Goal: Task Accomplishment & Management: Manage account settings

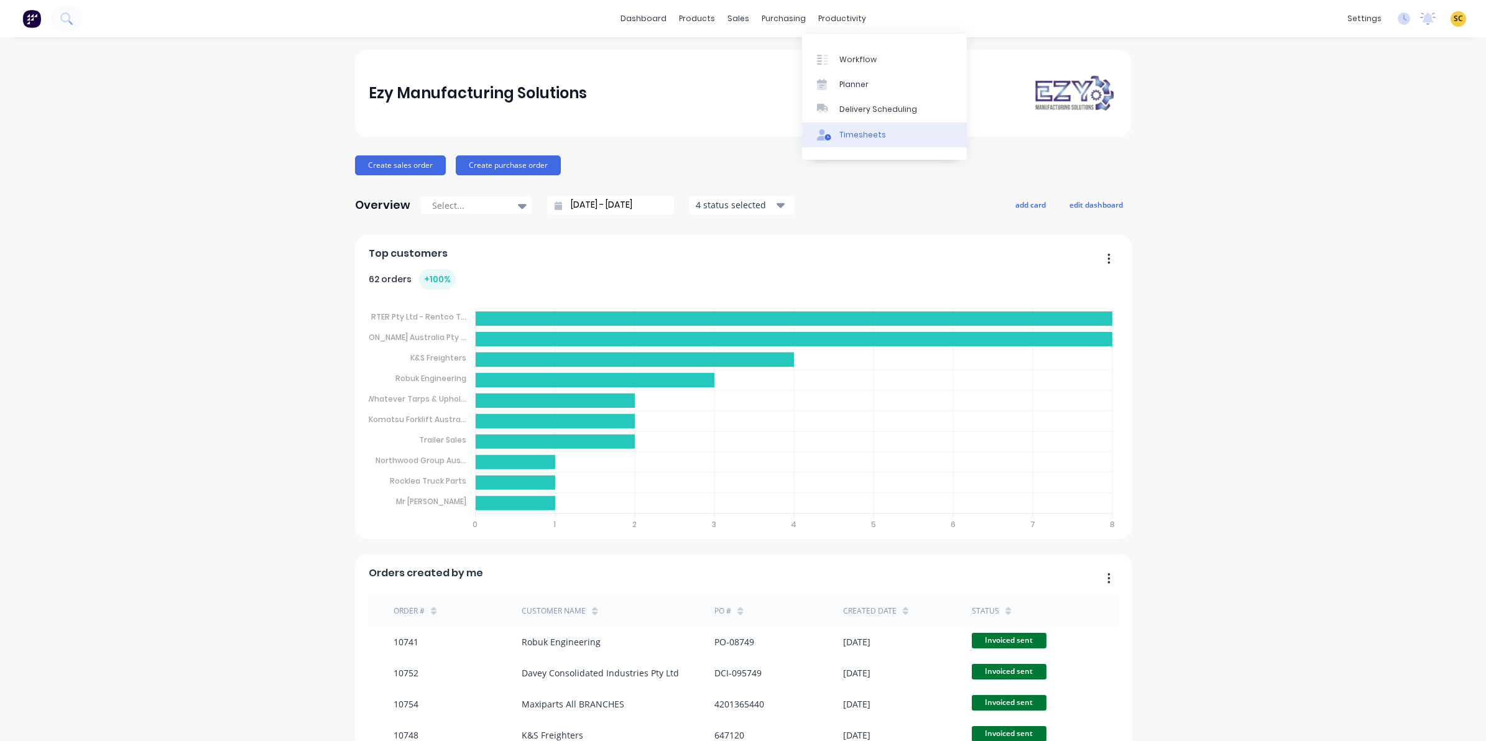
click at [852, 127] on link "Timesheets" at bounding box center [884, 134] width 165 height 25
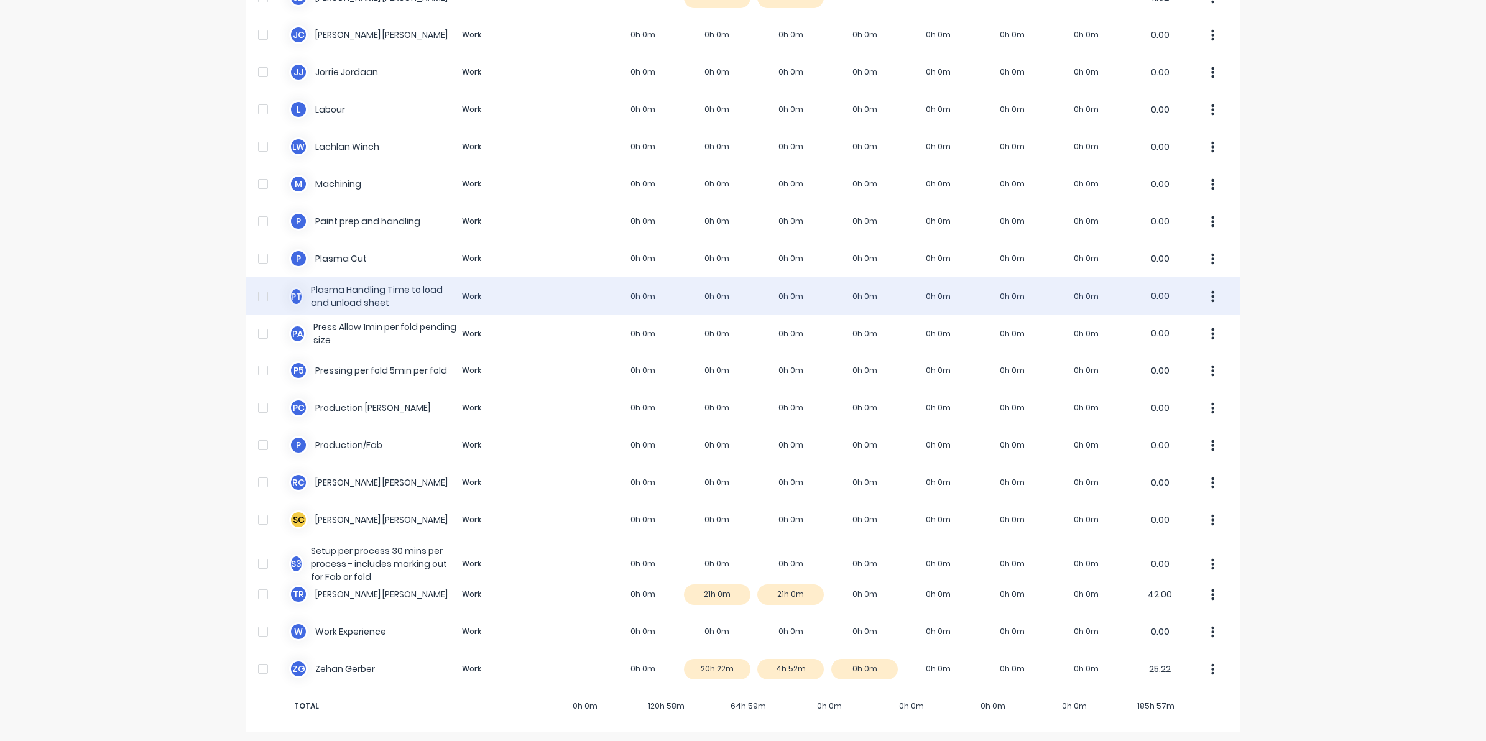
scroll to position [638, 0]
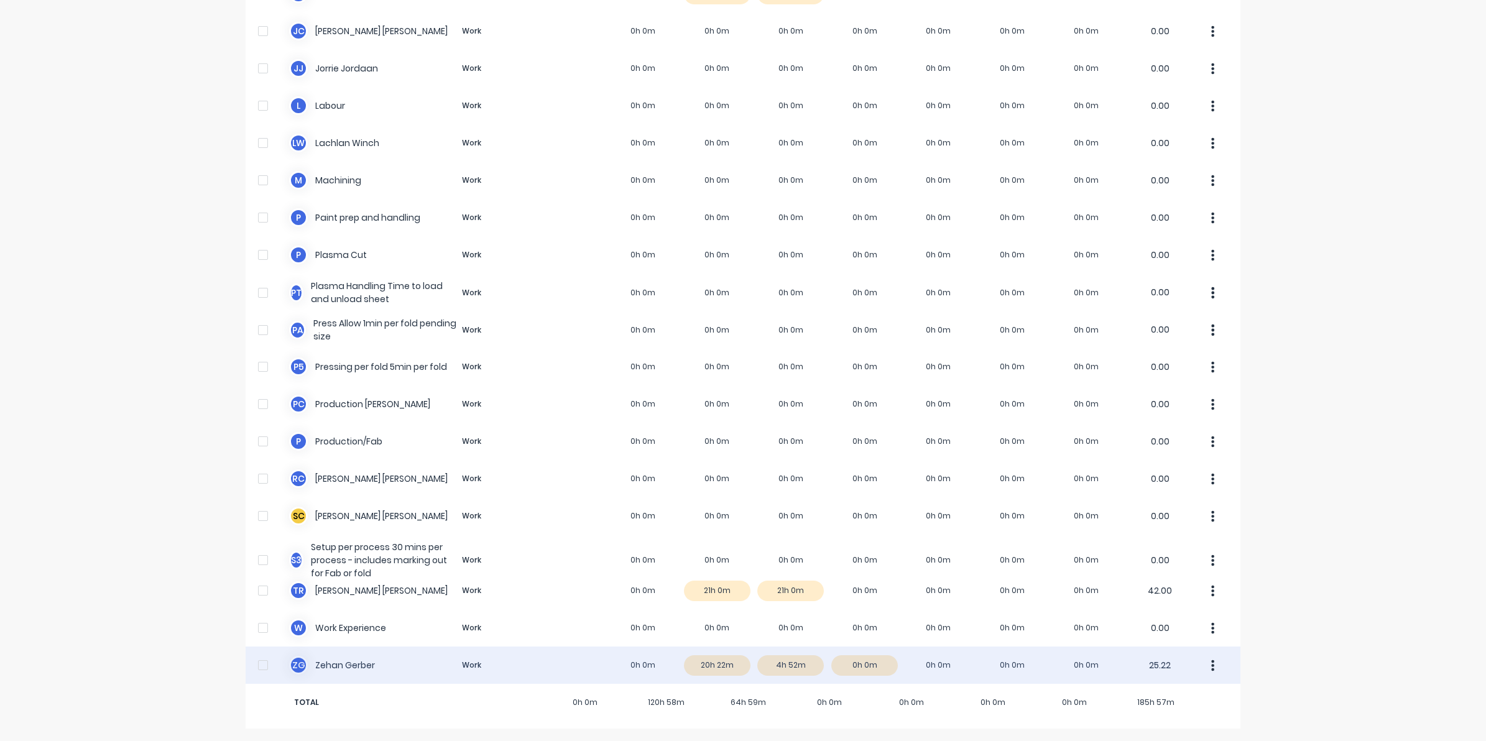
click at [305, 666] on div "Z G [PERSON_NAME] Work 0h 0m 20h 22m 4h 52m 0h 0m 0h 0m 0h 0m 0h 0m 25.22" at bounding box center [743, 665] width 995 height 37
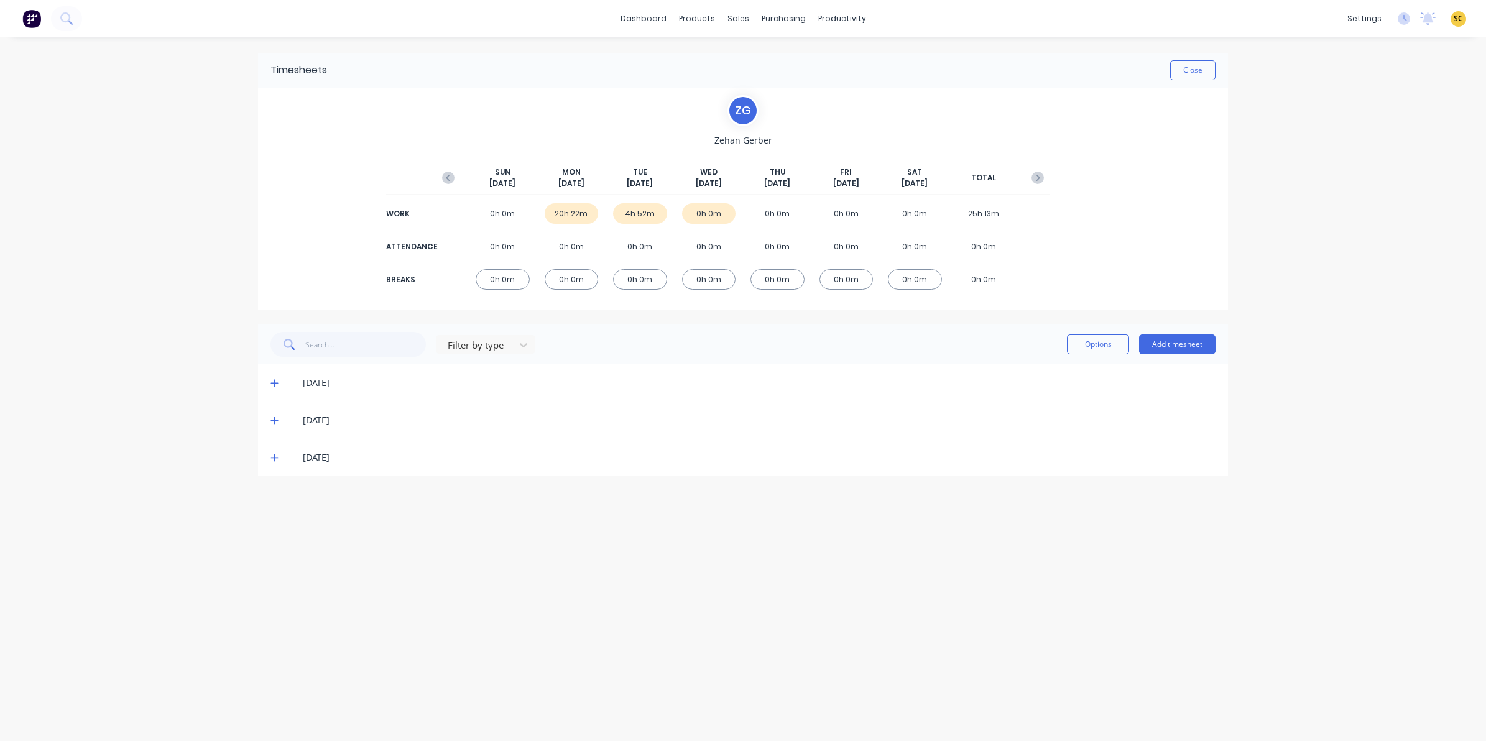
click at [454, 175] on button "button" at bounding box center [448, 178] width 25 height 22
click at [446, 175] on icon "button" at bounding box center [448, 178] width 12 height 12
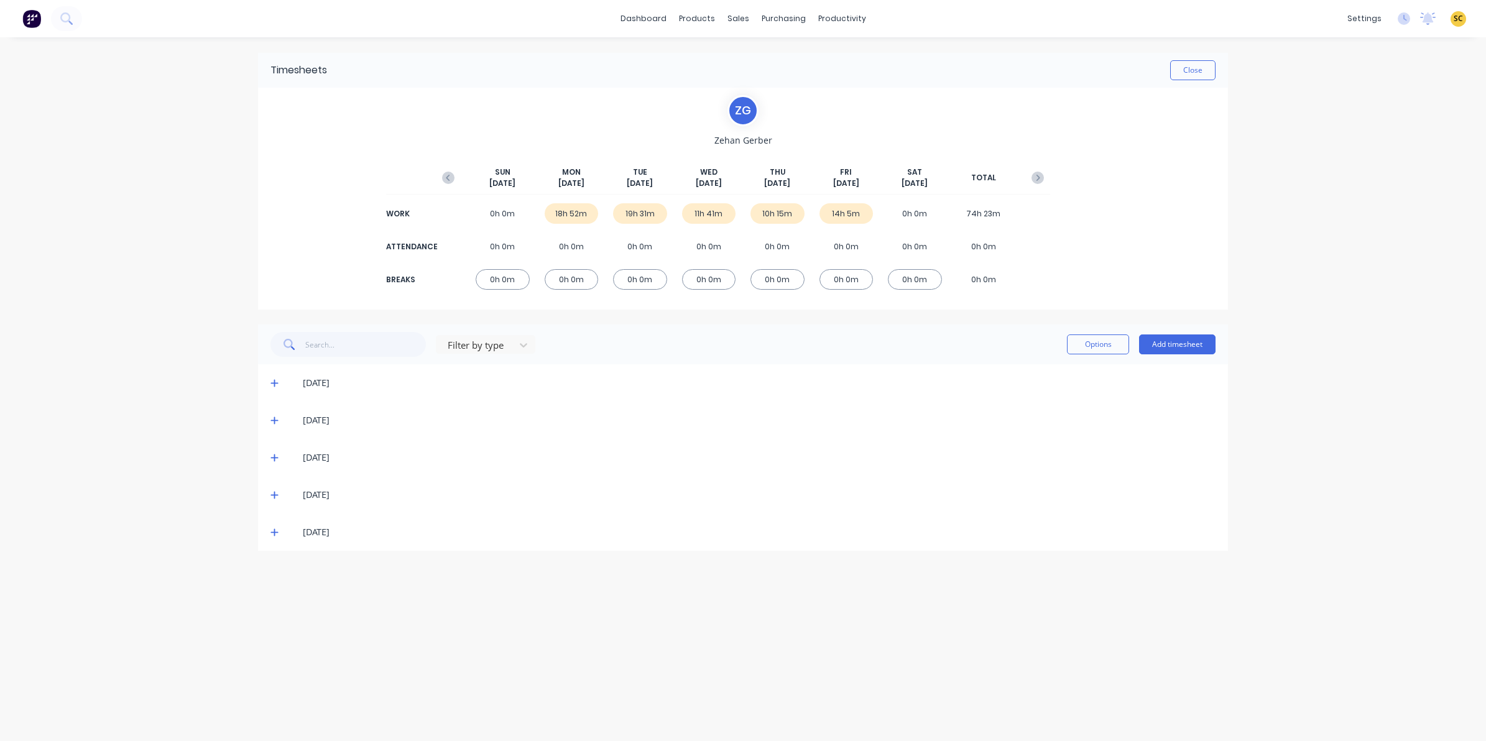
click at [446, 175] on icon "button" at bounding box center [448, 178] width 12 height 12
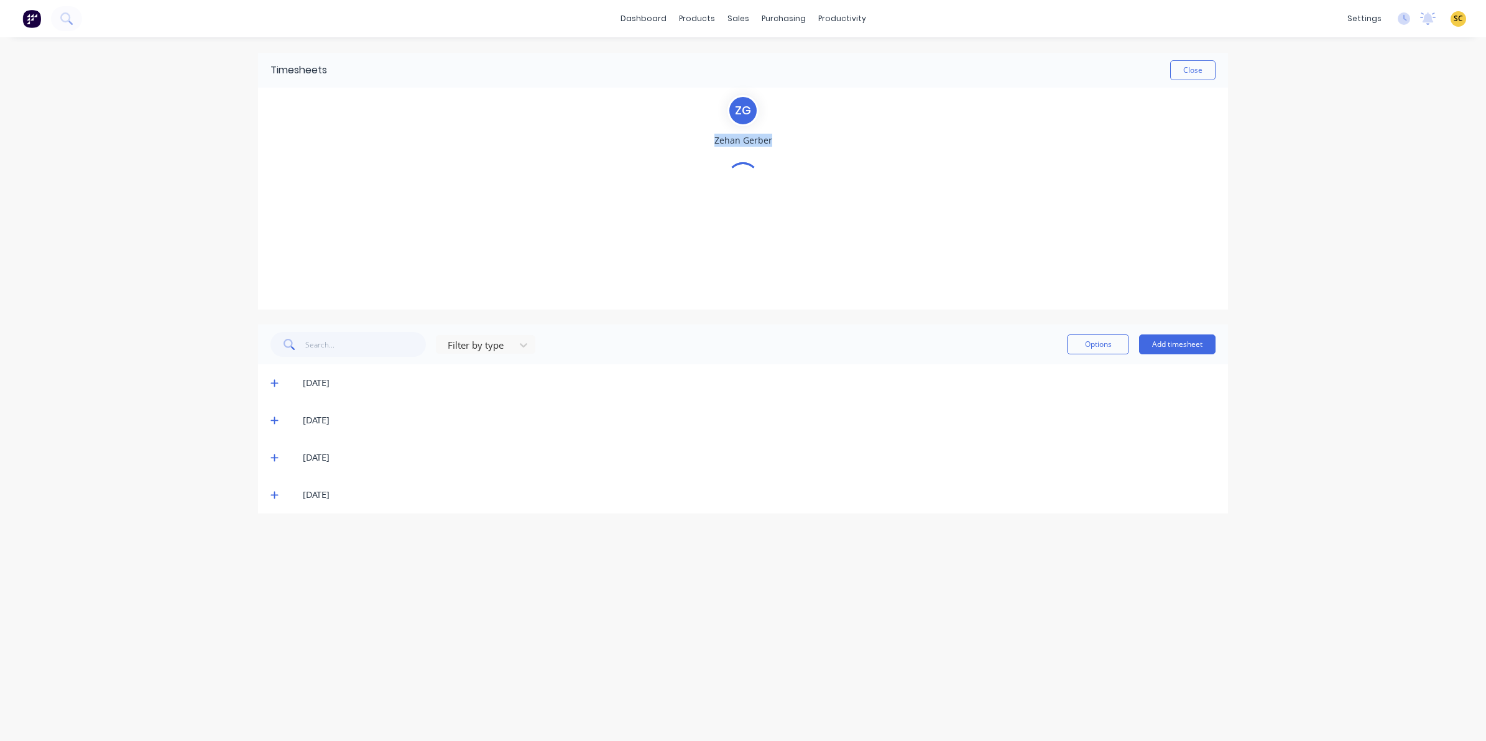
click at [446, 175] on div "Z G Zehan Gerber" at bounding box center [743, 198] width 614 height 207
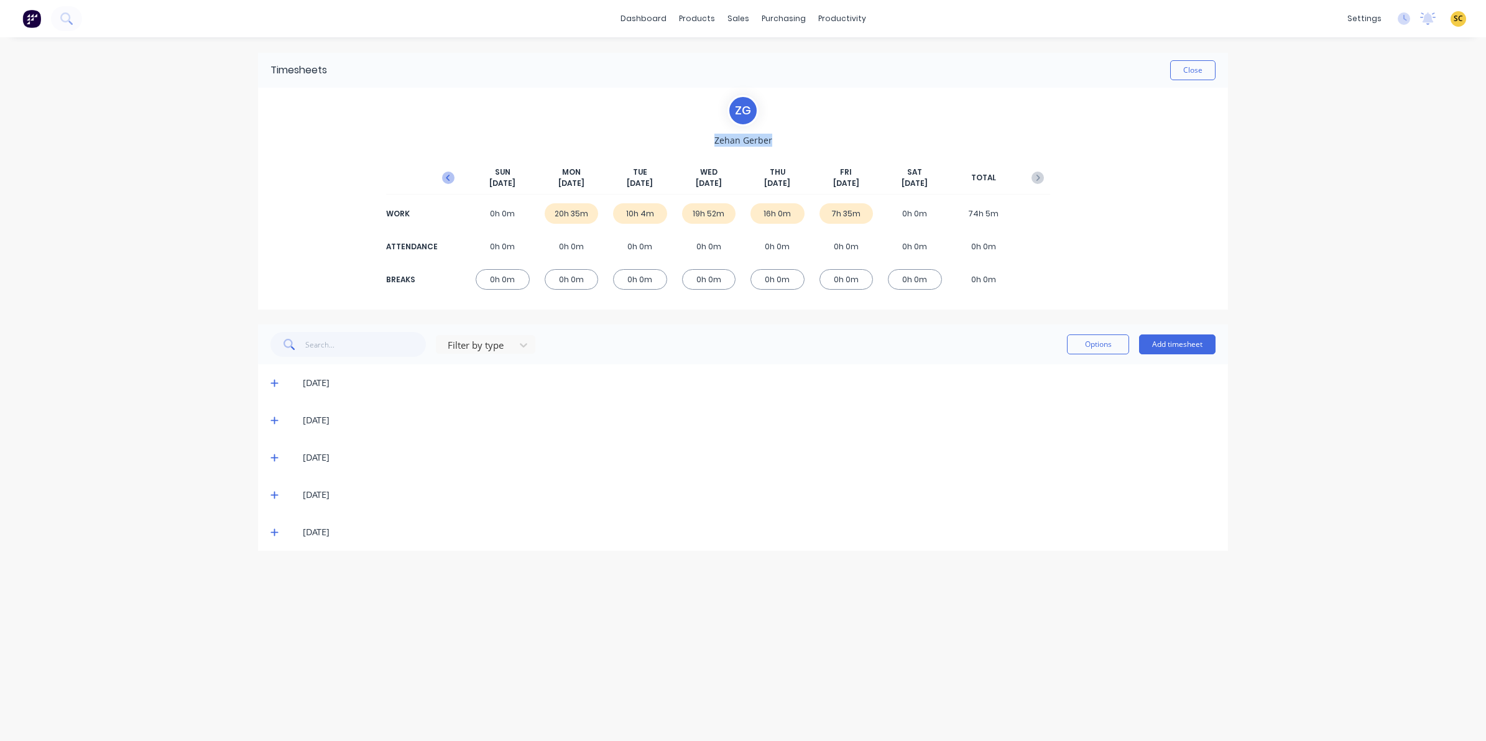
click at [446, 175] on icon "button" at bounding box center [448, 178] width 12 height 12
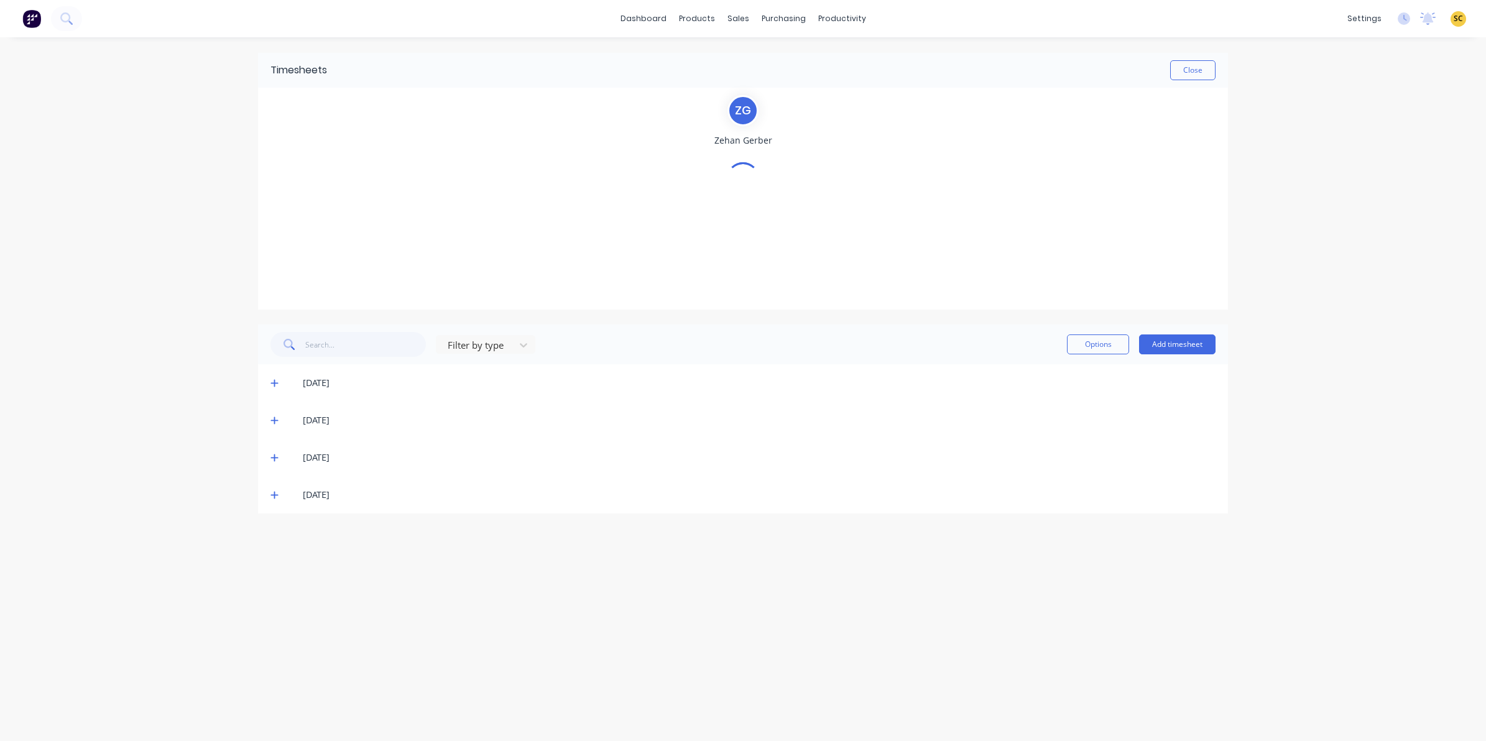
click at [446, 175] on div "Z G Zehan Gerber" at bounding box center [743, 198] width 614 height 207
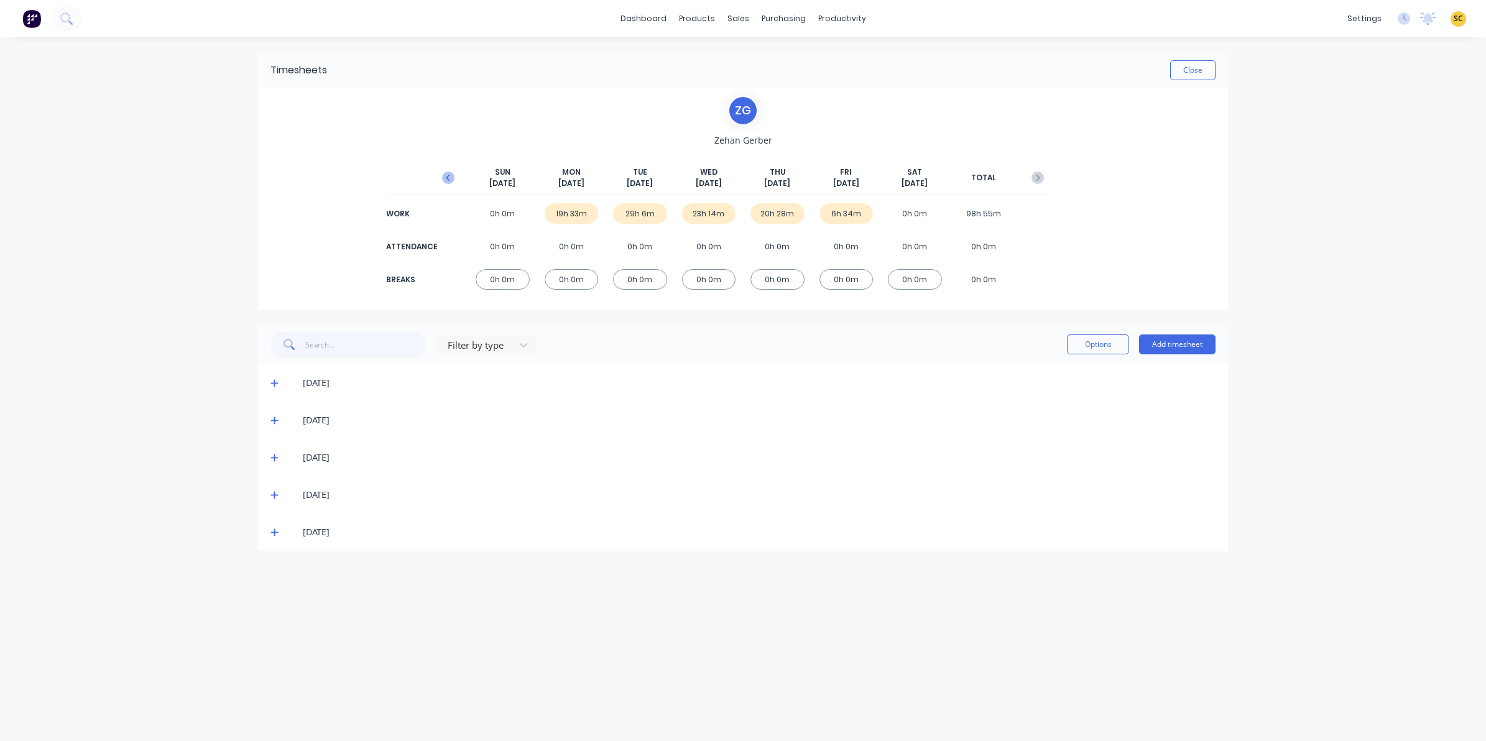
click at [446, 175] on icon "button" at bounding box center [448, 178] width 12 height 12
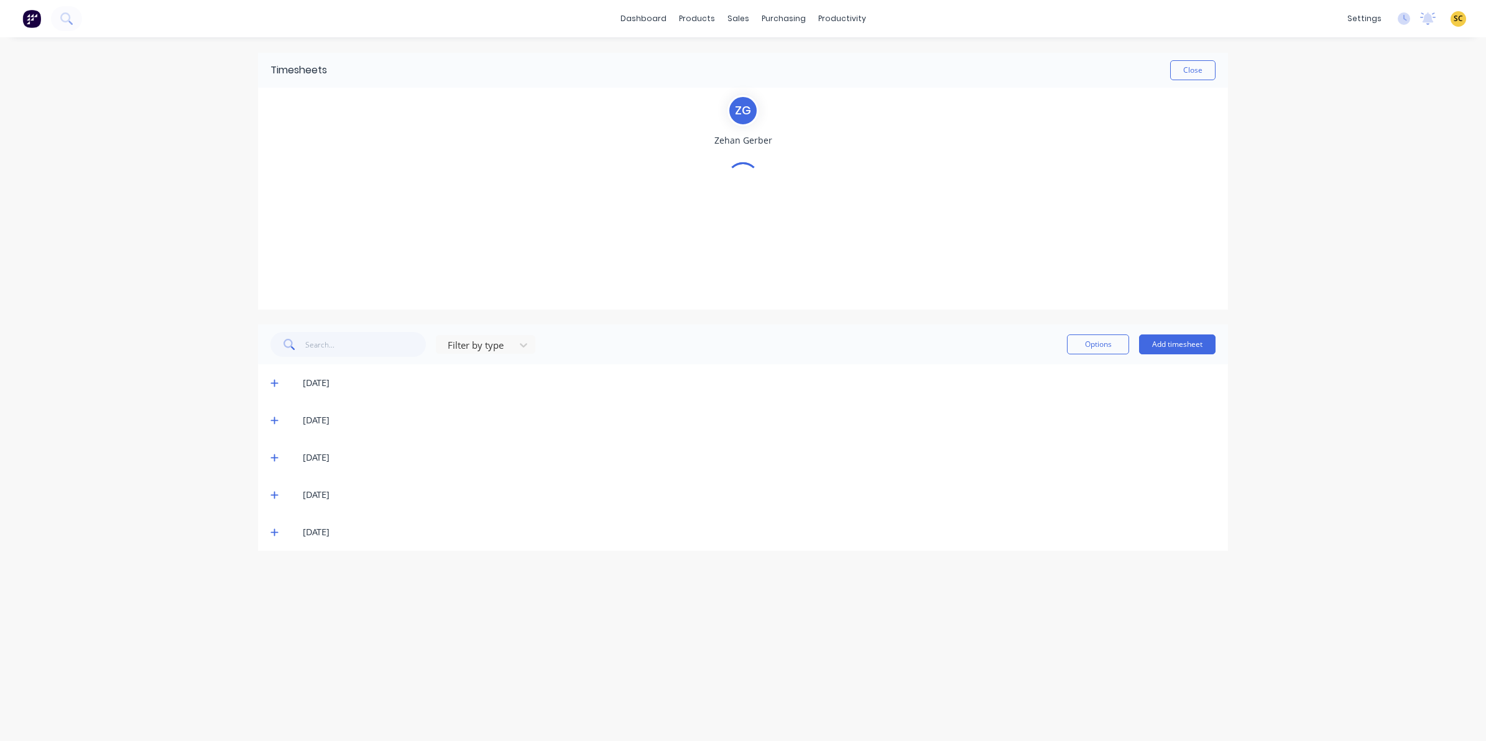
click at [446, 175] on div "Z G Zehan Gerber" at bounding box center [743, 198] width 614 height 207
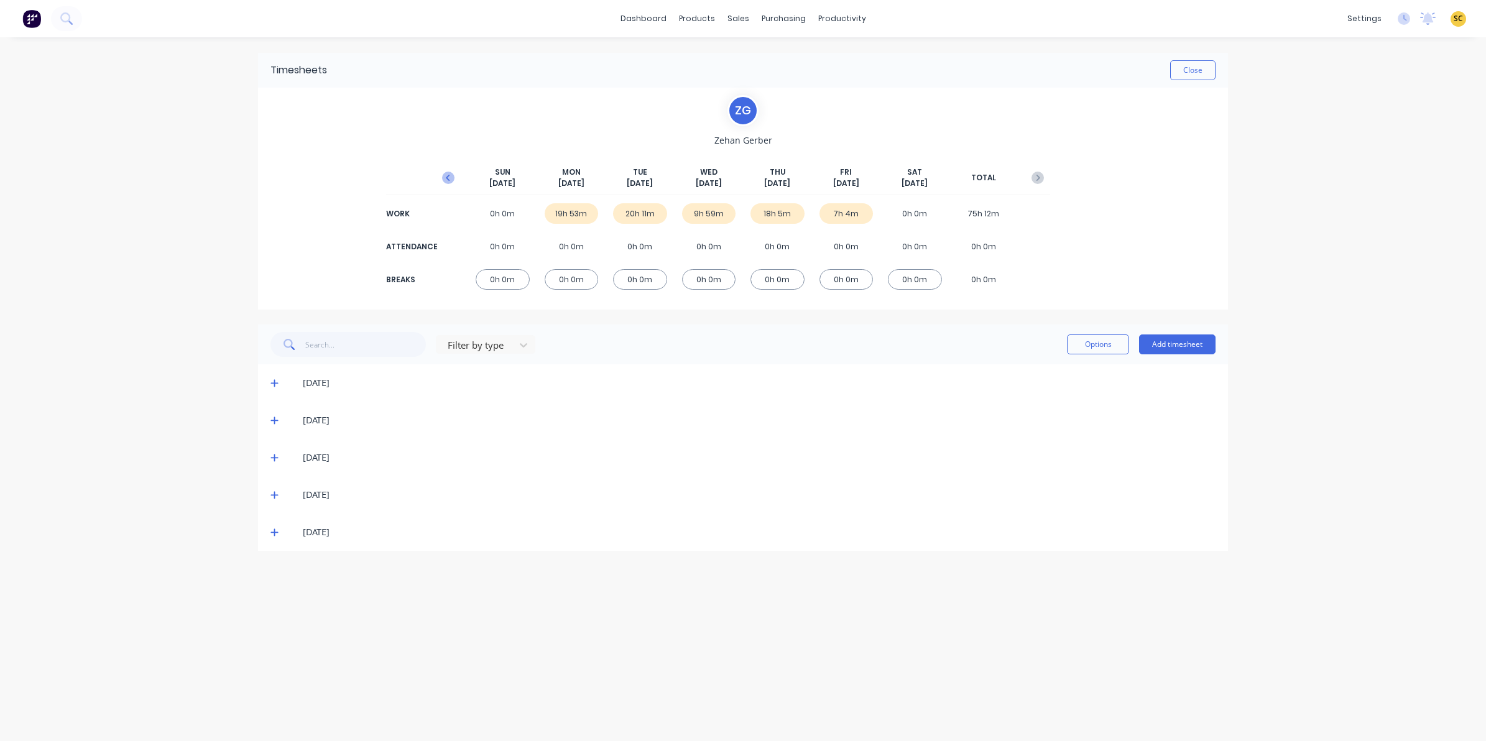
click at [446, 175] on icon "button" at bounding box center [448, 178] width 12 height 12
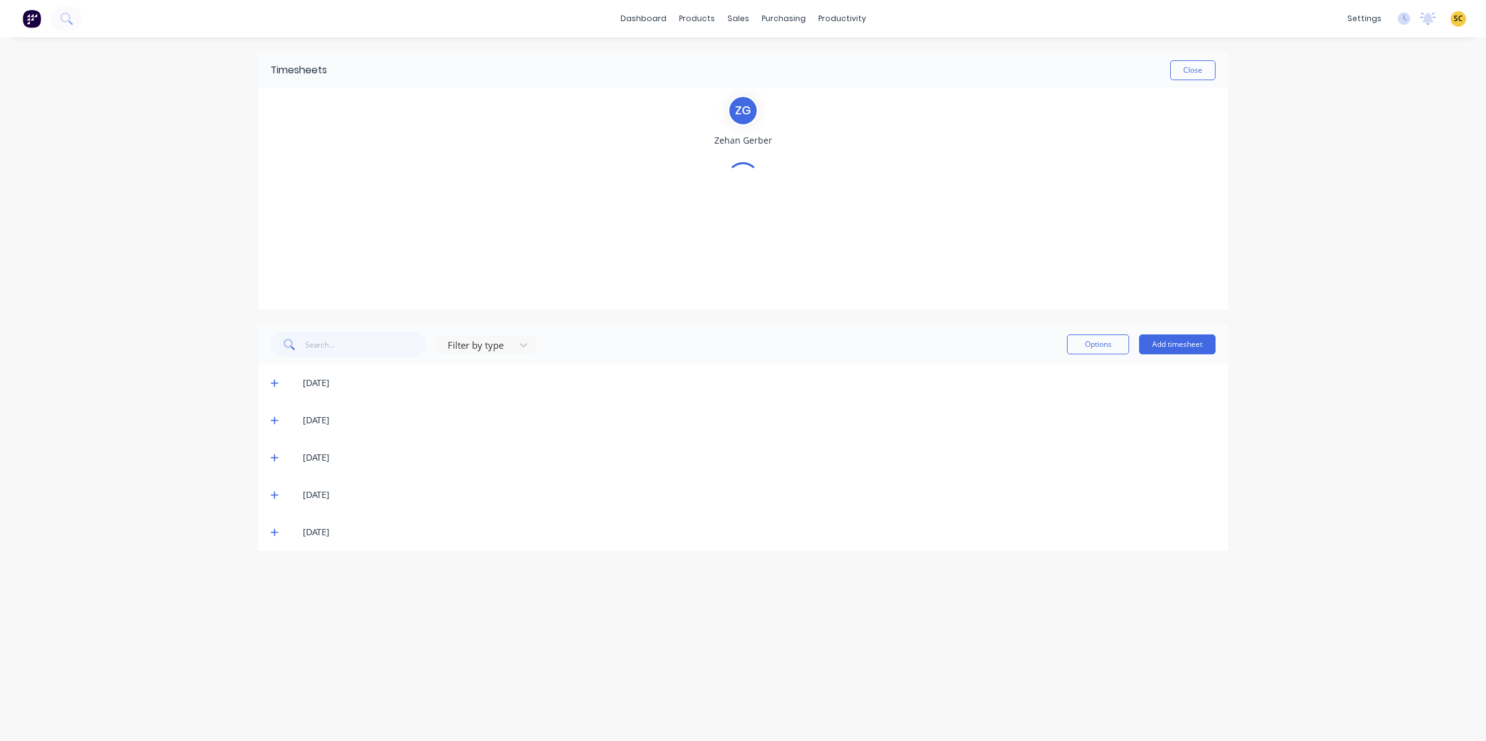
click at [446, 175] on div "Z G Zehan Gerber" at bounding box center [743, 198] width 614 height 207
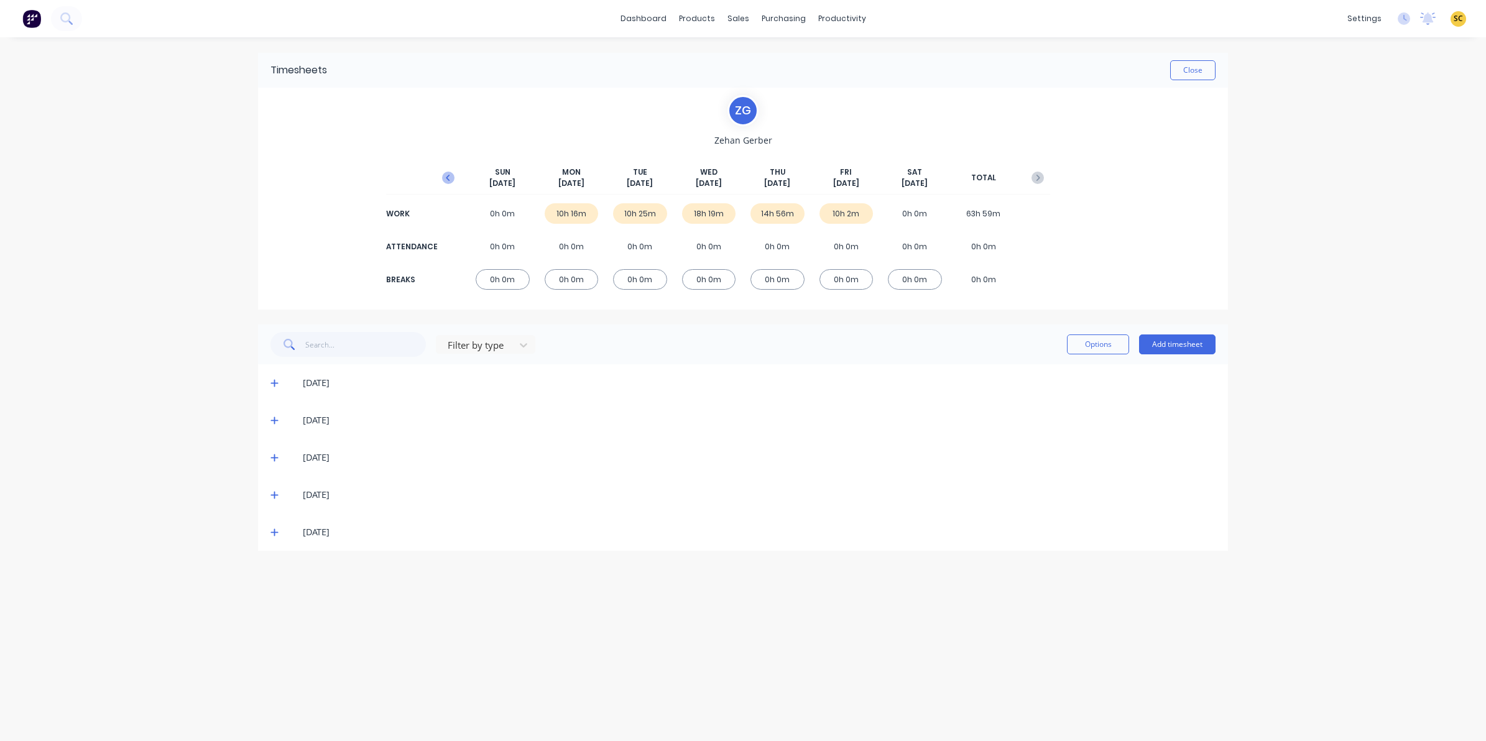
click at [446, 175] on icon "button" at bounding box center [448, 178] width 12 height 12
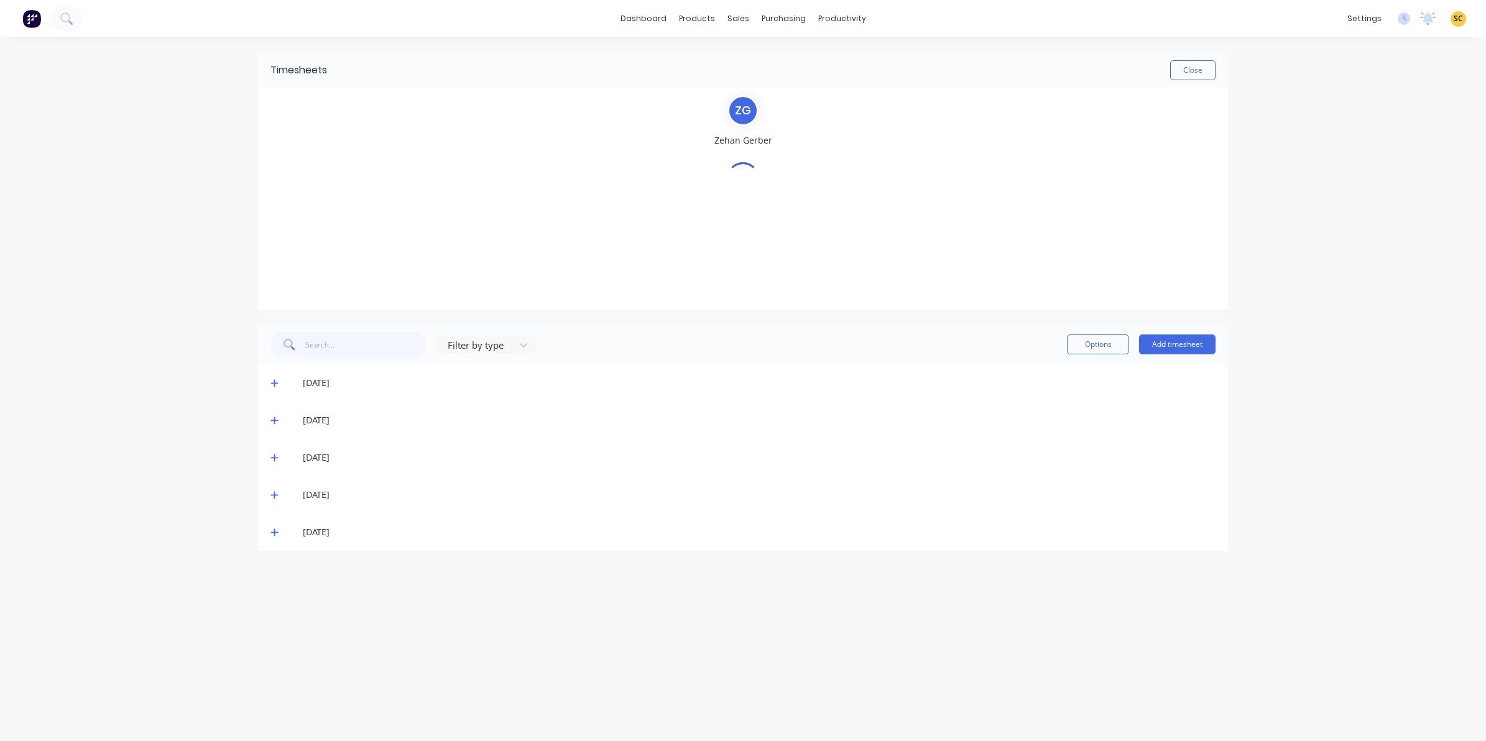
click at [446, 175] on div "Z G Zehan Gerber" at bounding box center [743, 198] width 614 height 207
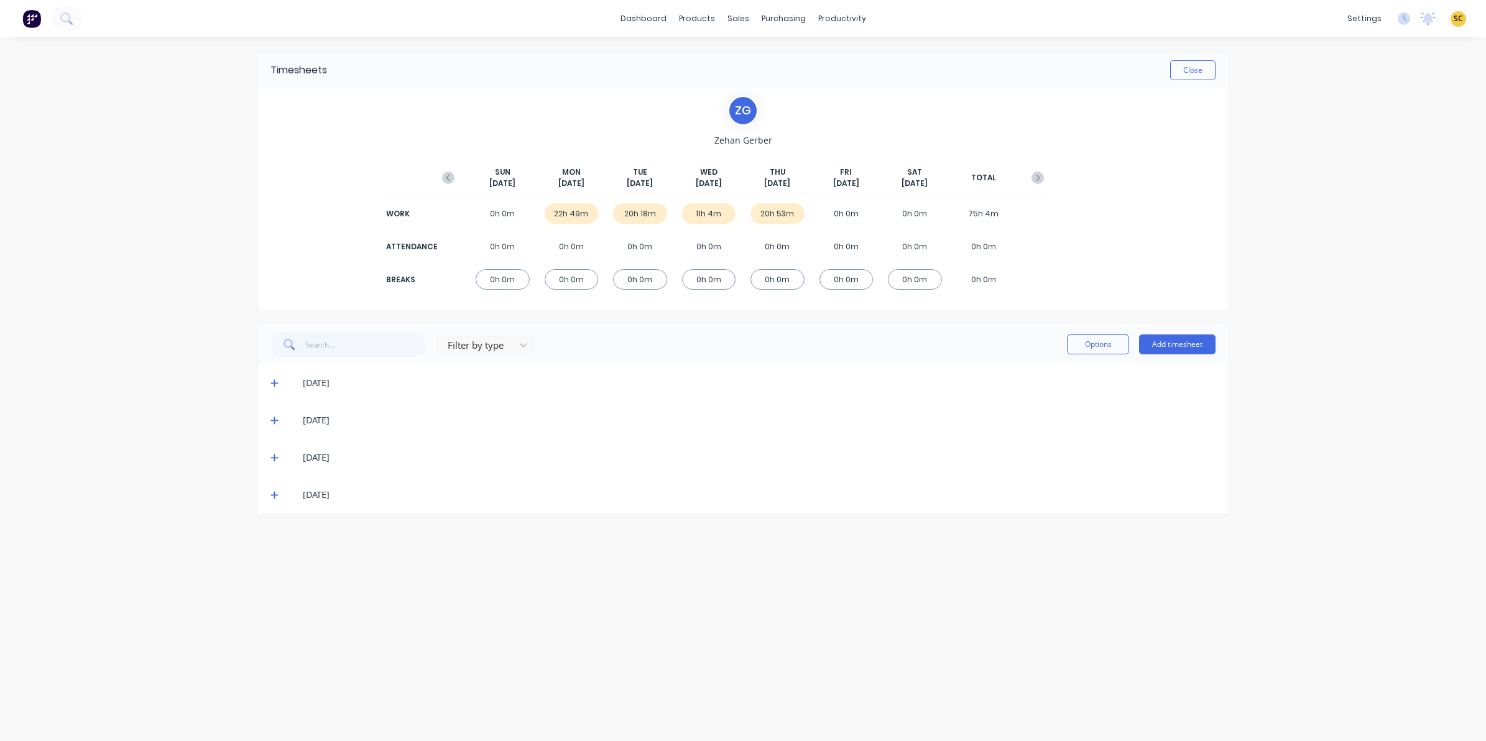
click at [446, 175] on icon "button" at bounding box center [448, 178] width 12 height 12
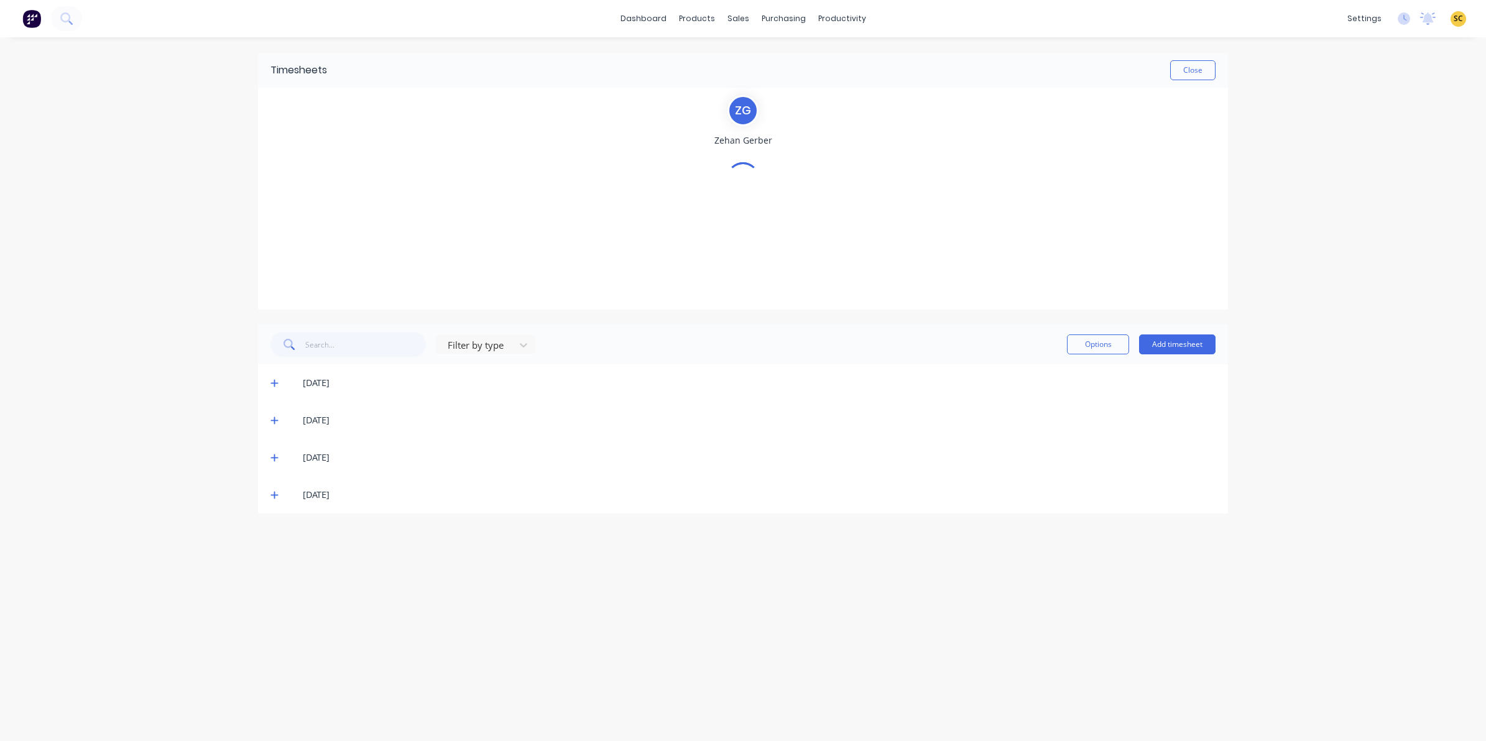
click at [446, 175] on div "Z G Zehan Gerber" at bounding box center [743, 198] width 614 height 207
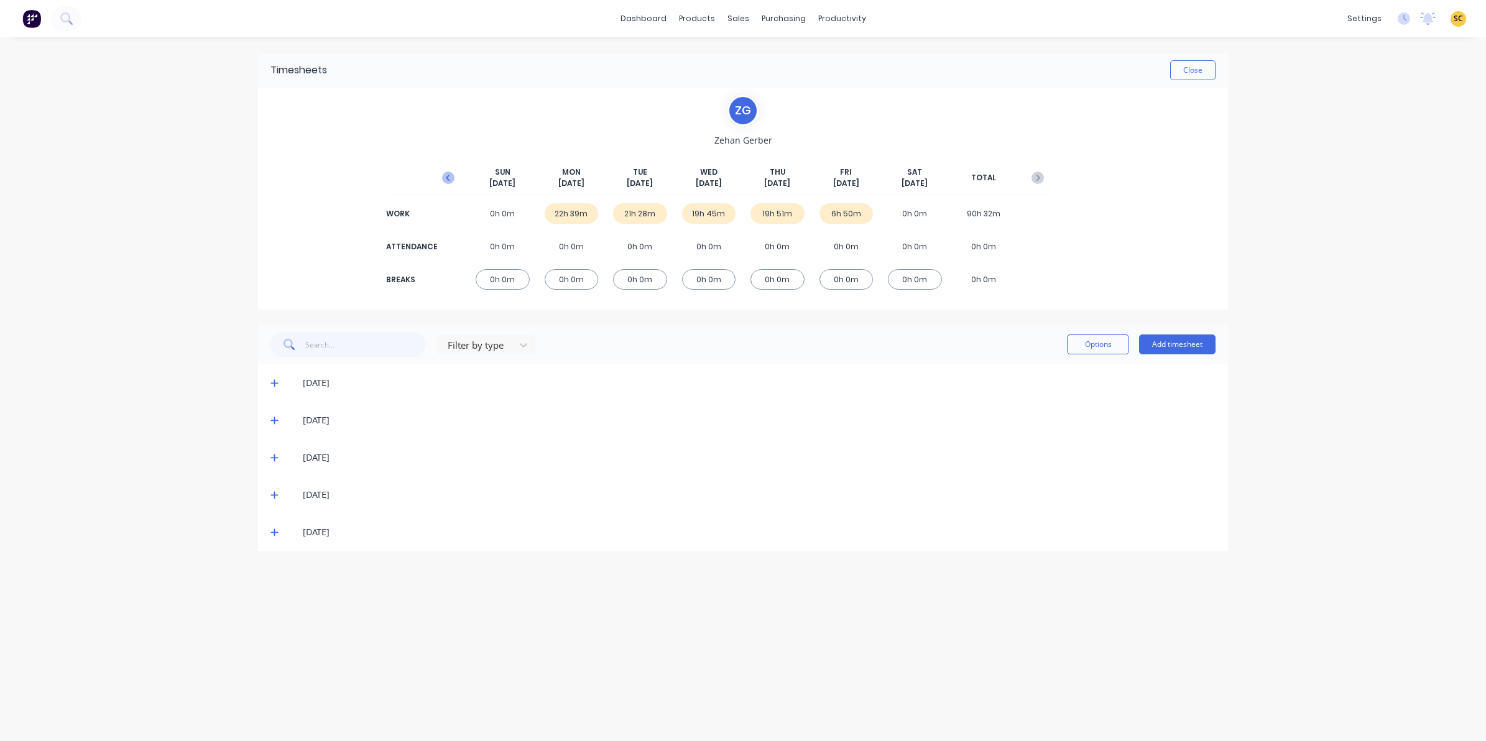
click at [446, 175] on icon "button" at bounding box center [448, 178] width 12 height 12
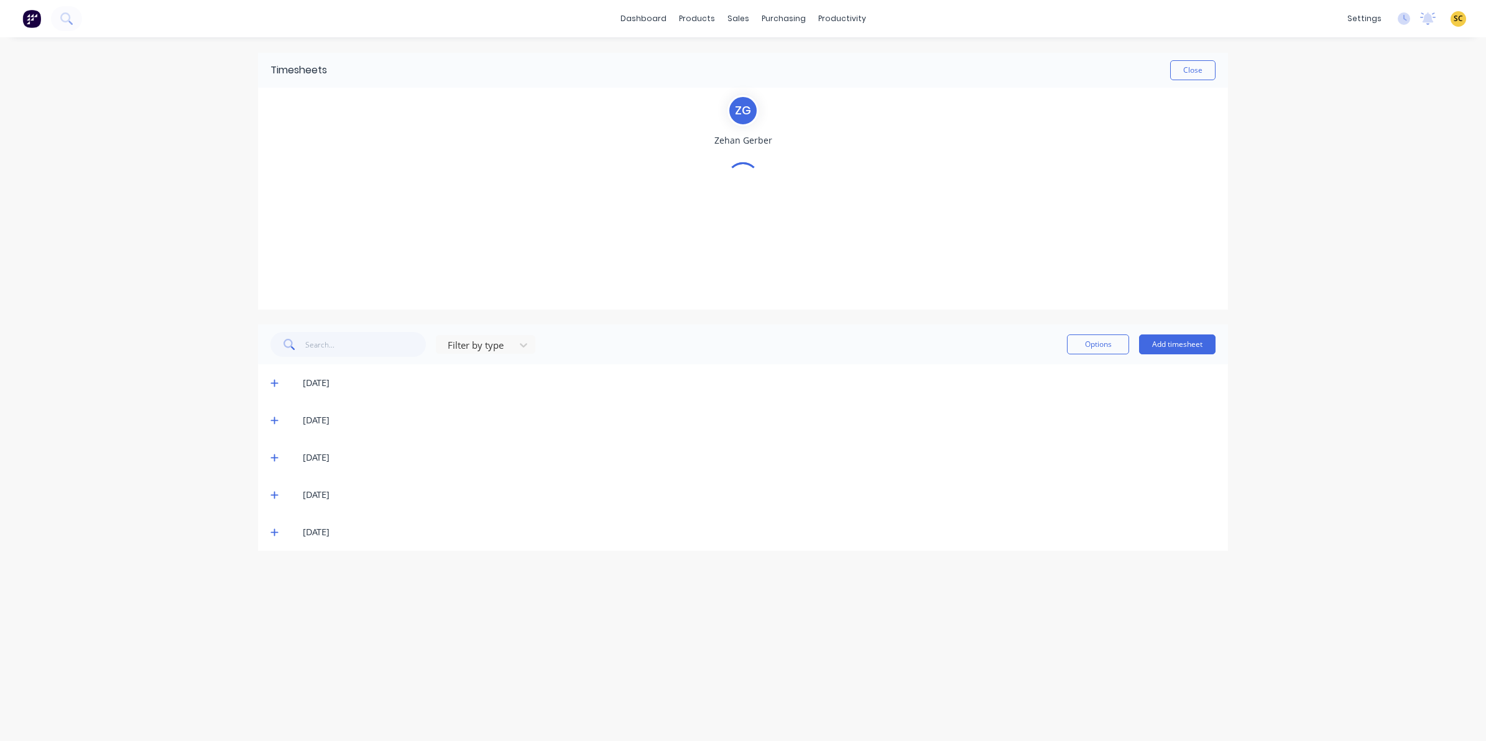
click at [446, 175] on div "Z G Zehan Gerber" at bounding box center [743, 198] width 614 height 207
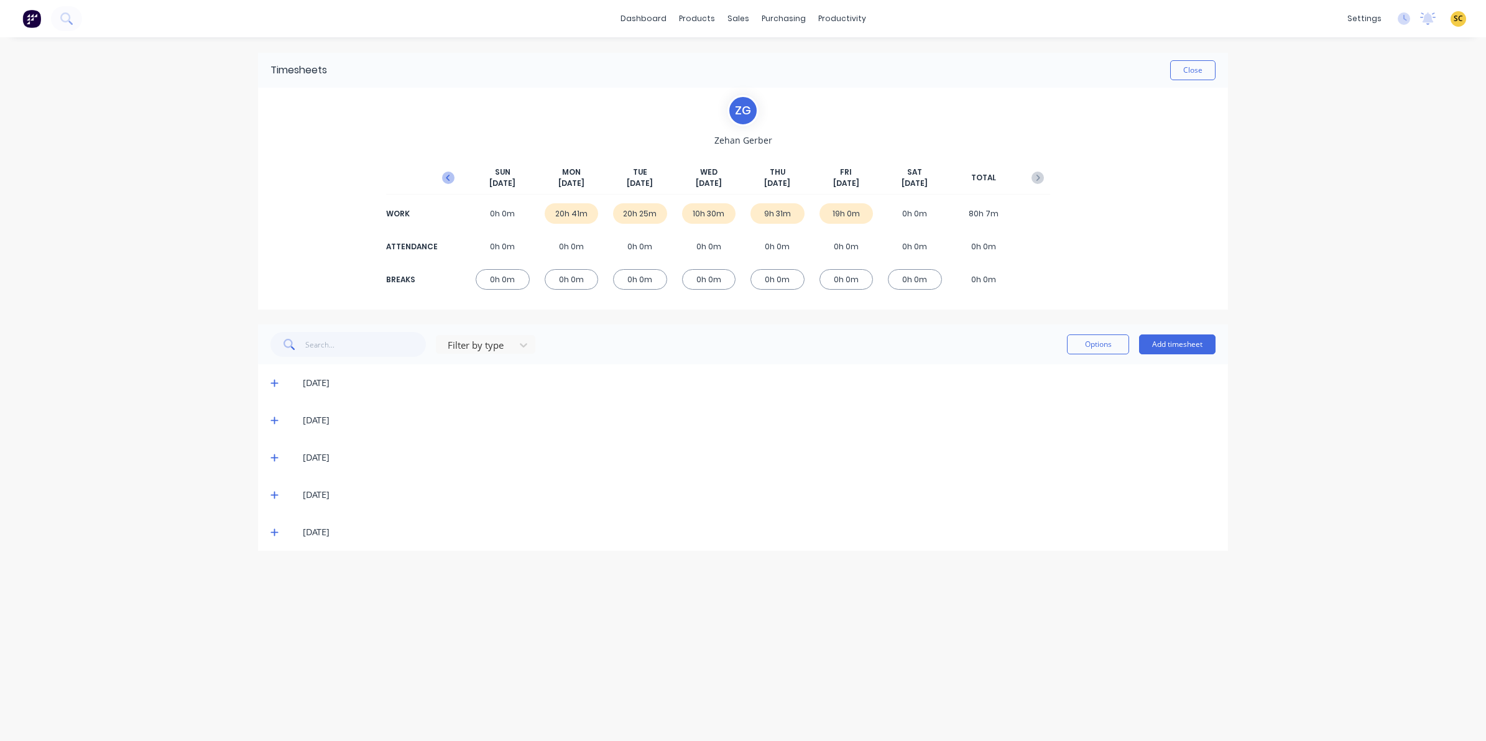
click at [446, 175] on icon "button" at bounding box center [448, 178] width 12 height 12
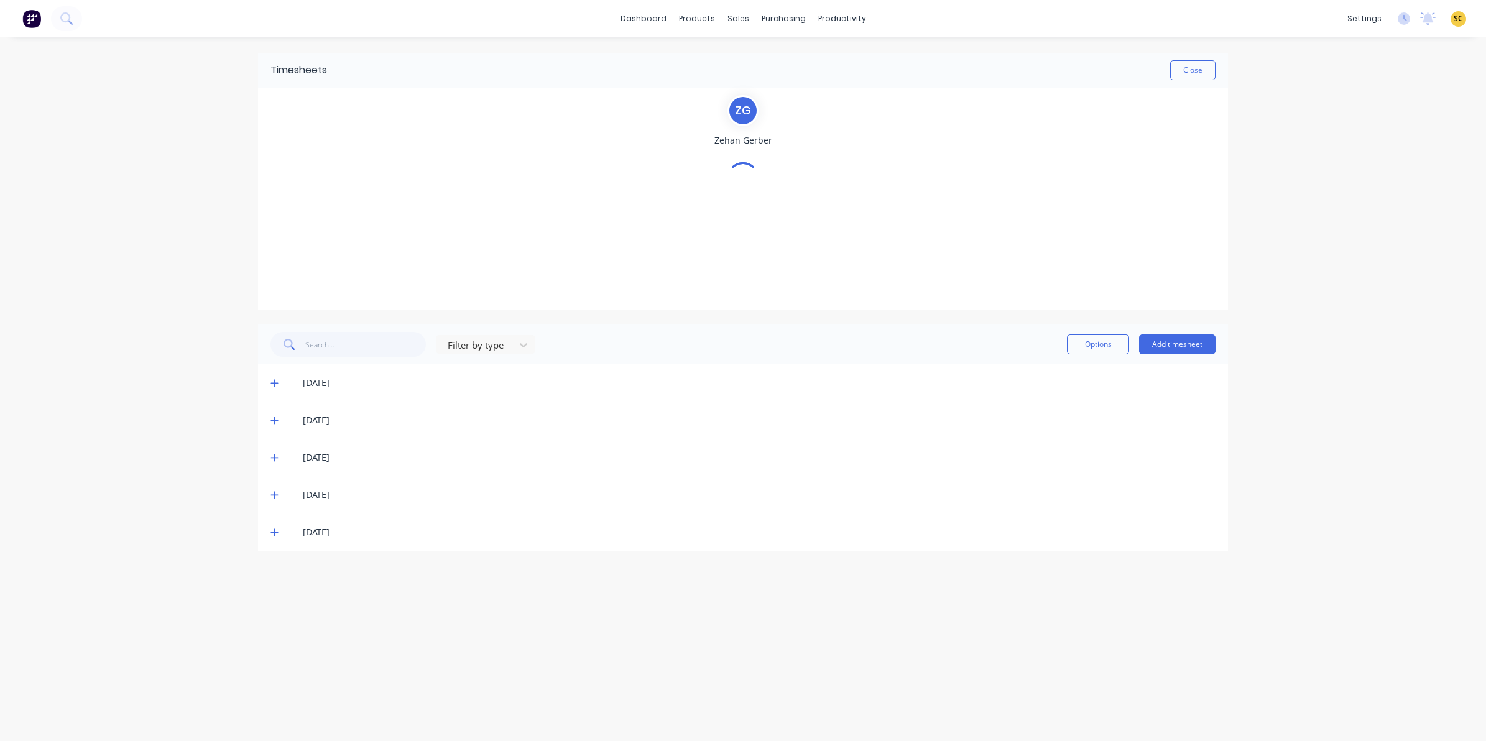
click at [446, 175] on div "Z G Zehan Gerber" at bounding box center [743, 198] width 614 height 207
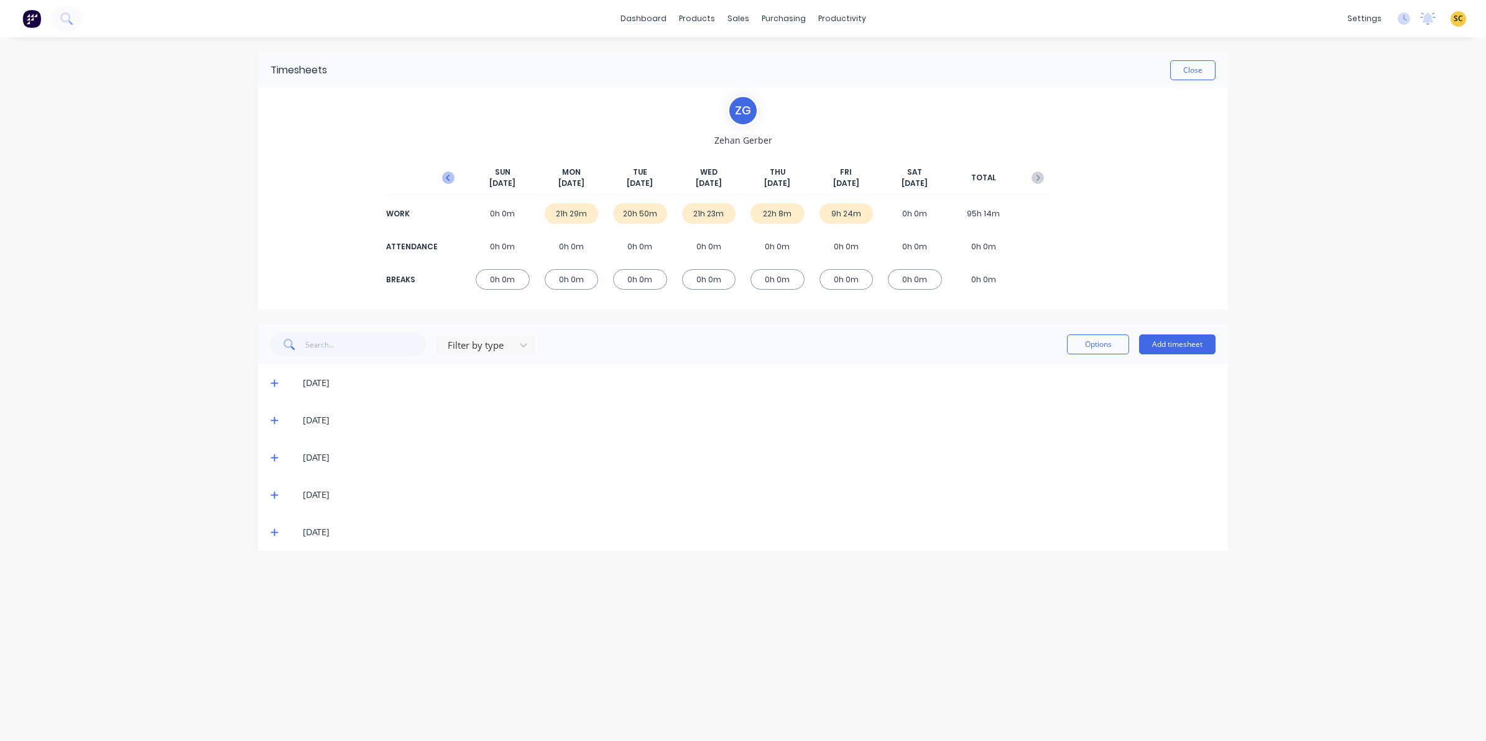
click at [446, 175] on icon "button" at bounding box center [448, 178] width 12 height 12
click at [446, 175] on div "Z G Zehan Gerber SUN May 18th MON May 19th TUE May 20th WED May 21st THU May 22…" at bounding box center [743, 198] width 614 height 207
click at [446, 175] on icon "button" at bounding box center [448, 178] width 12 height 12
click at [446, 175] on div "Z G Zehan Gerber SUN May 11th MON May 12th TUE May 13th WED May 14th THU May 15…" at bounding box center [743, 198] width 614 height 207
click at [448, 183] on icon "button" at bounding box center [448, 178] width 12 height 12
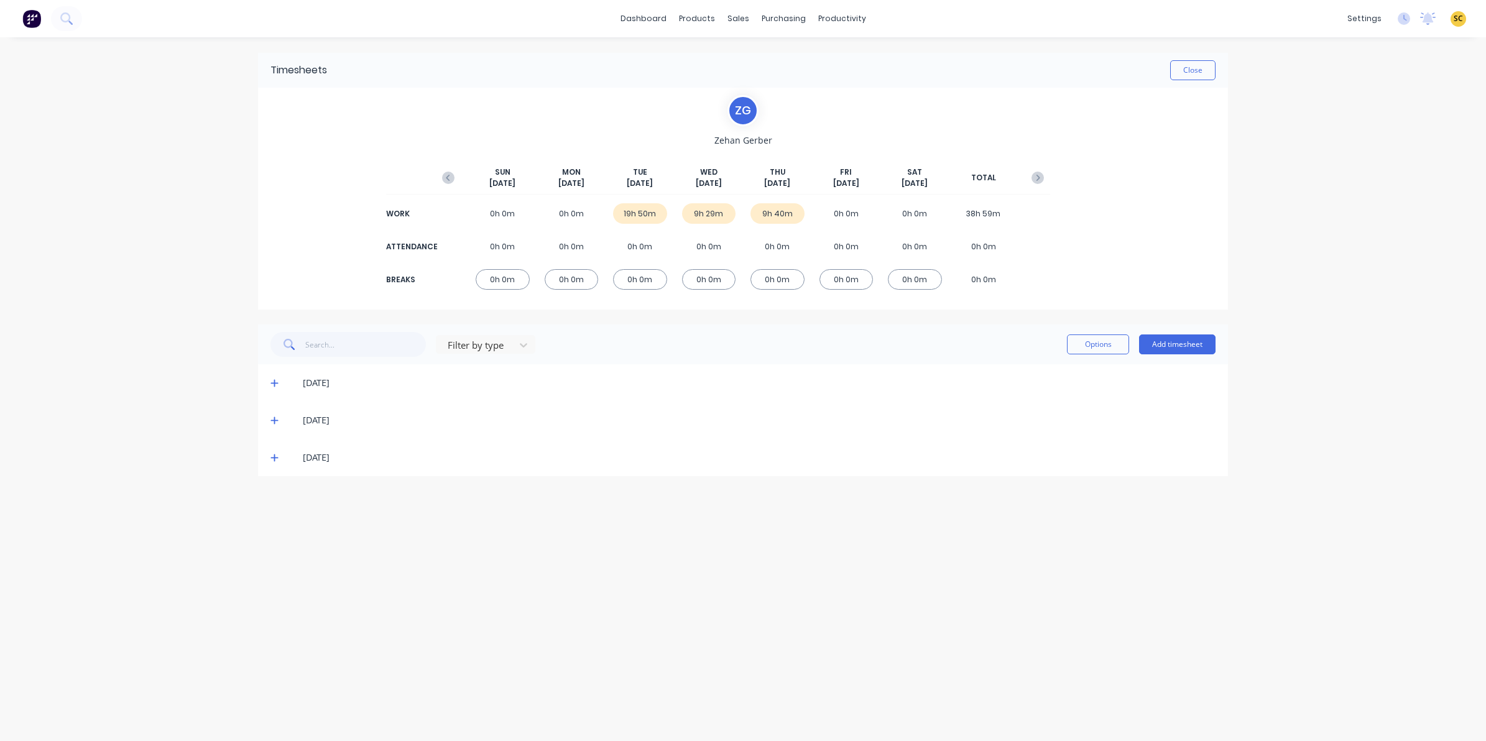
click at [448, 183] on icon "button" at bounding box center [448, 178] width 12 height 12
click at [448, 184] on icon "button" at bounding box center [448, 178] width 12 height 12
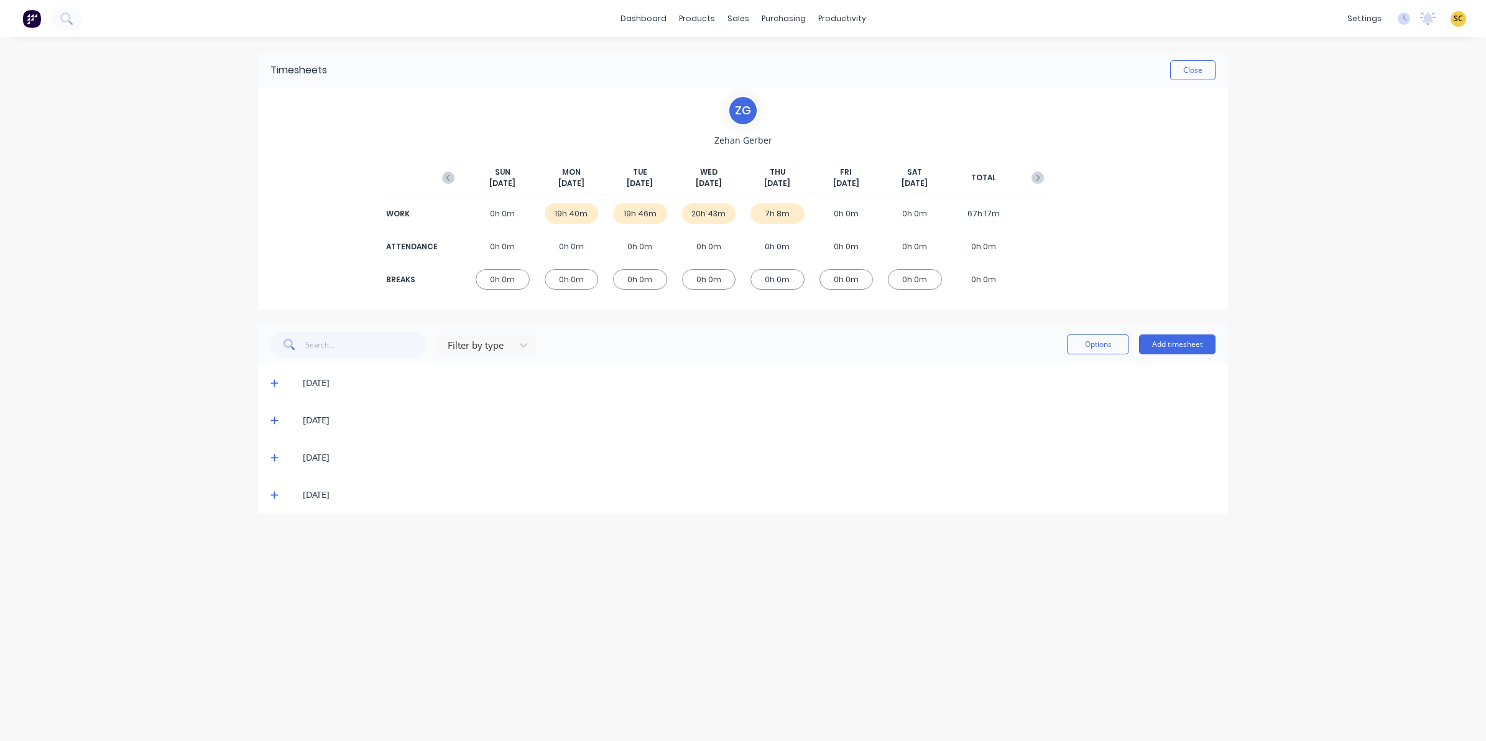
drag, startPoint x: 328, startPoint y: 501, endPoint x: 141, endPoint y: 239, distance: 321.7
click at [137, 234] on div "dashboard products sales purchasing productivity dashboard products Product Cat…" at bounding box center [743, 370] width 1486 height 741
click at [275, 383] on icon at bounding box center [274, 383] width 8 height 9
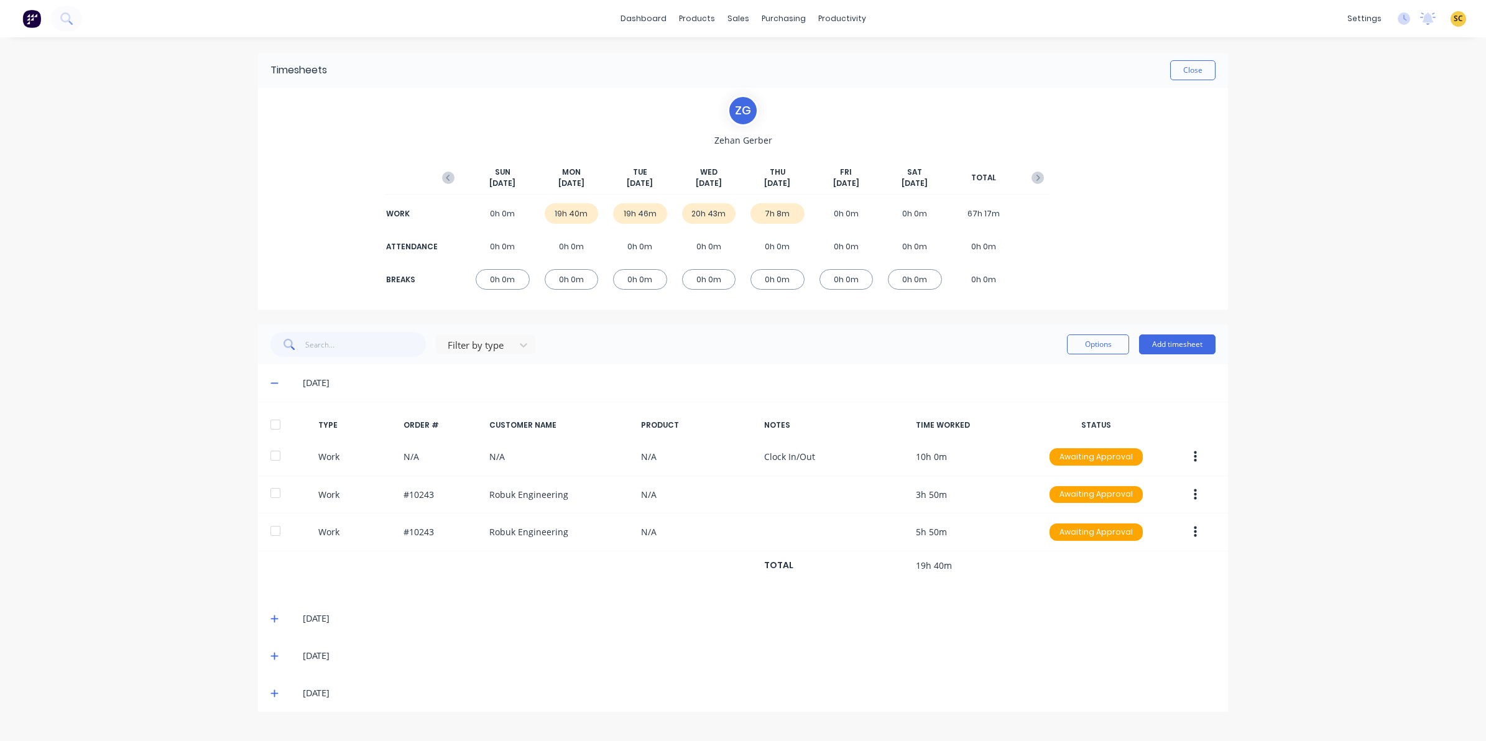
drag, startPoint x: 275, startPoint y: 385, endPoint x: 277, endPoint y: 421, distance: 36.1
click at [275, 385] on icon at bounding box center [274, 383] width 8 height 9
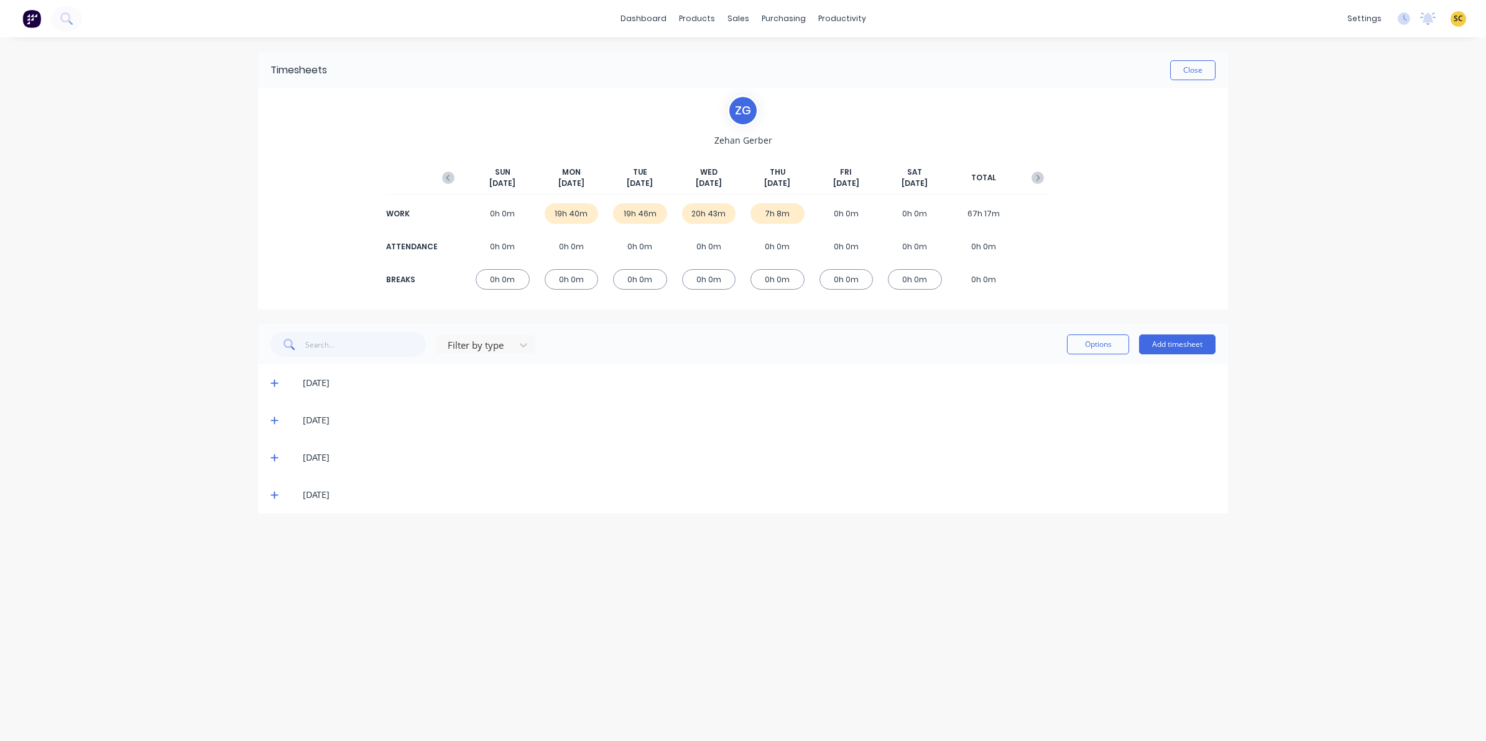
click at [274, 421] on icon at bounding box center [274, 420] width 8 height 9
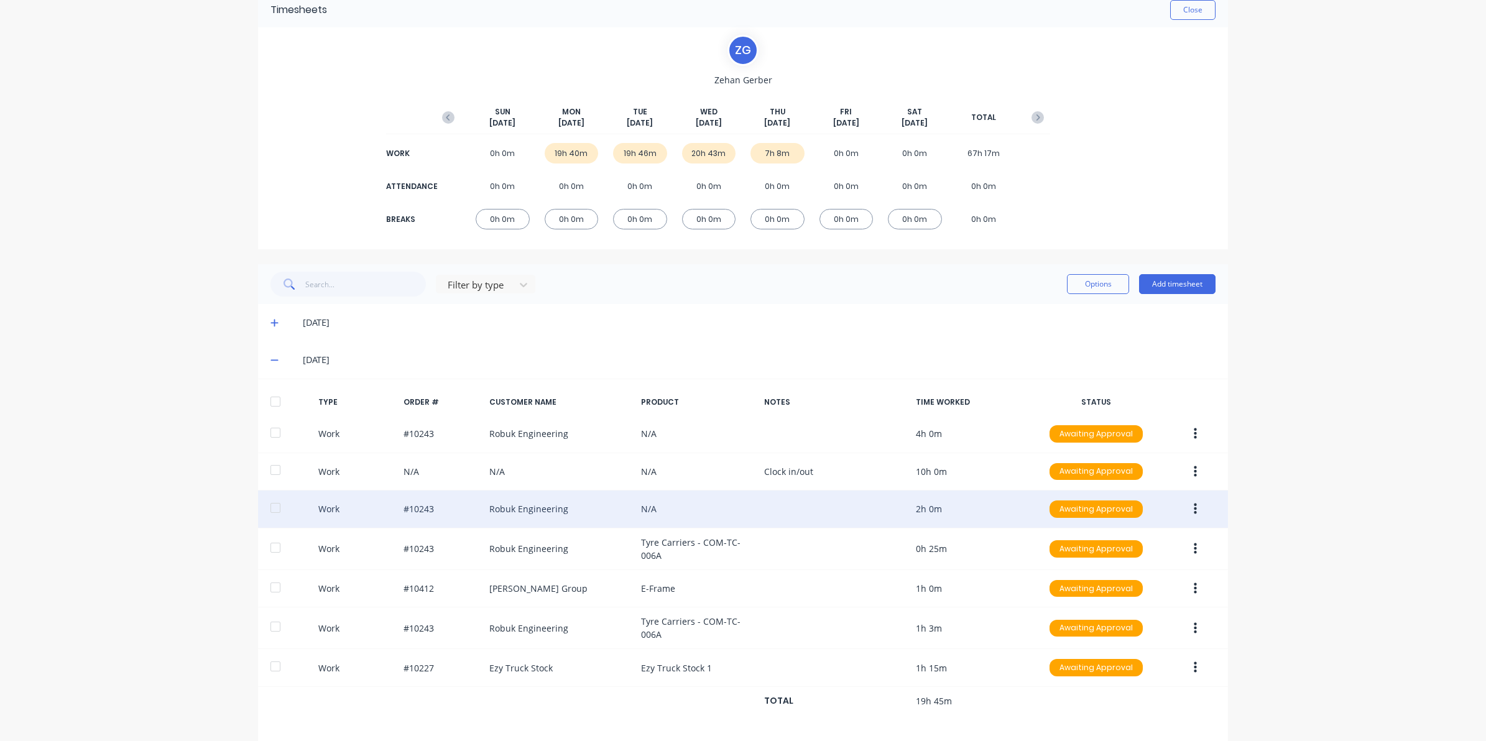
scroll to position [78, 0]
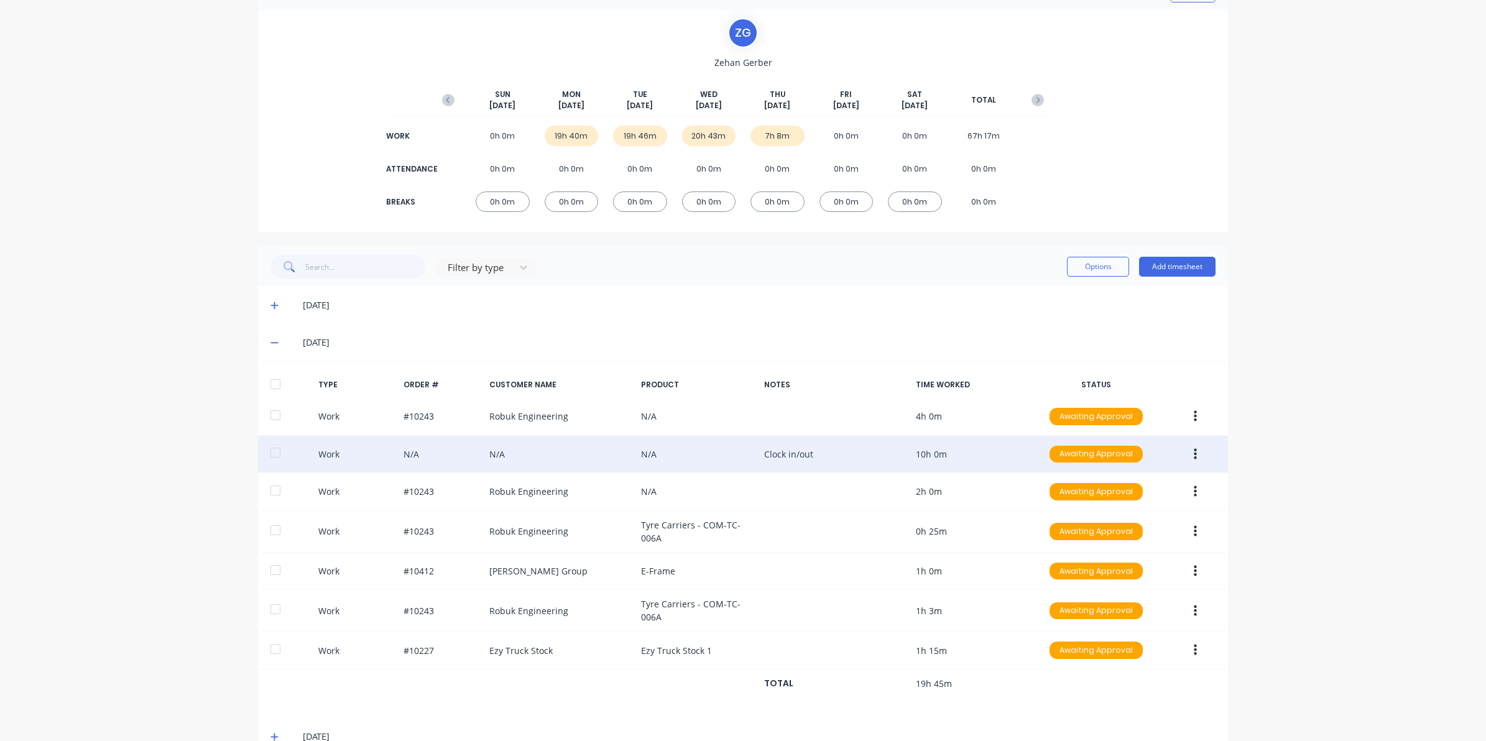
click at [1184, 455] on button "button" at bounding box center [1195, 454] width 29 height 22
click at [1132, 408] on div "Edit" at bounding box center [1151, 407] width 96 height 18
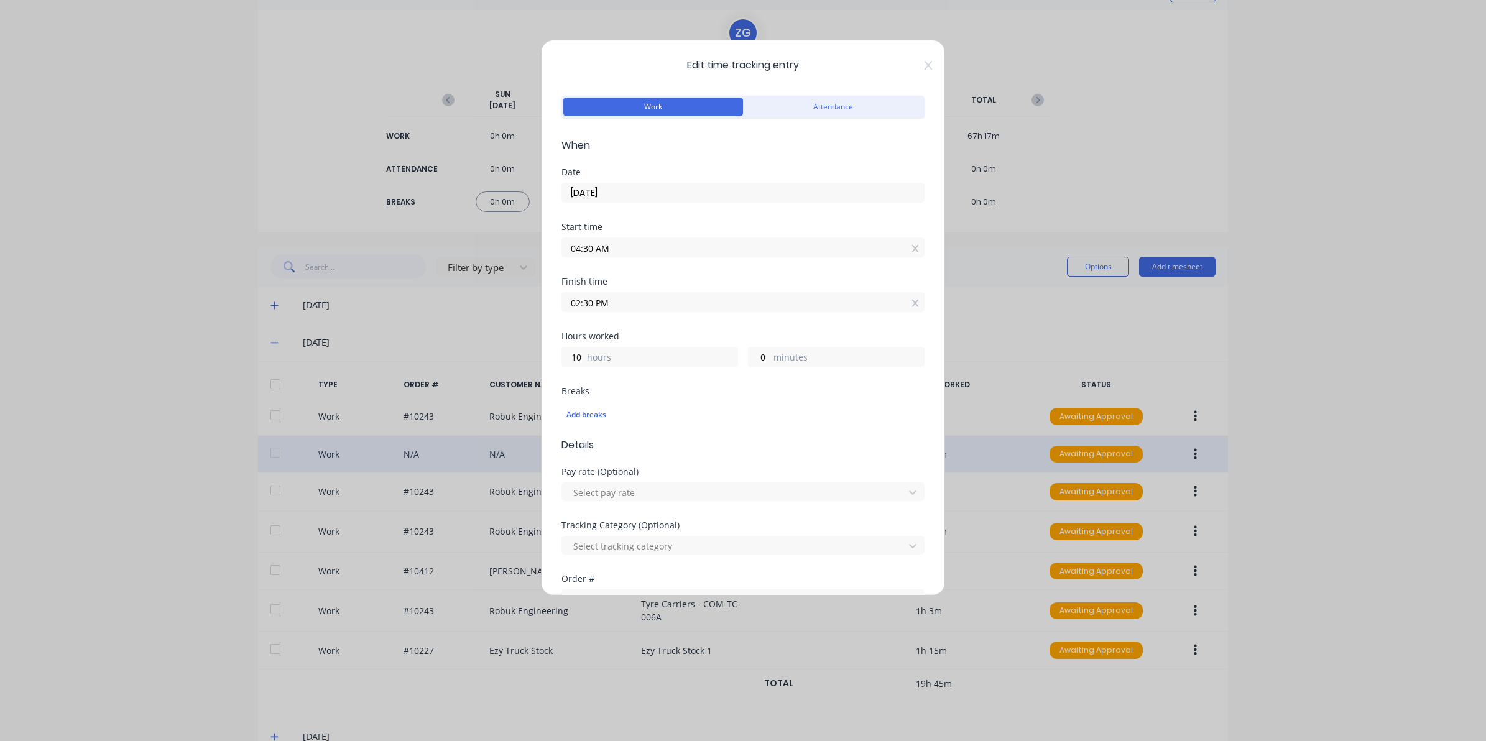
click at [918, 71] on div "Edit time tracking entry Work Attendance When Date 01/04/2025 Start time 04:30 …" at bounding box center [743, 318] width 404 height 556
click at [924, 60] on icon at bounding box center [927, 65] width 7 height 10
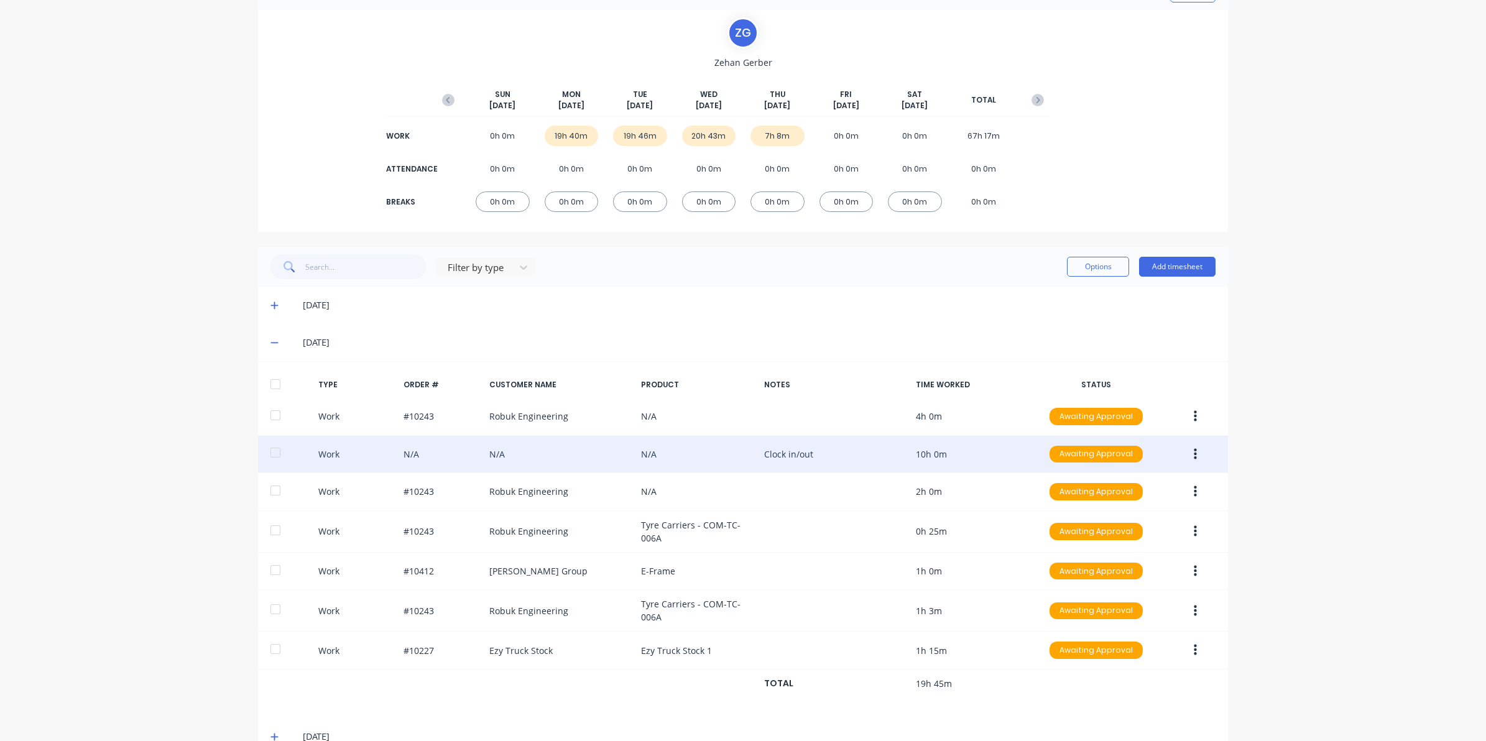
click at [270, 344] on icon at bounding box center [274, 342] width 8 height 9
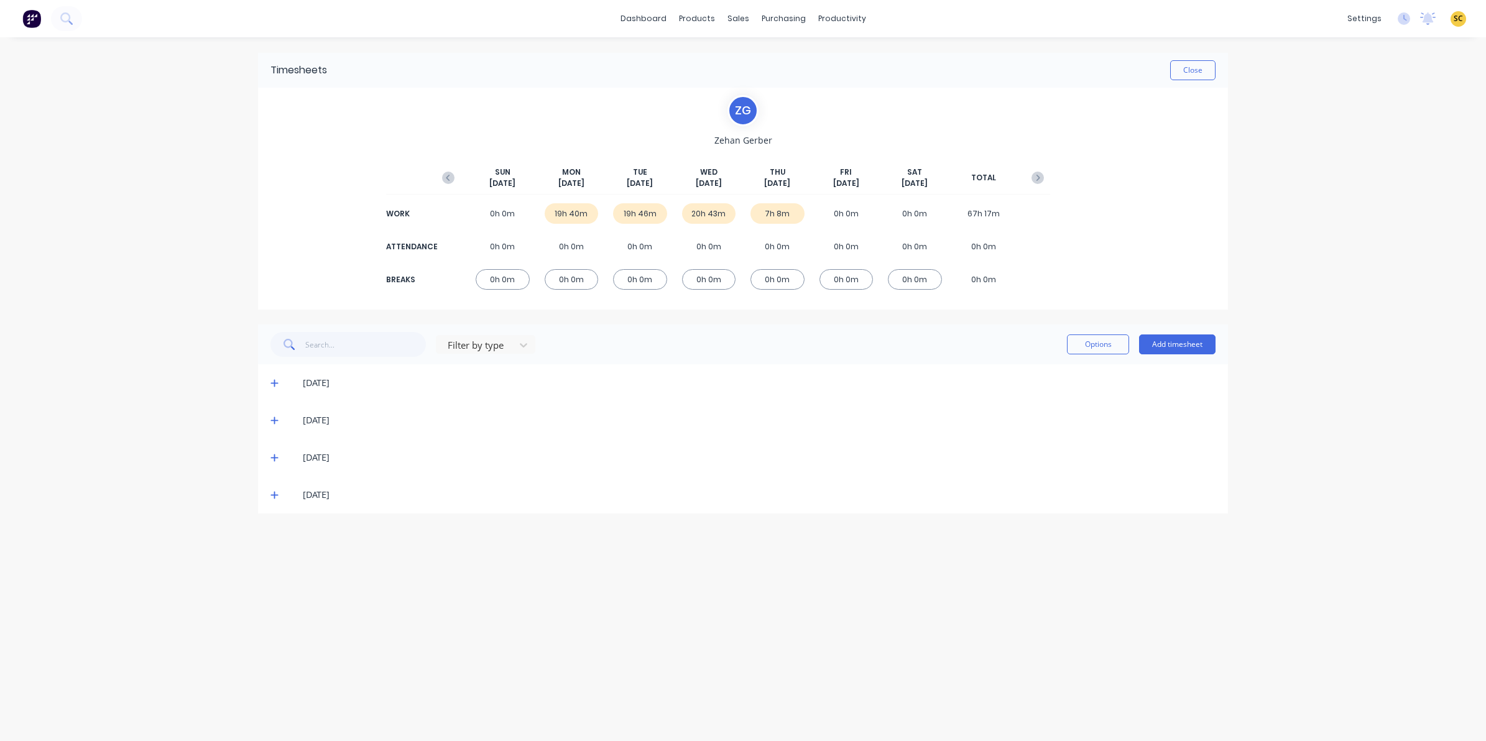
click at [275, 454] on icon at bounding box center [274, 457] width 8 height 9
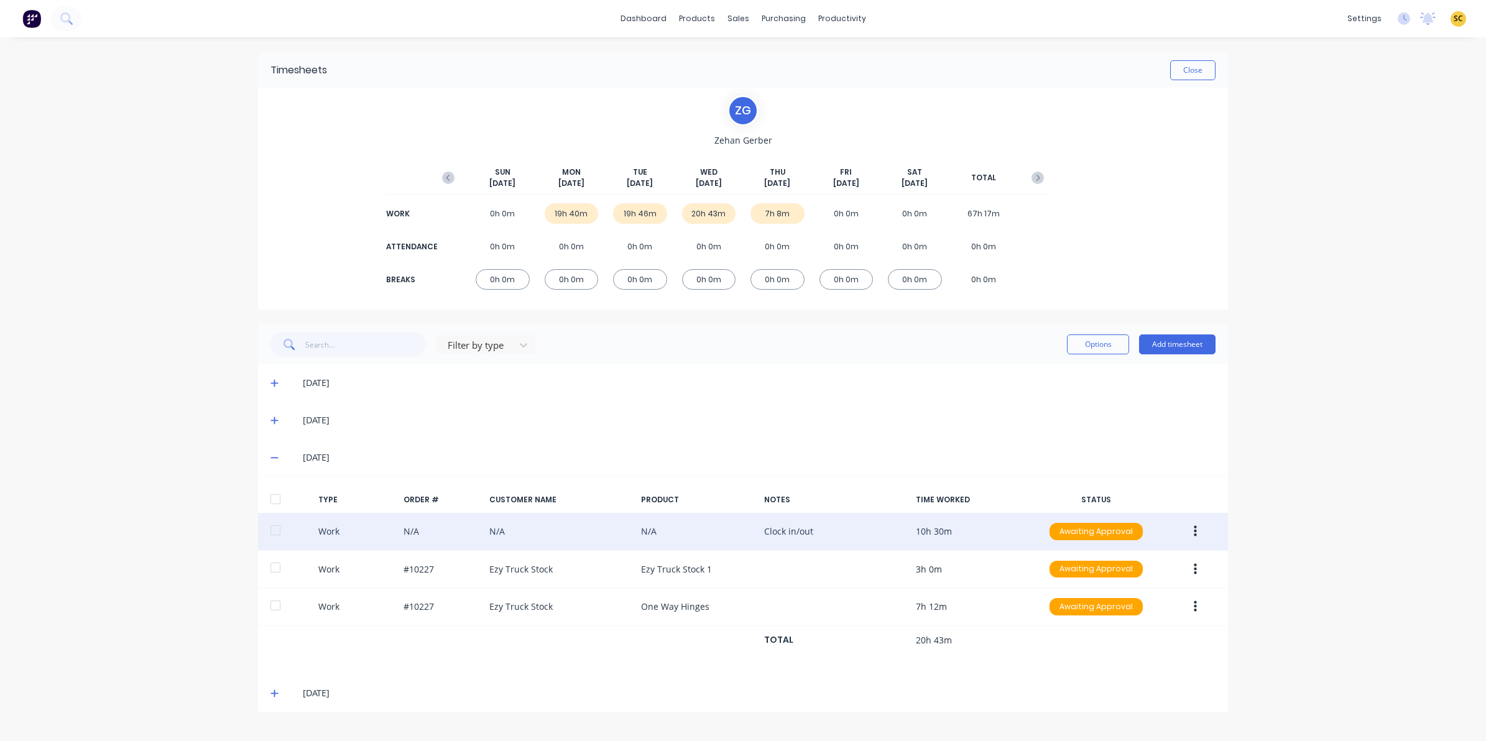
click at [1199, 532] on button "button" at bounding box center [1195, 531] width 29 height 22
click at [1141, 487] on div "Edit" at bounding box center [1151, 485] width 96 height 18
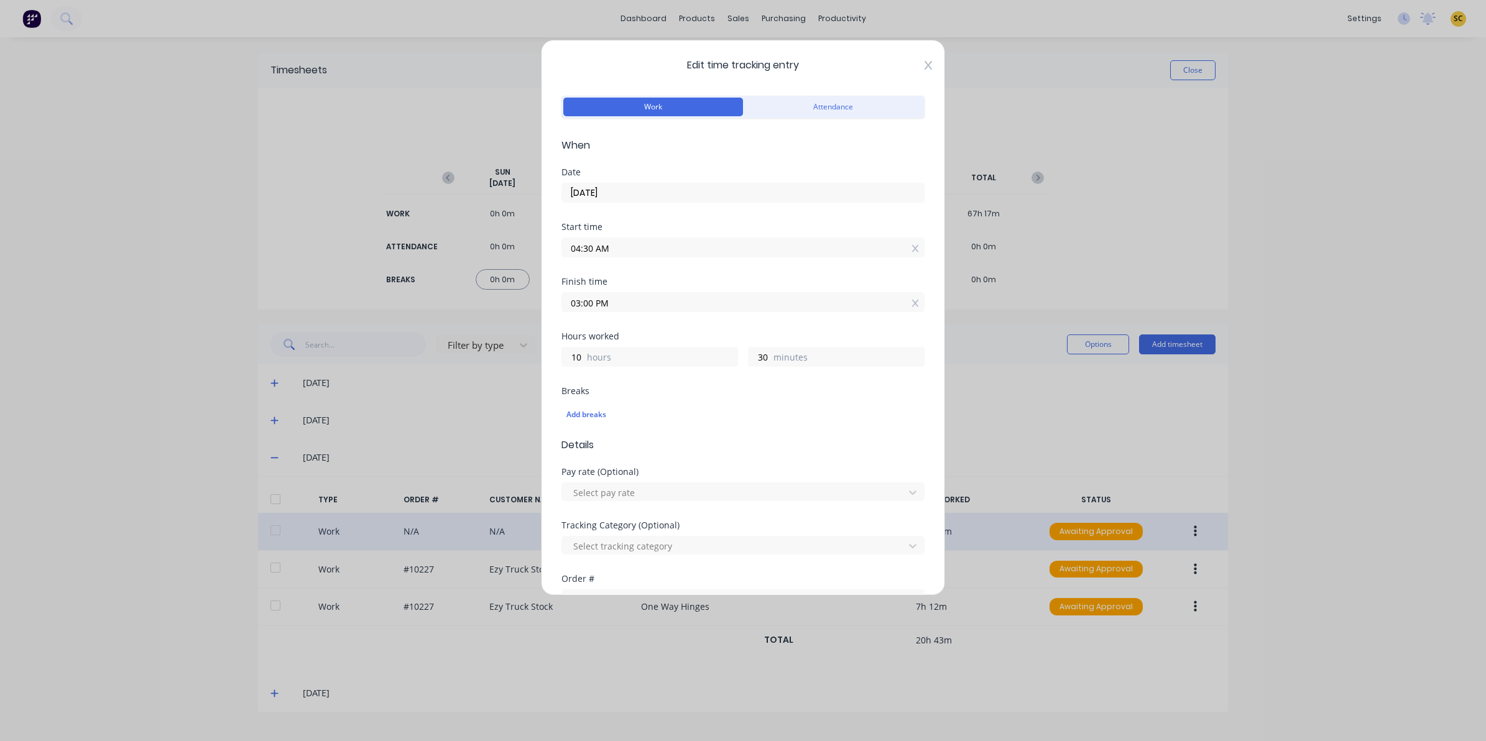
click at [924, 68] on icon at bounding box center [927, 65] width 7 height 10
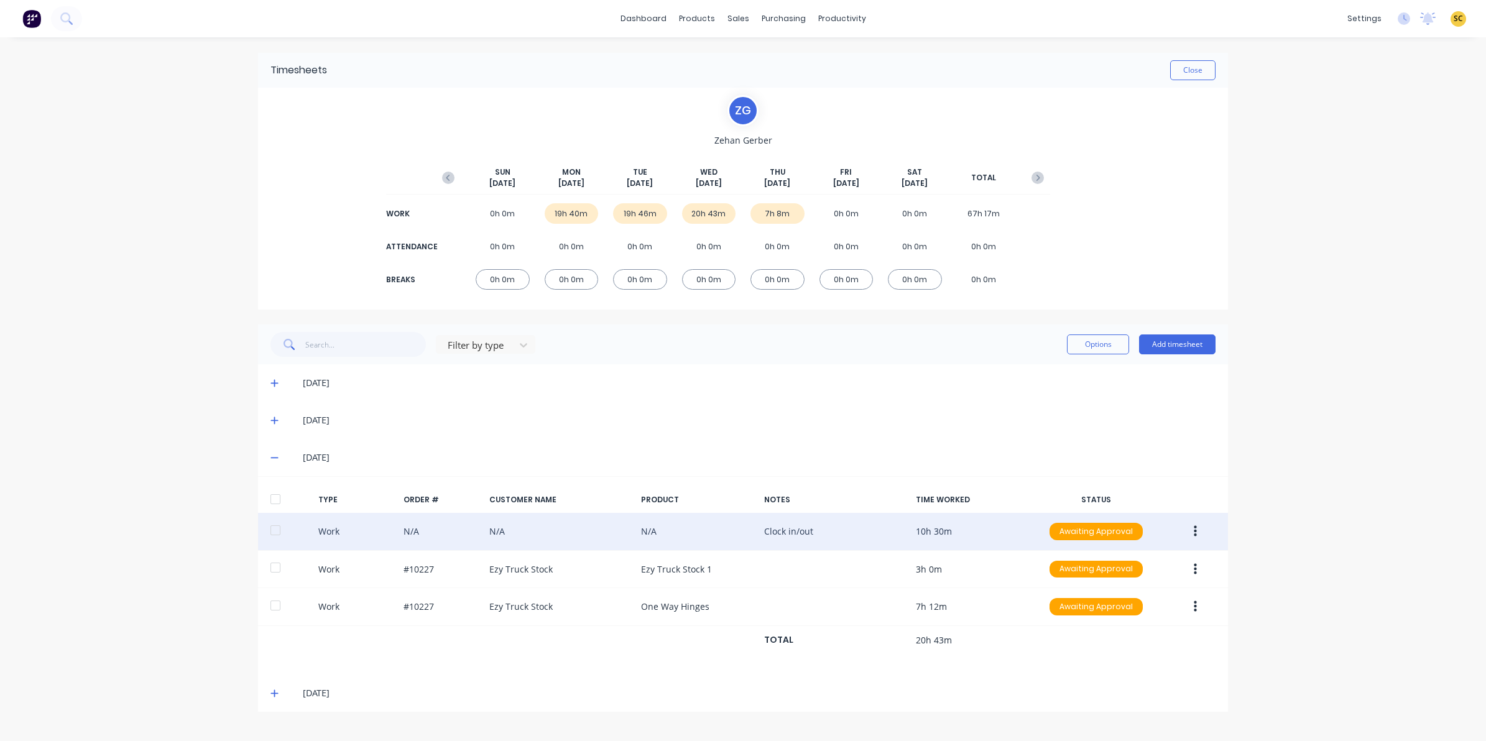
click at [277, 454] on icon at bounding box center [274, 457] width 8 height 9
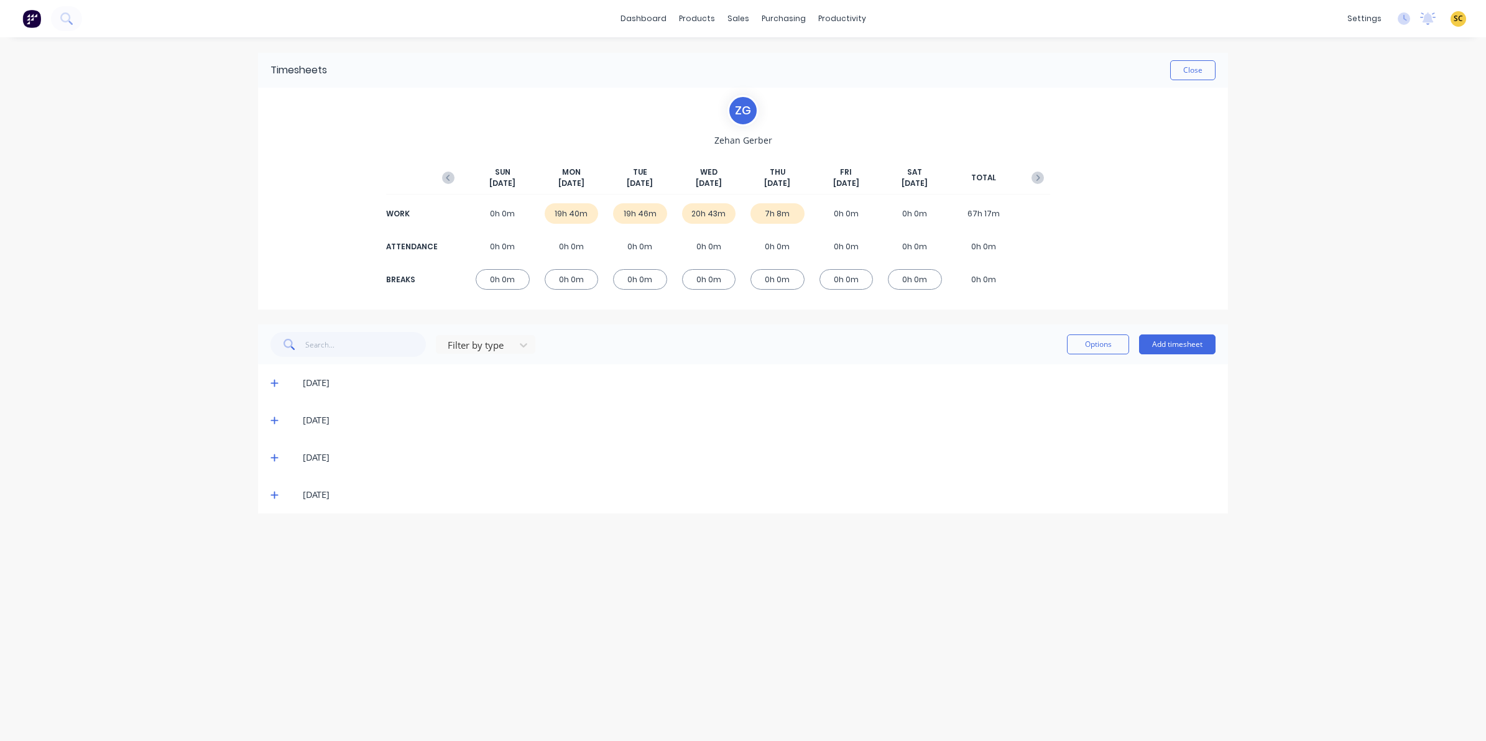
click at [271, 498] on icon at bounding box center [274, 495] width 8 height 9
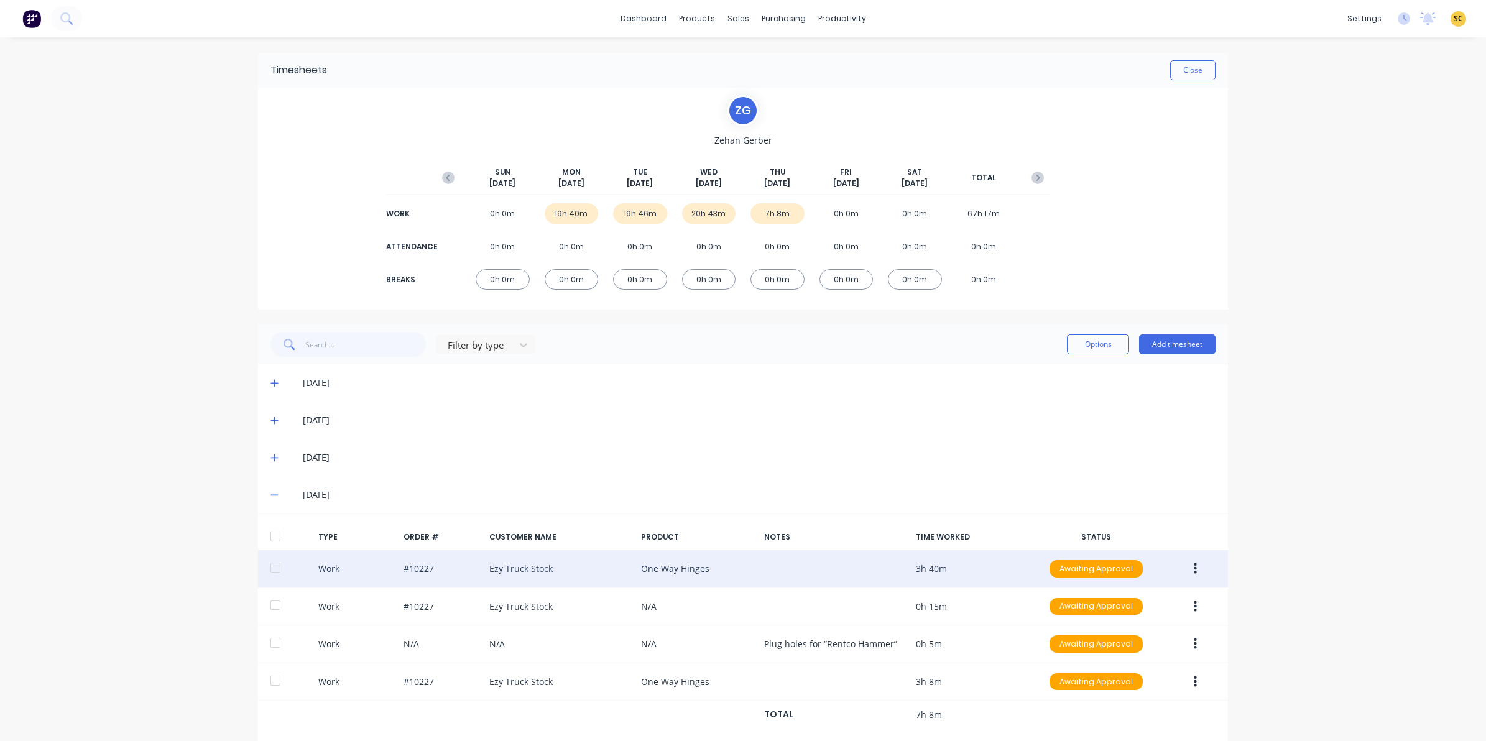
click at [1192, 566] on button "button" at bounding box center [1195, 569] width 29 height 22
click at [1140, 520] on div "Edit" at bounding box center [1151, 522] width 96 height 18
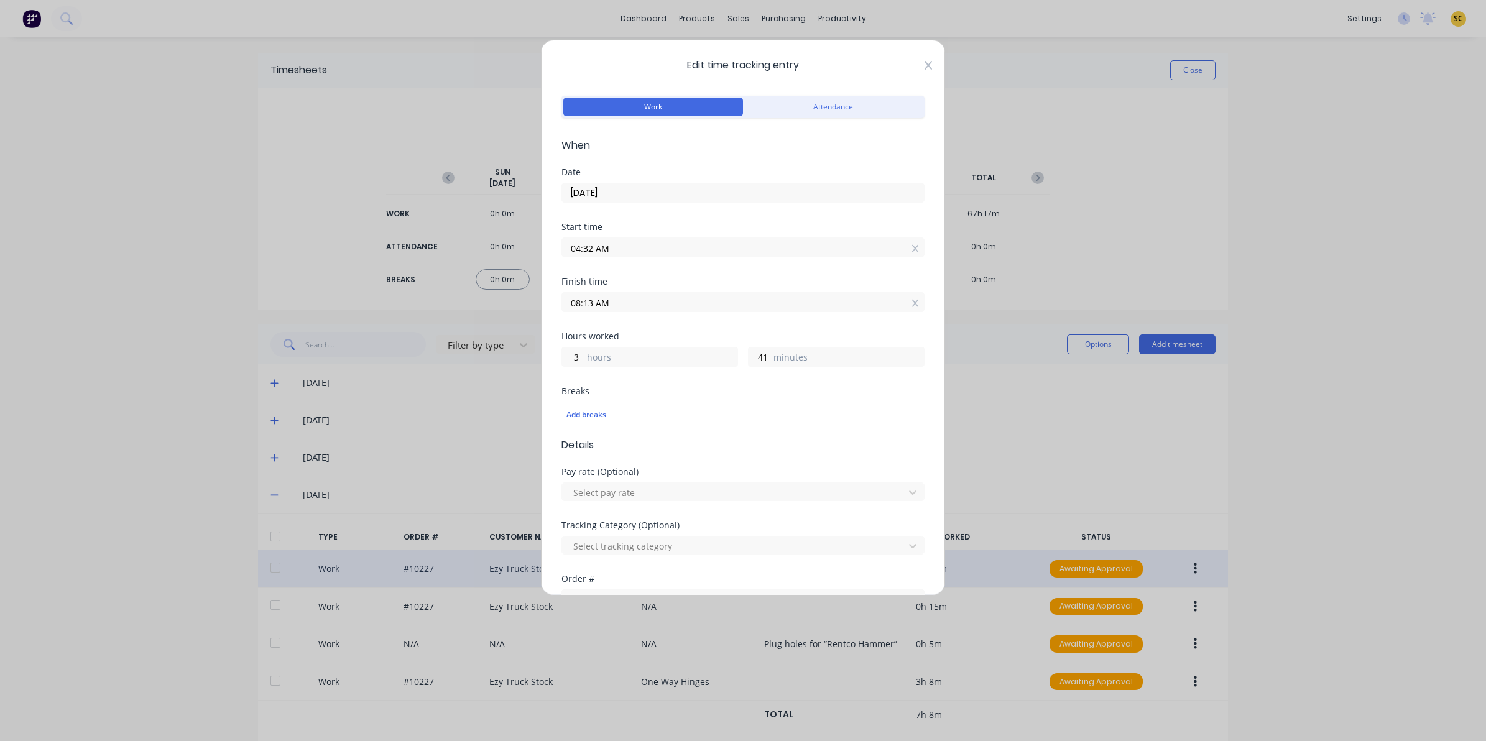
click at [924, 65] on icon at bounding box center [927, 65] width 7 height 10
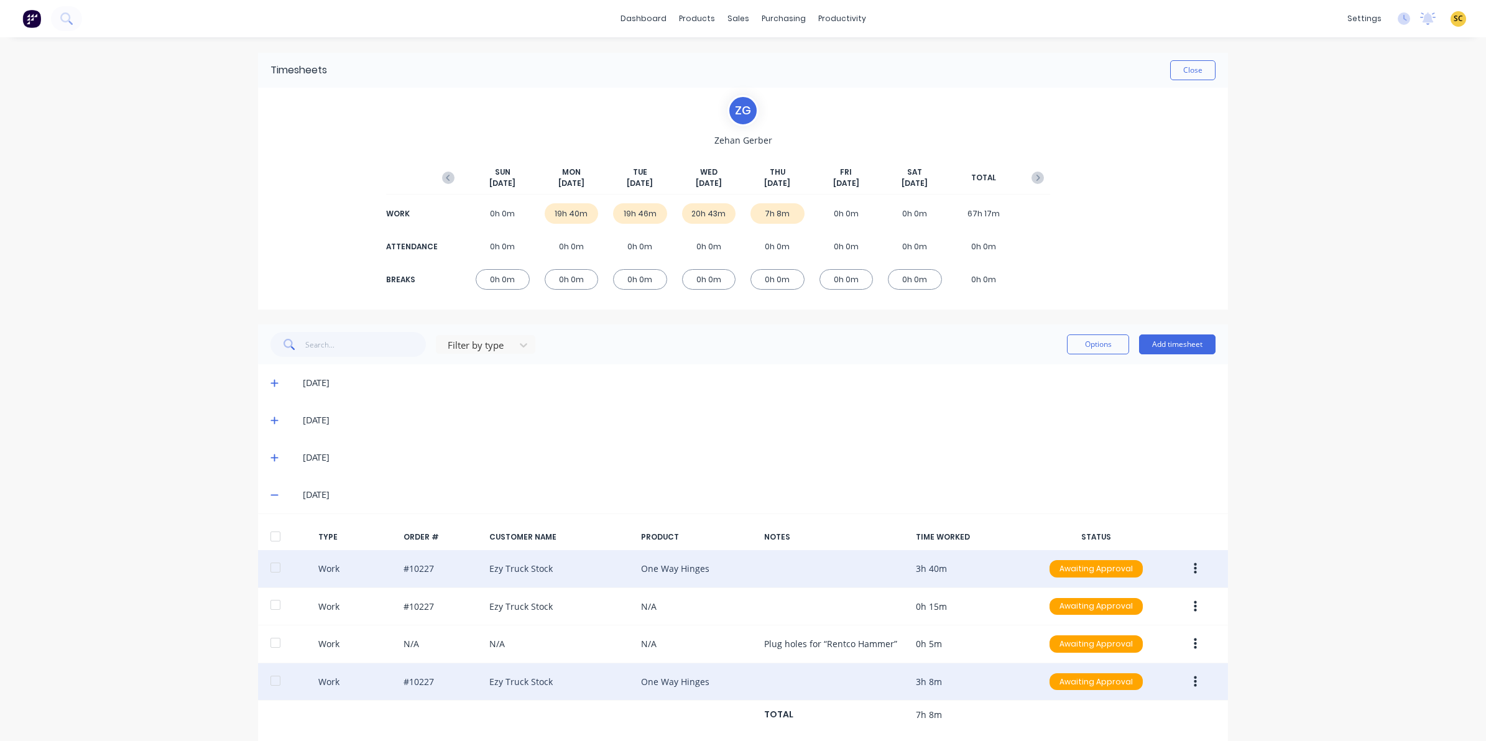
click at [1186, 687] on button "button" at bounding box center [1195, 682] width 29 height 22
click at [1147, 629] on div "Edit" at bounding box center [1151, 635] width 96 height 18
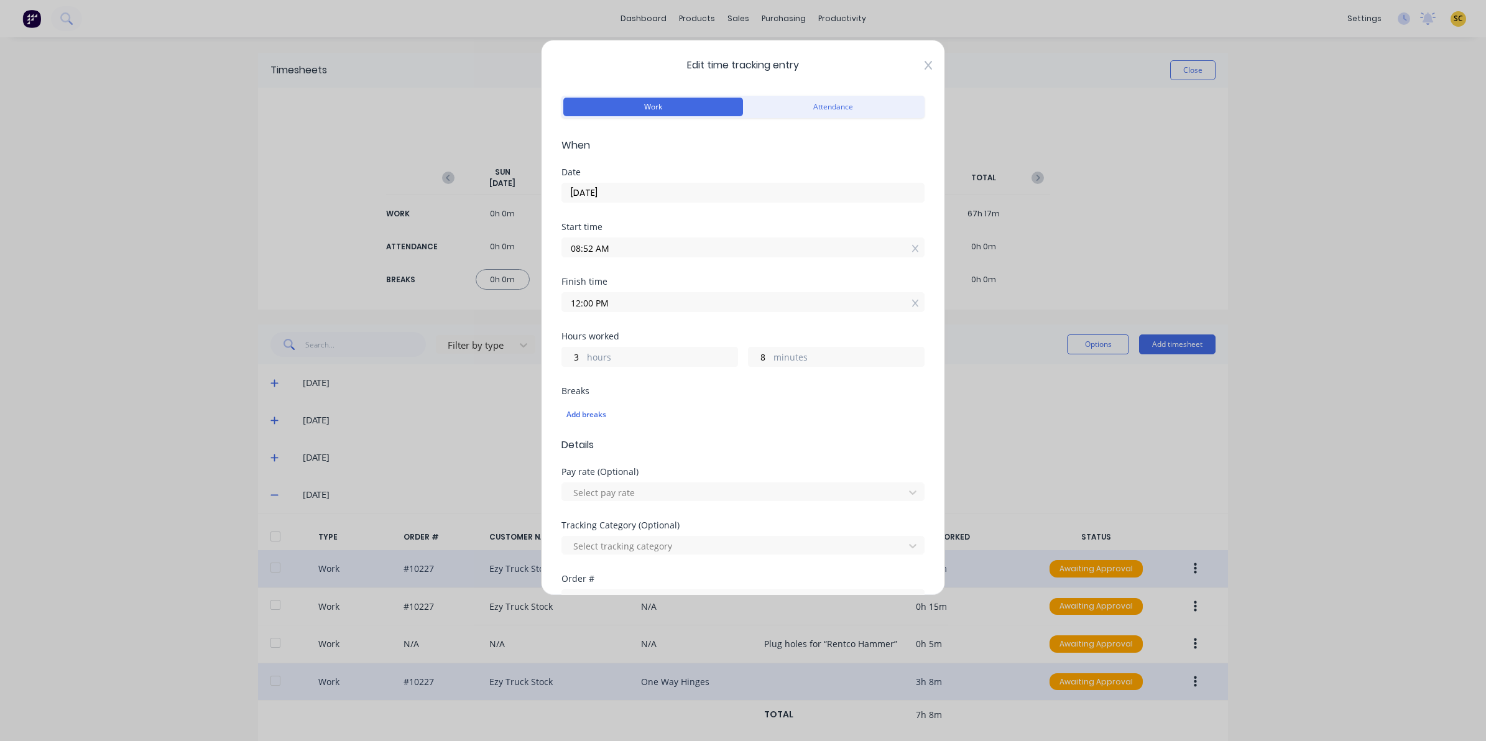
click at [924, 63] on icon at bounding box center [927, 65] width 7 height 9
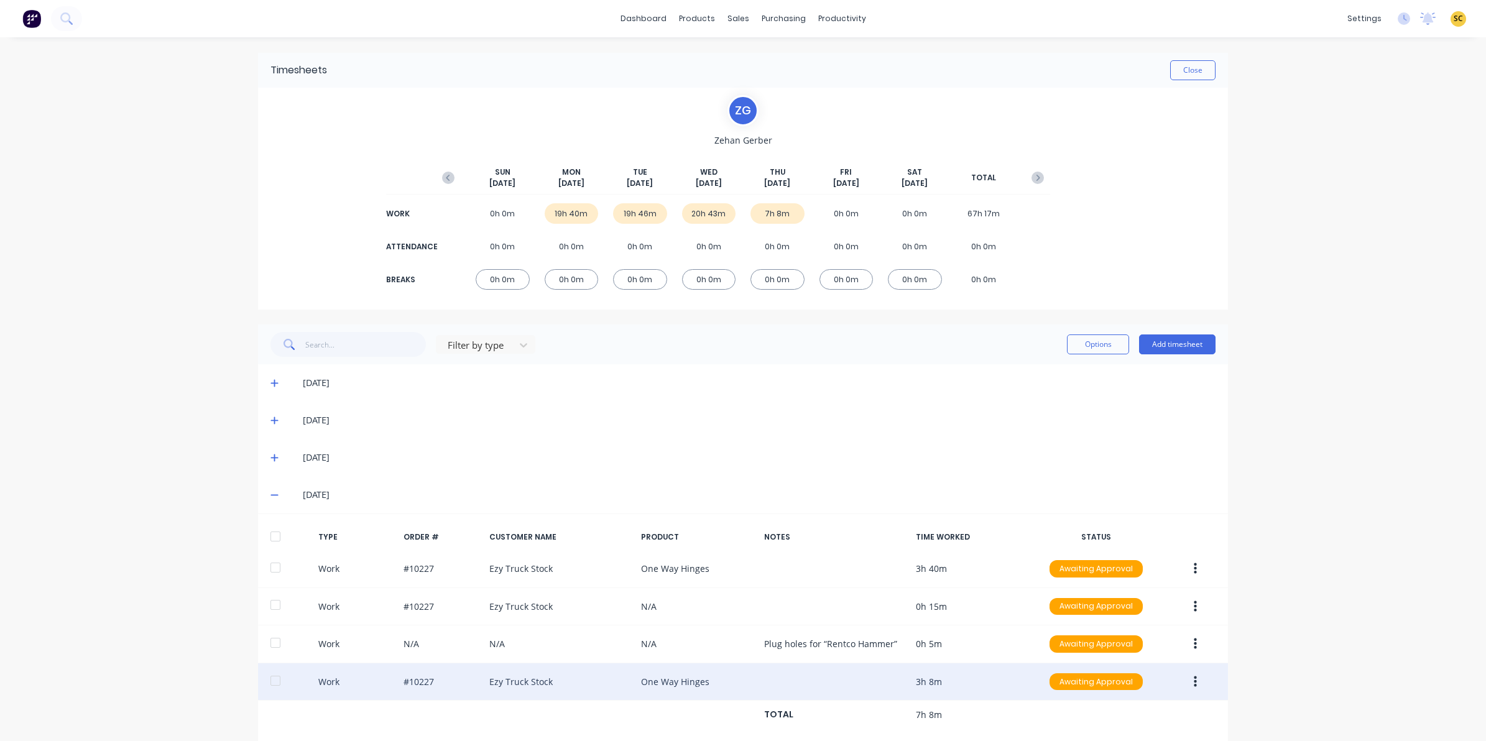
click at [442, 174] on icon "button" at bounding box center [448, 178] width 12 height 12
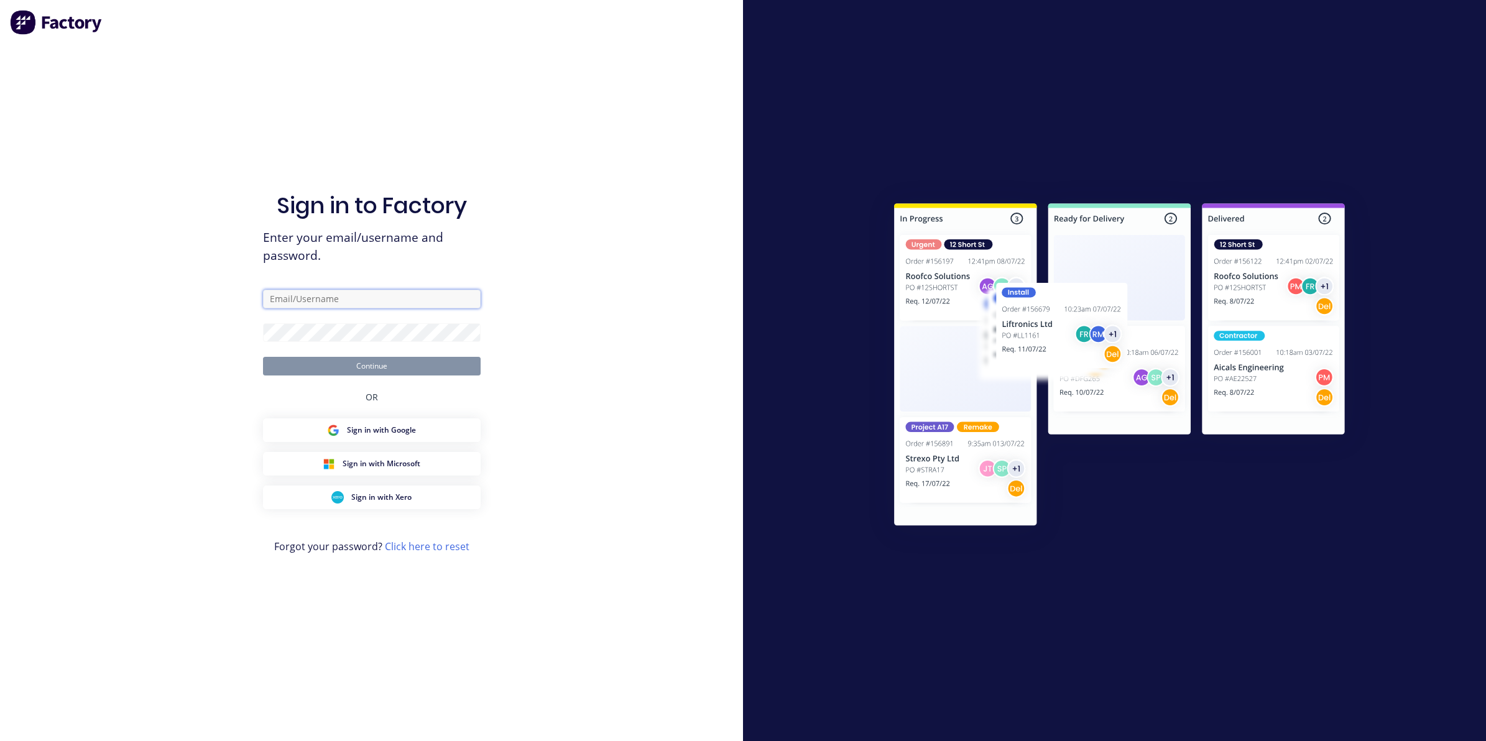
type input "[EMAIL_ADDRESS][DOMAIN_NAME]"
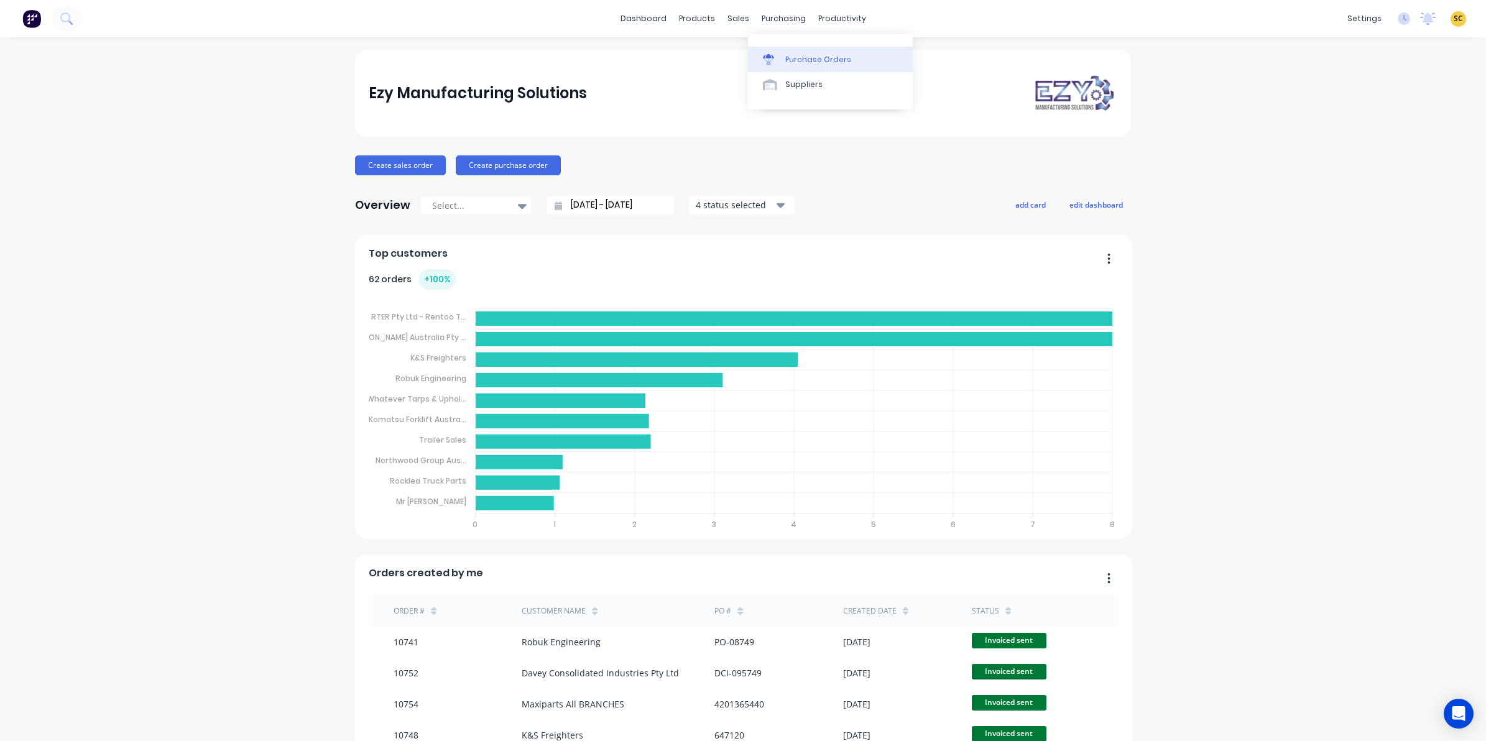
click at [800, 54] on div "Purchase Orders" at bounding box center [818, 59] width 66 height 11
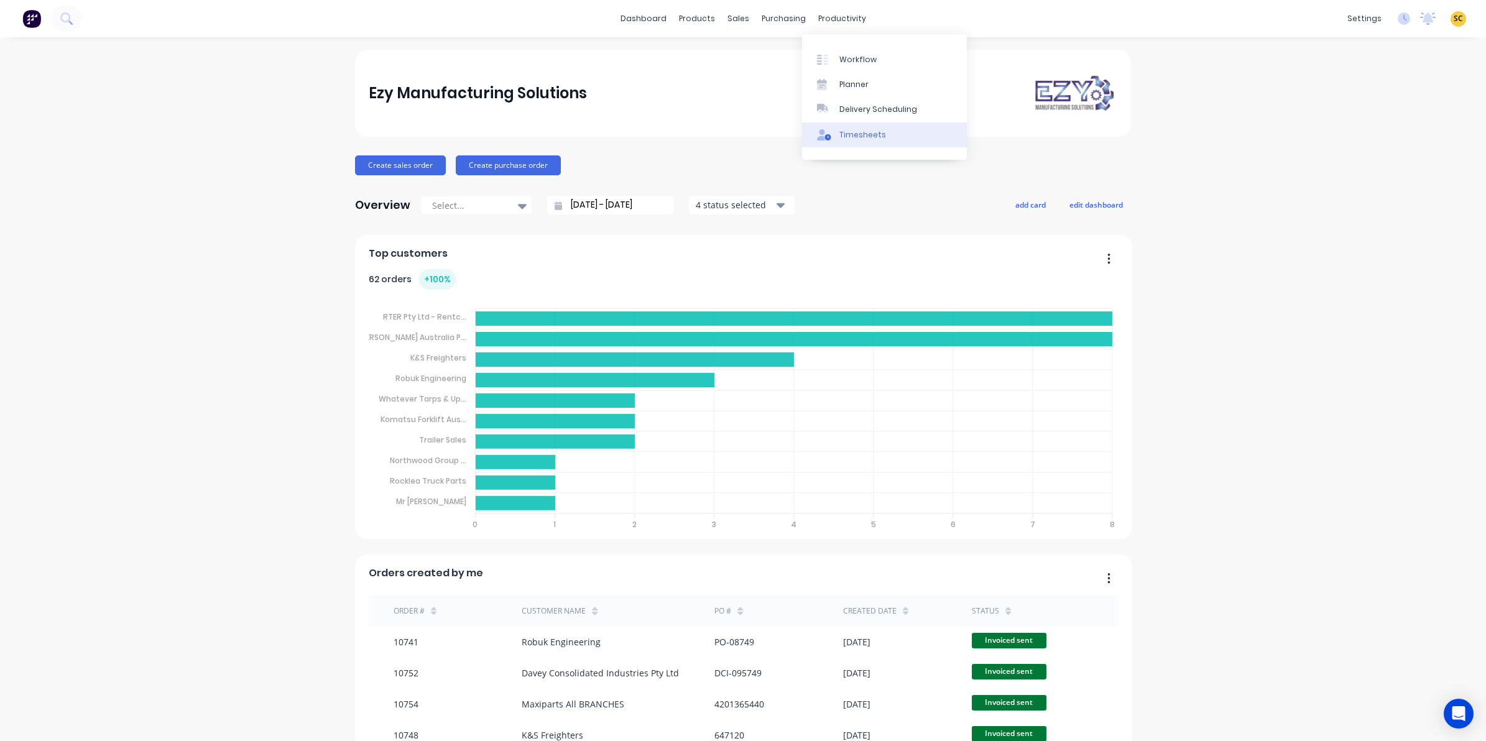
click at [843, 131] on div "Timesheets" at bounding box center [862, 134] width 47 height 11
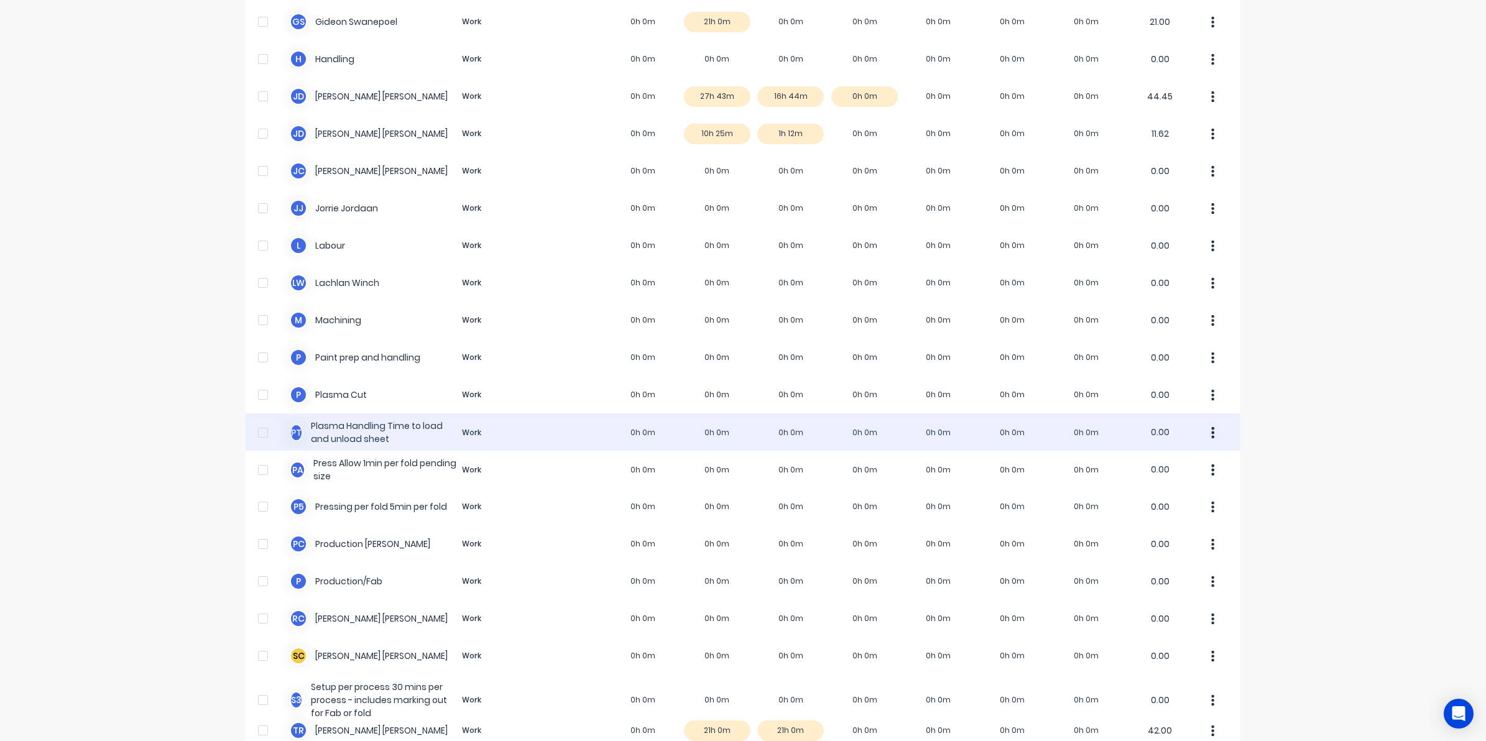
scroll to position [638, 0]
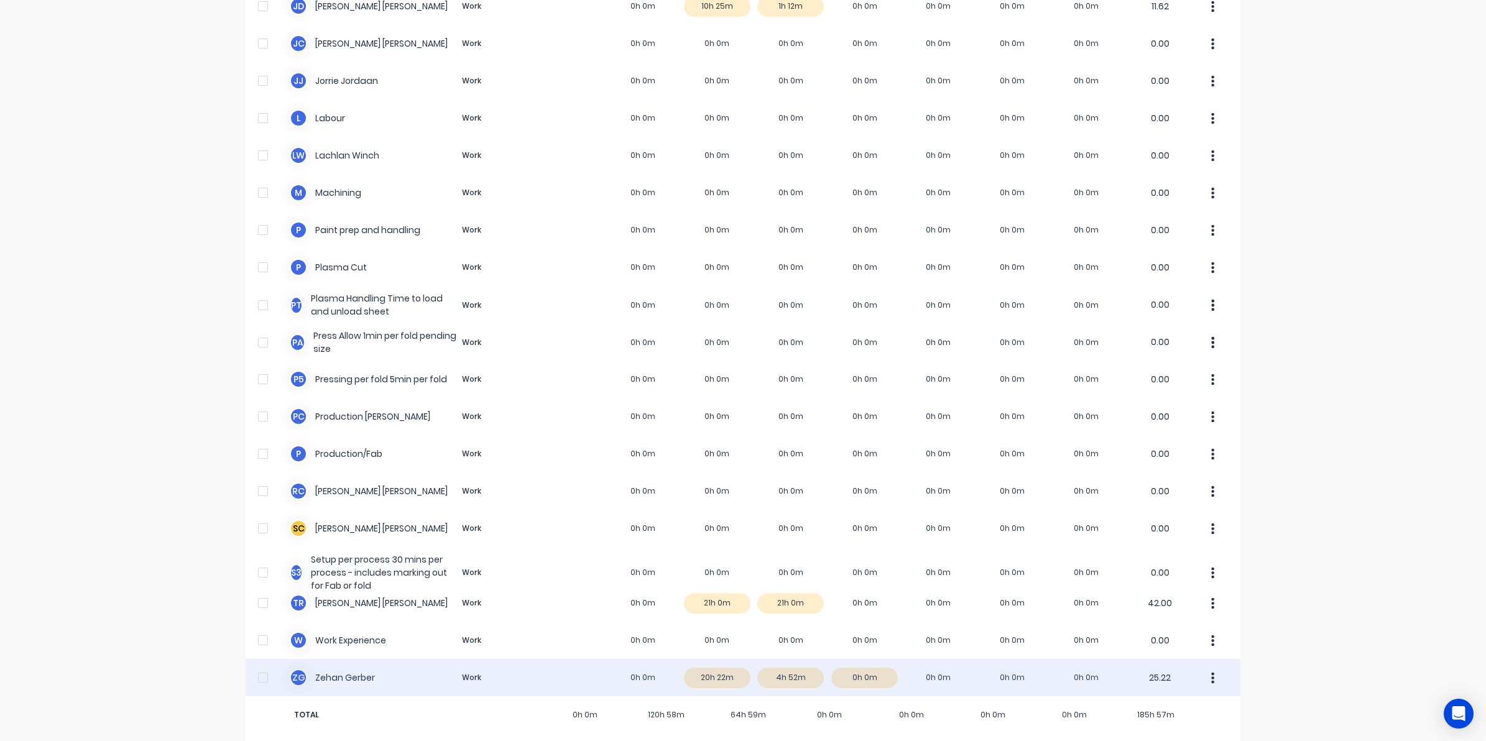
click at [370, 663] on div "Z G [PERSON_NAME] Work 0h 0m 20h 22m 4h 52m 0h 0m 0h 0m 0h 0m 0h 0m 25.22" at bounding box center [743, 677] width 995 height 37
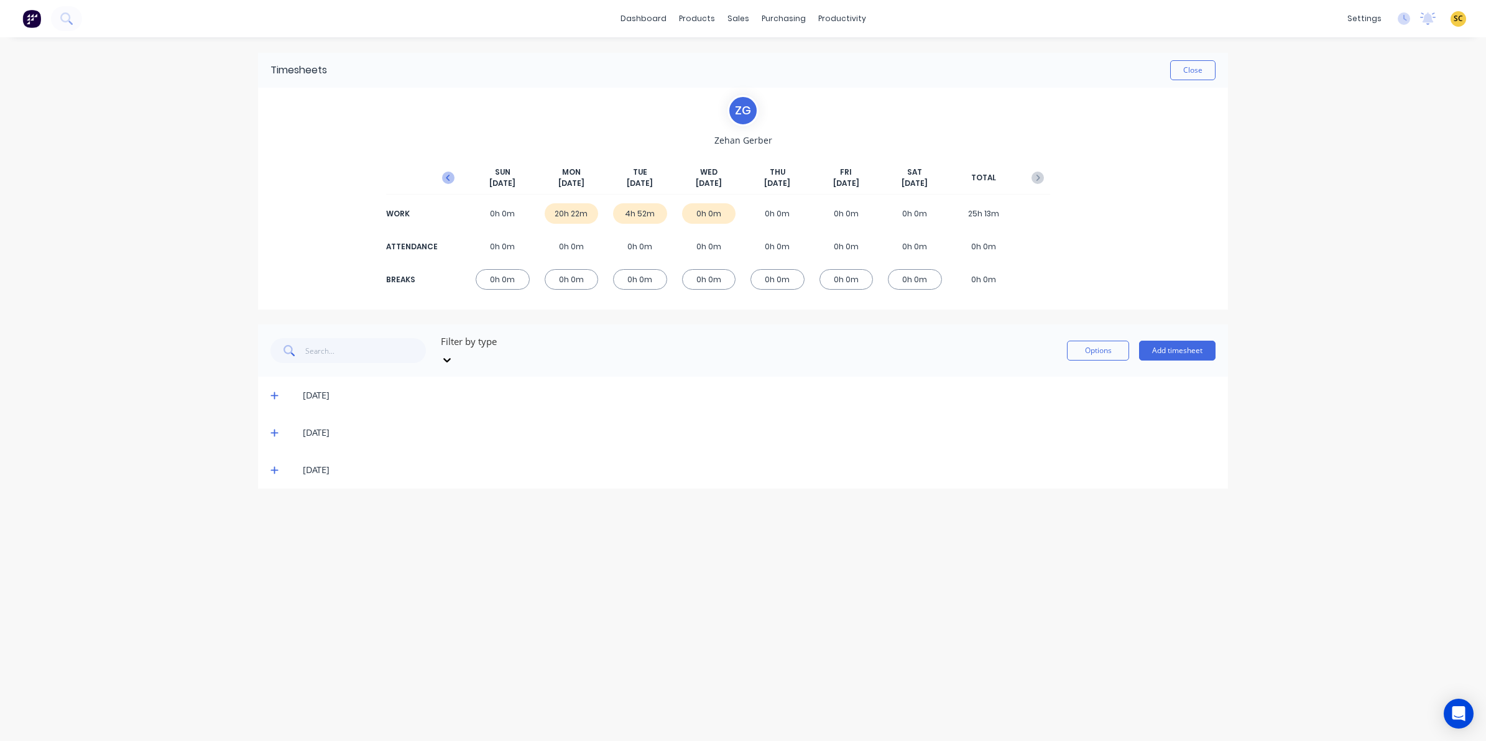
click at [448, 182] on icon "button" at bounding box center [448, 178] width 12 height 12
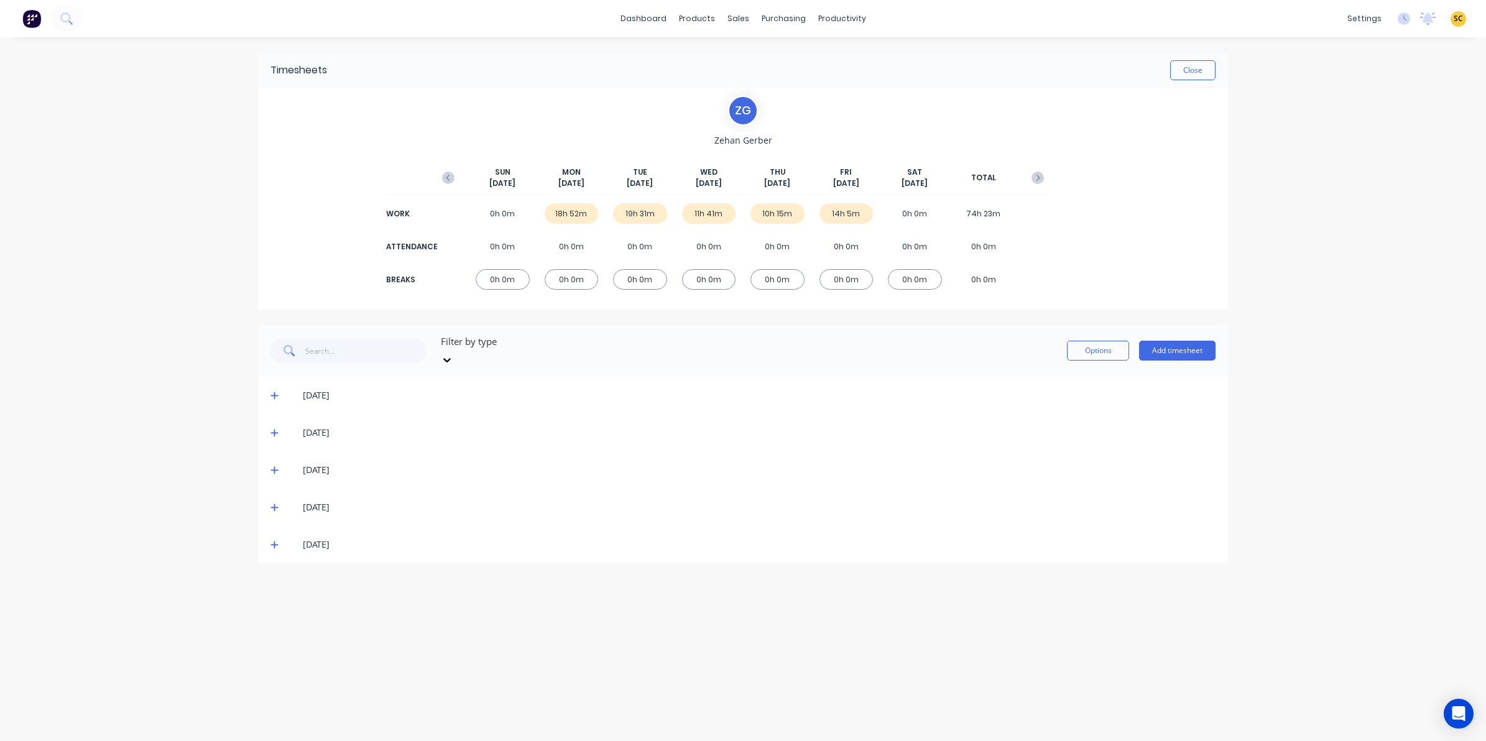
click at [448, 182] on icon "button" at bounding box center [448, 178] width 12 height 12
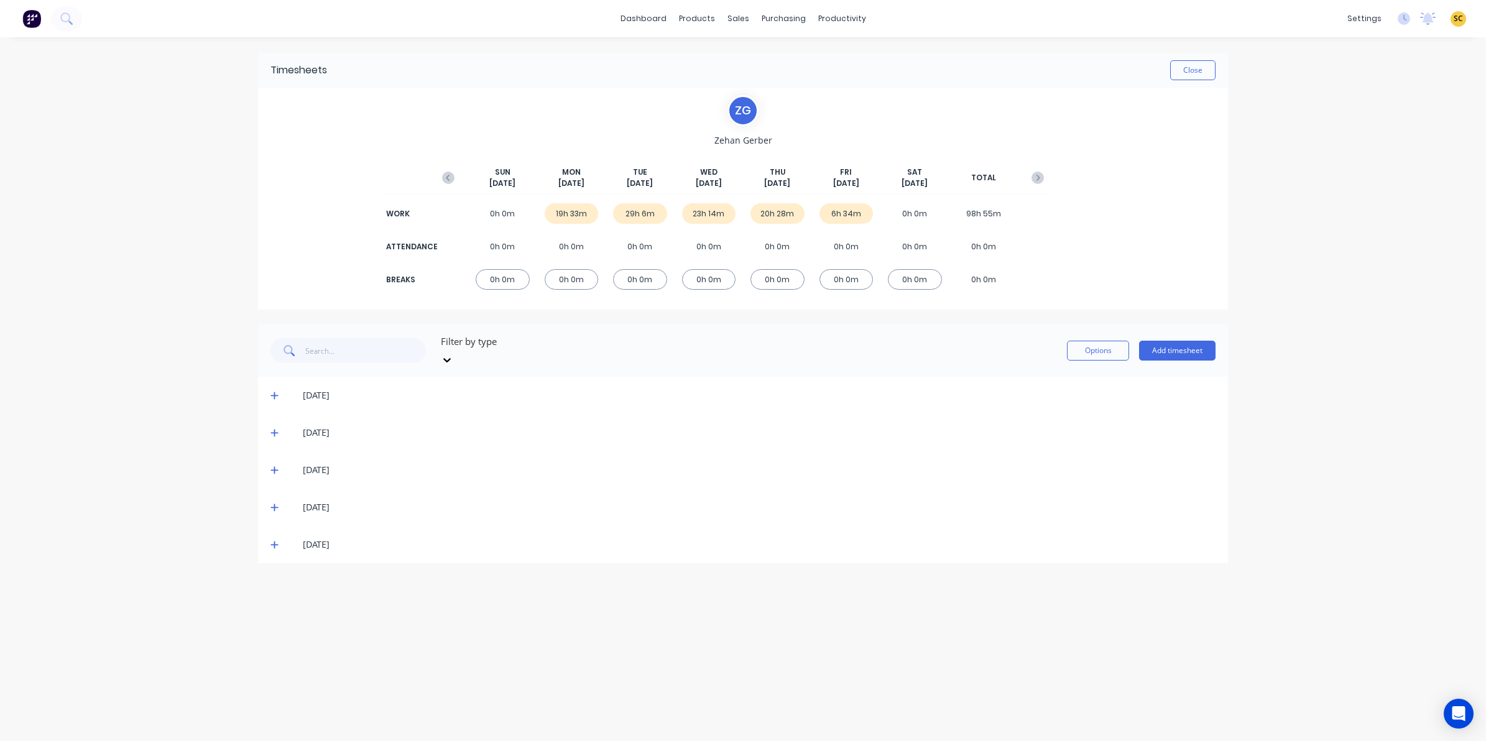
click at [448, 182] on icon "button" at bounding box center [448, 178] width 12 height 12
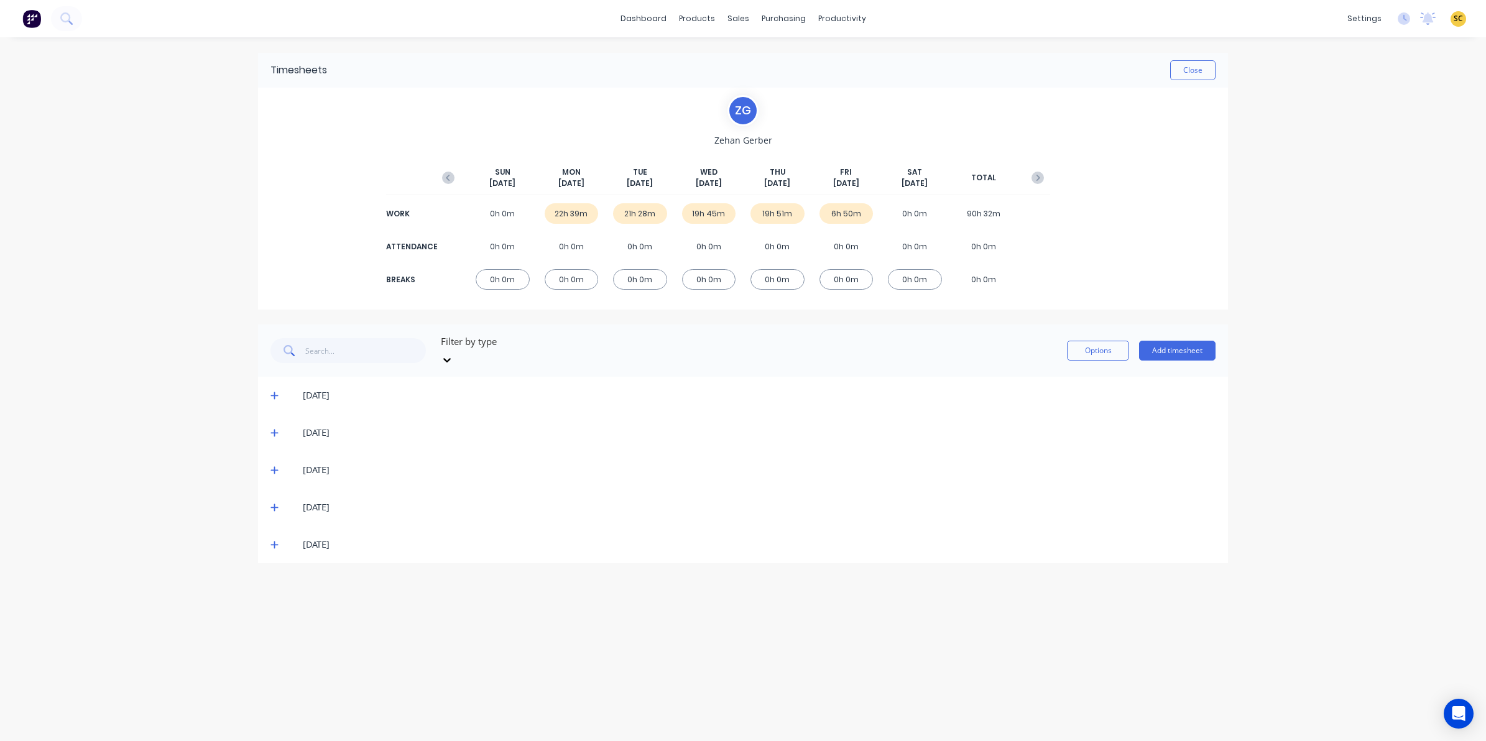
click at [448, 182] on icon "button" at bounding box center [448, 178] width 12 height 12
click at [448, 180] on g "button" at bounding box center [448, 178] width 12 height 12
click at [445, 185] on button "button" at bounding box center [448, 178] width 25 height 22
drag, startPoint x: 448, startPoint y: 180, endPoint x: 939, endPoint y: 471, distance: 570.0
click at [939, 471] on div "[DATE]" at bounding box center [743, 469] width 970 height 37
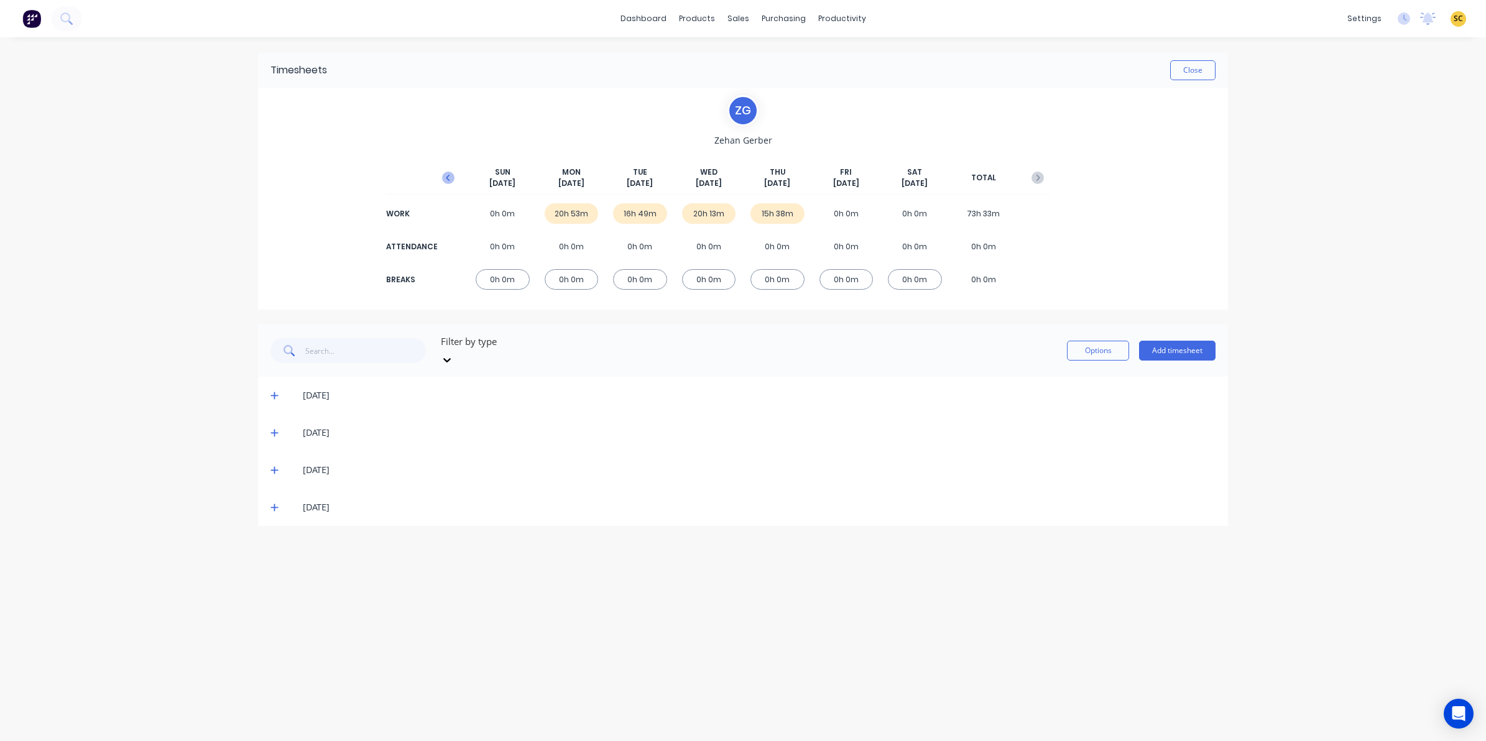
click at [452, 182] on icon "button" at bounding box center [448, 178] width 12 height 12
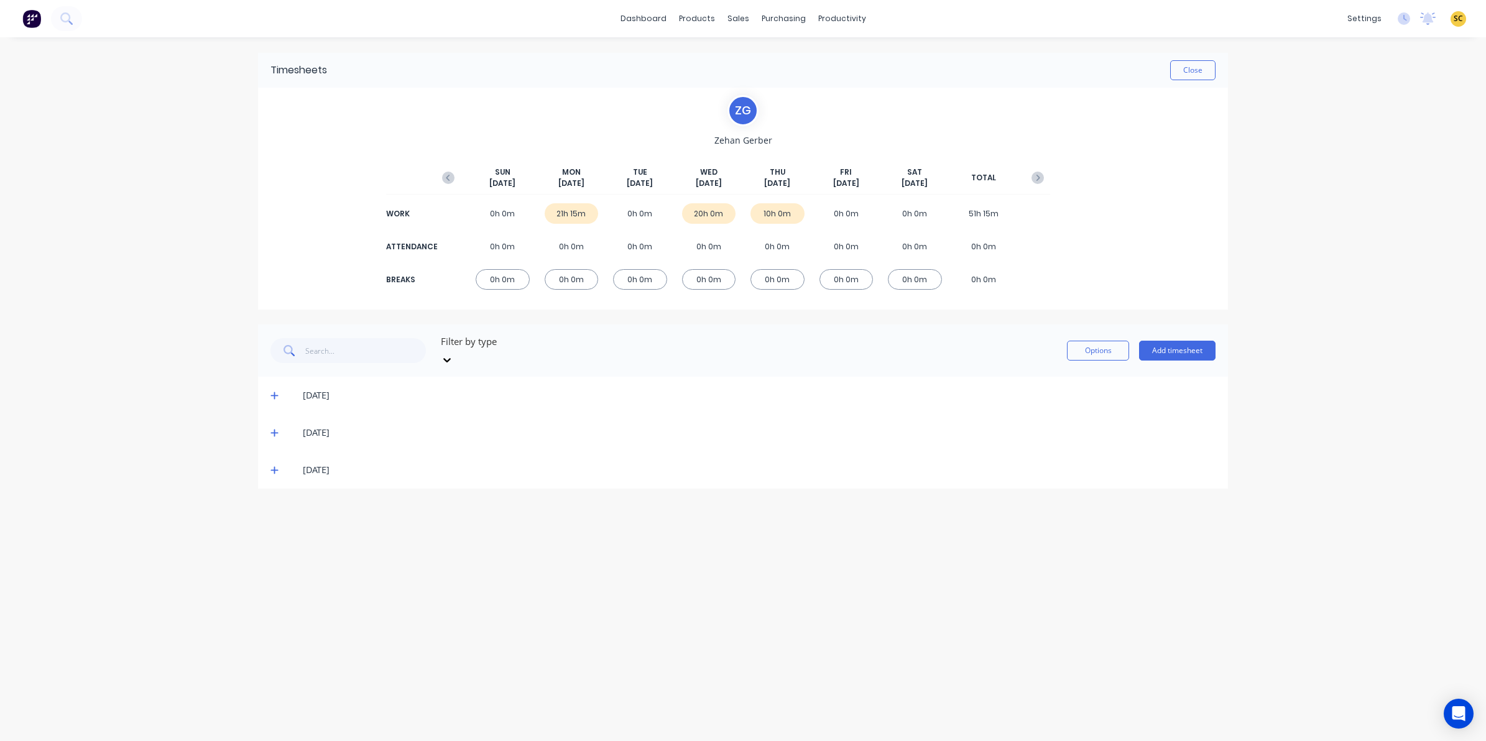
click at [452, 183] on icon "button" at bounding box center [448, 178] width 12 height 12
click at [448, 178] on icon "button" at bounding box center [448, 178] width 4 height 6
click at [443, 172] on icon "button" at bounding box center [448, 178] width 12 height 12
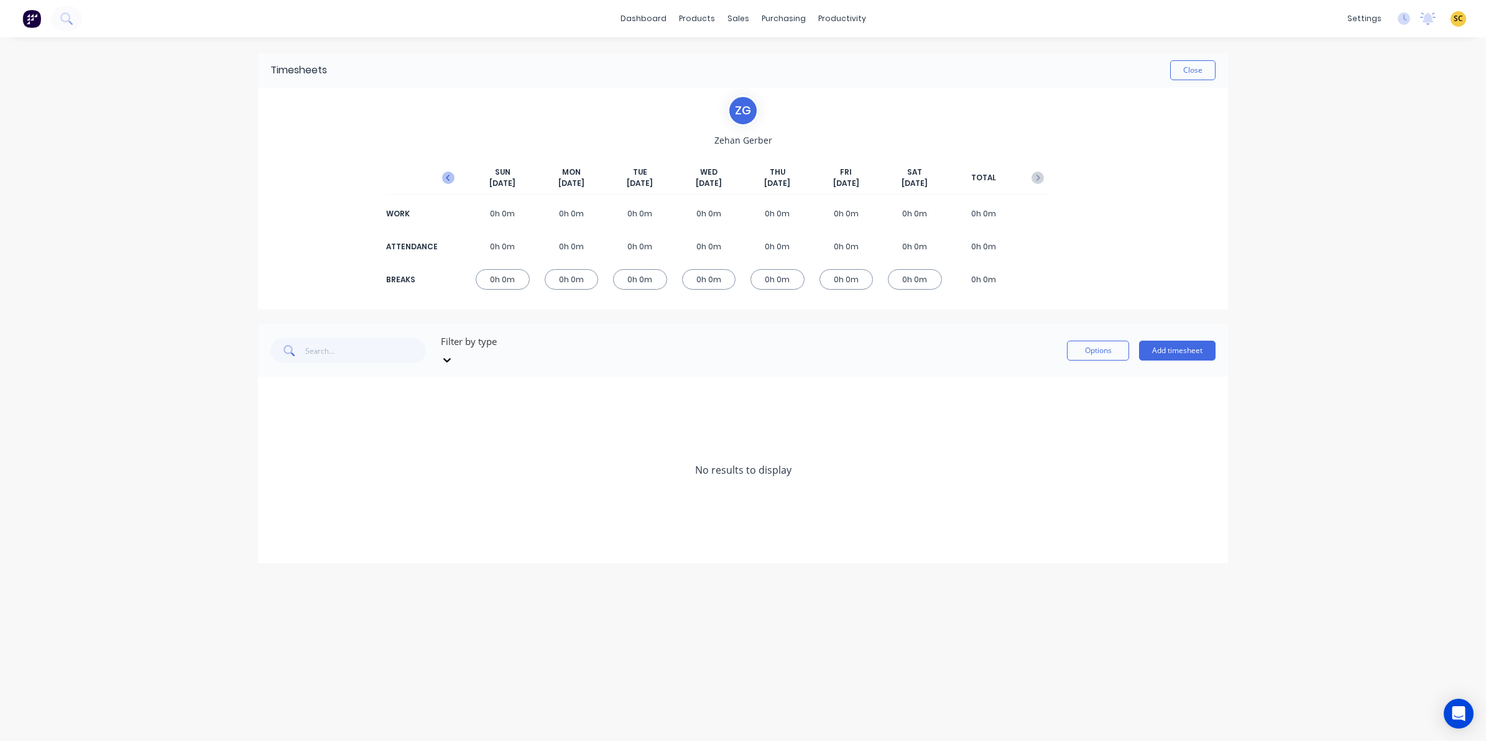
click at [449, 175] on icon "button" at bounding box center [448, 178] width 12 height 12
click at [270, 391] on icon at bounding box center [274, 395] width 8 height 9
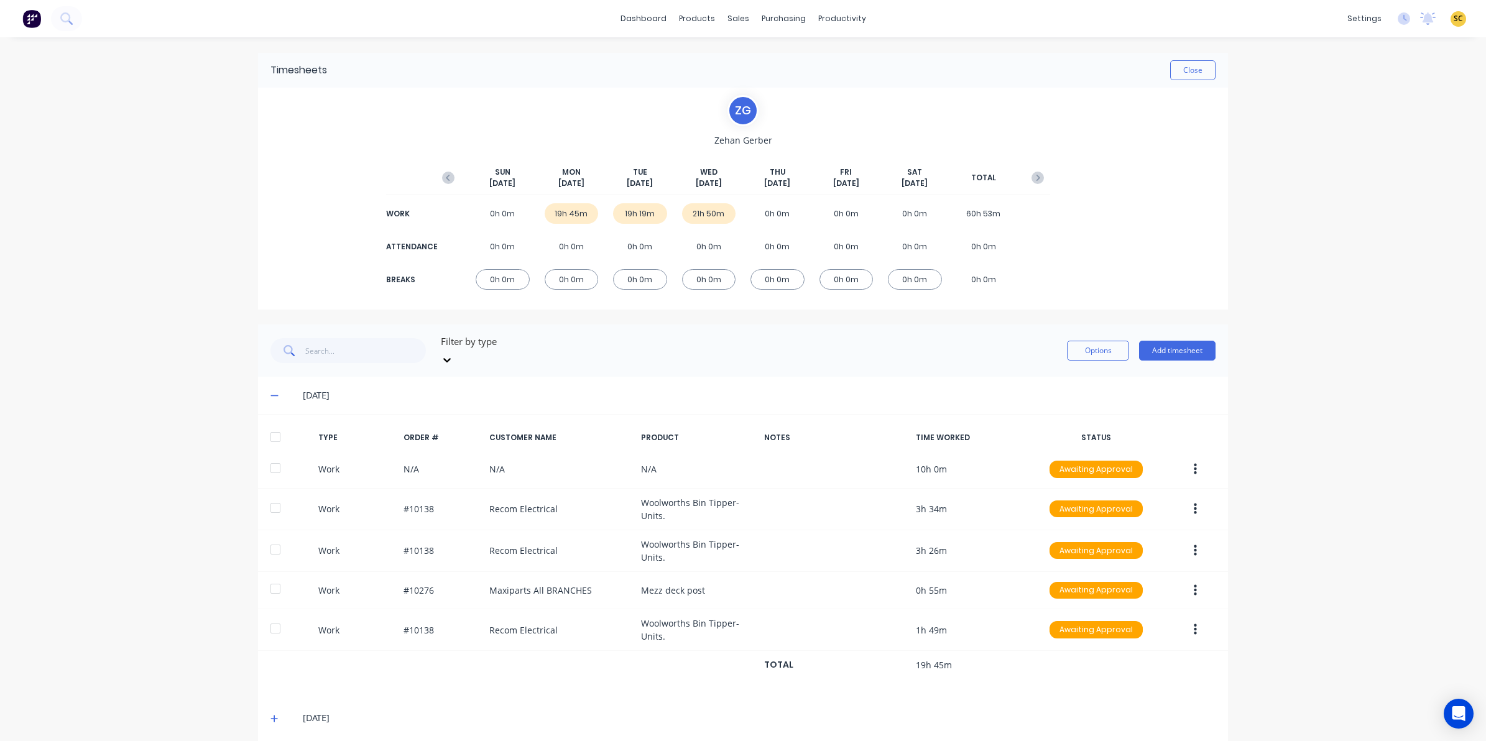
drag, startPoint x: 271, startPoint y: 380, endPoint x: 272, endPoint y: 387, distance: 6.9
click at [271, 391] on icon at bounding box center [274, 395] width 8 height 9
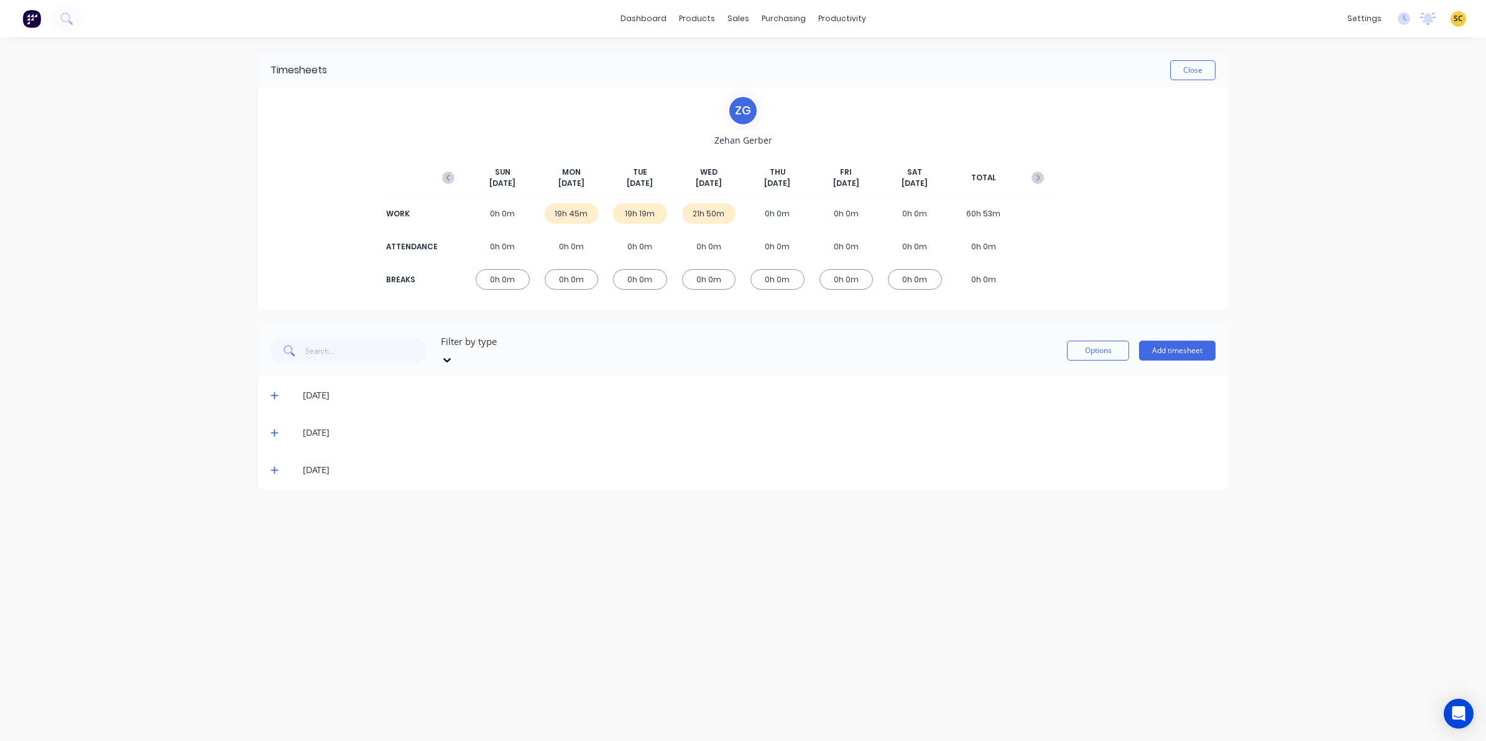
click at [272, 428] on icon at bounding box center [274, 432] width 8 height 9
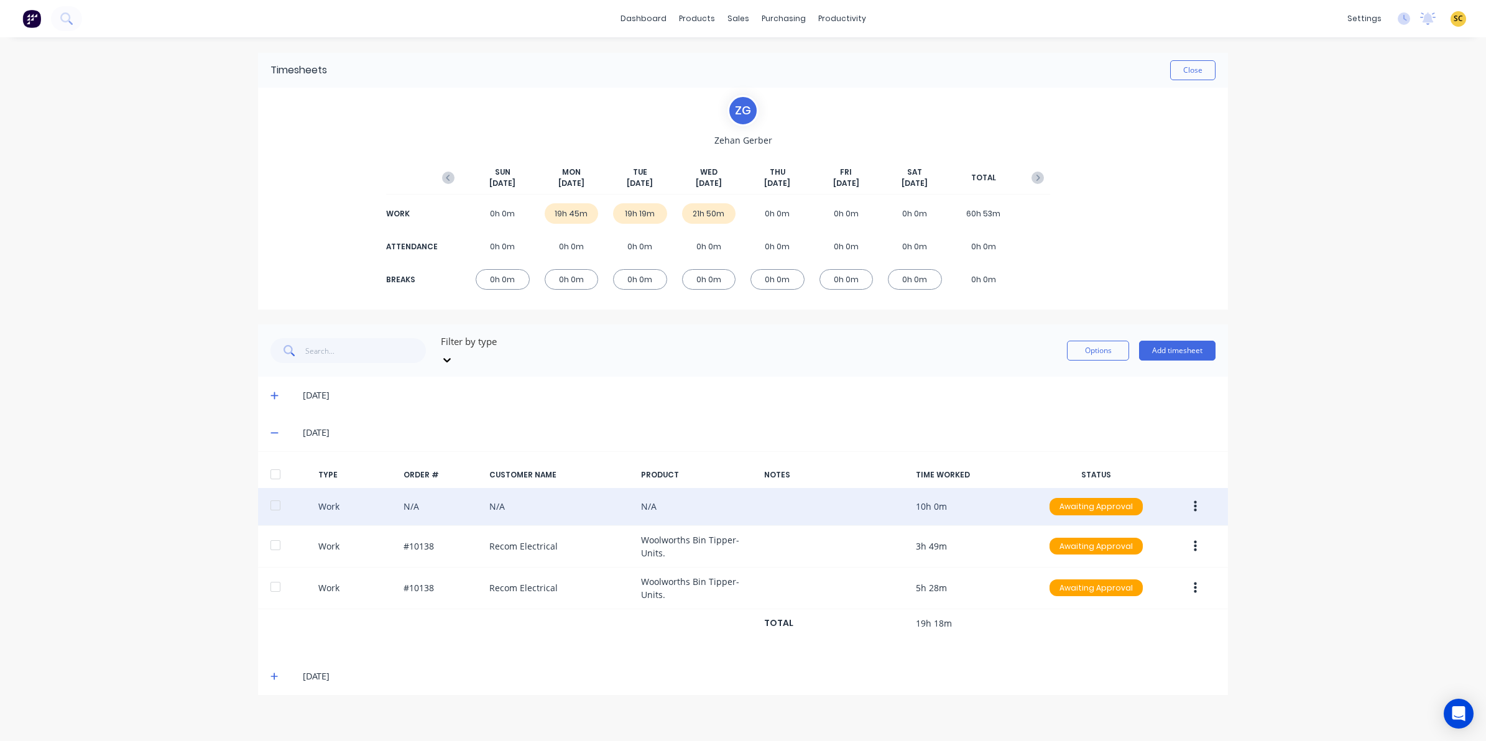
click at [1197, 497] on button "button" at bounding box center [1195, 506] width 29 height 22
click at [1133, 454] on div "Edit" at bounding box center [1151, 460] width 96 height 18
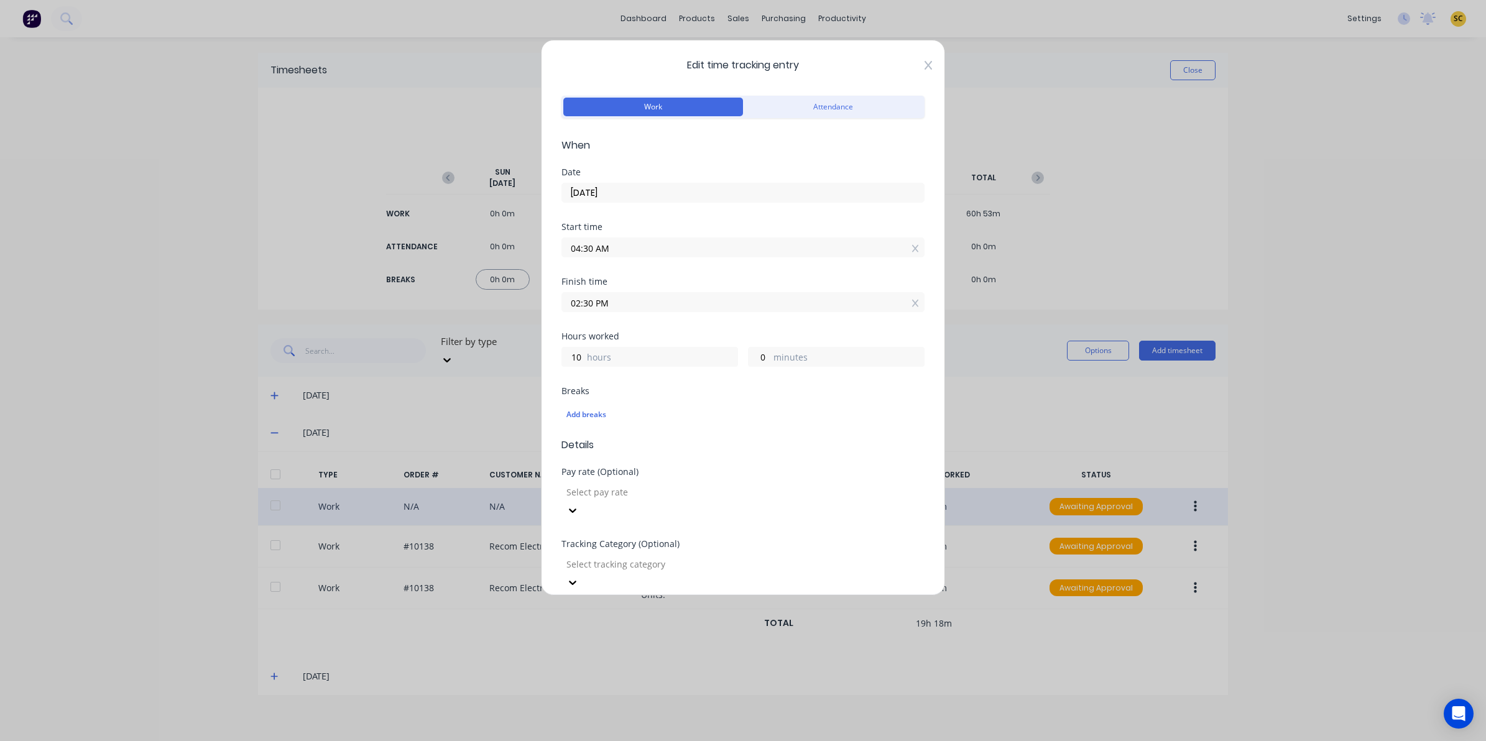
click at [924, 67] on icon at bounding box center [927, 65] width 7 height 10
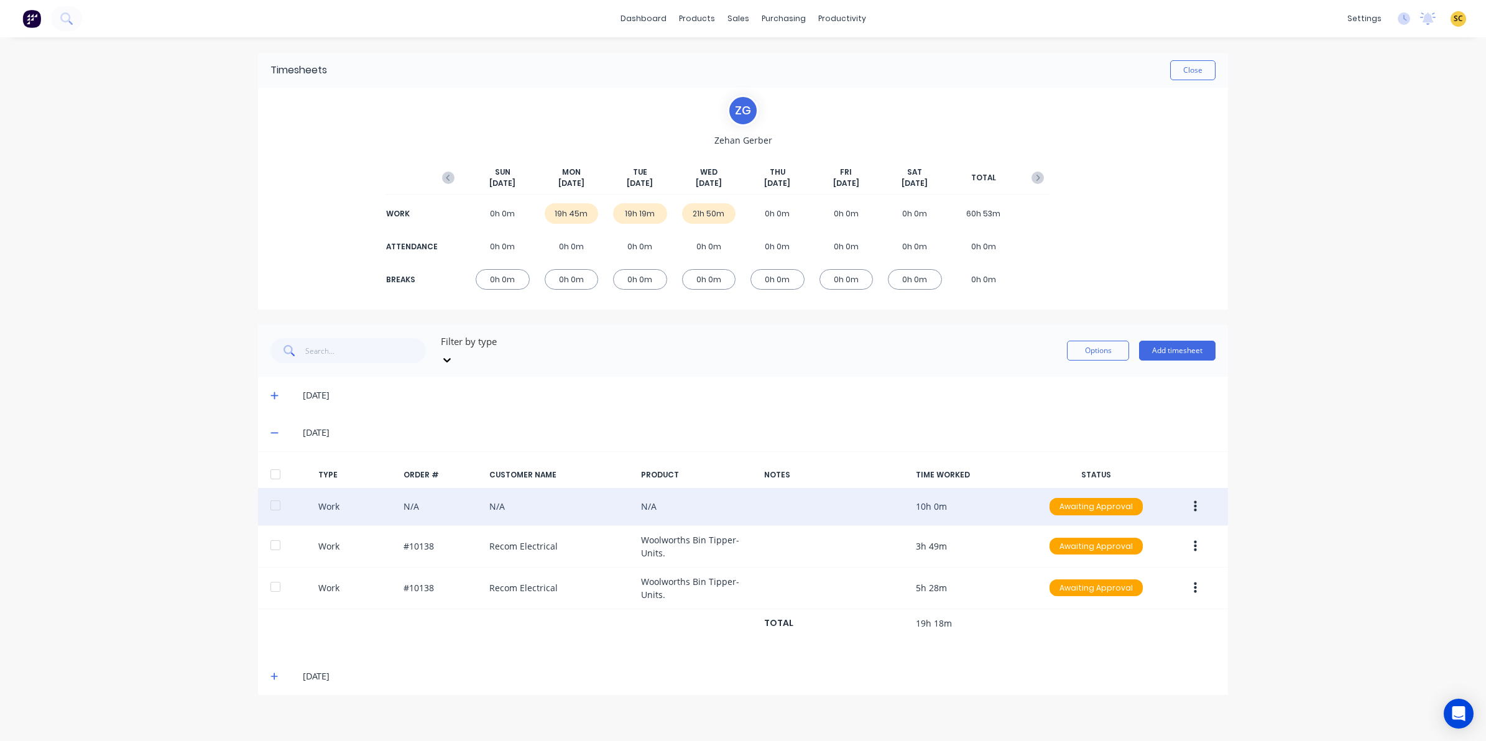
click at [275, 428] on icon at bounding box center [274, 432] width 8 height 9
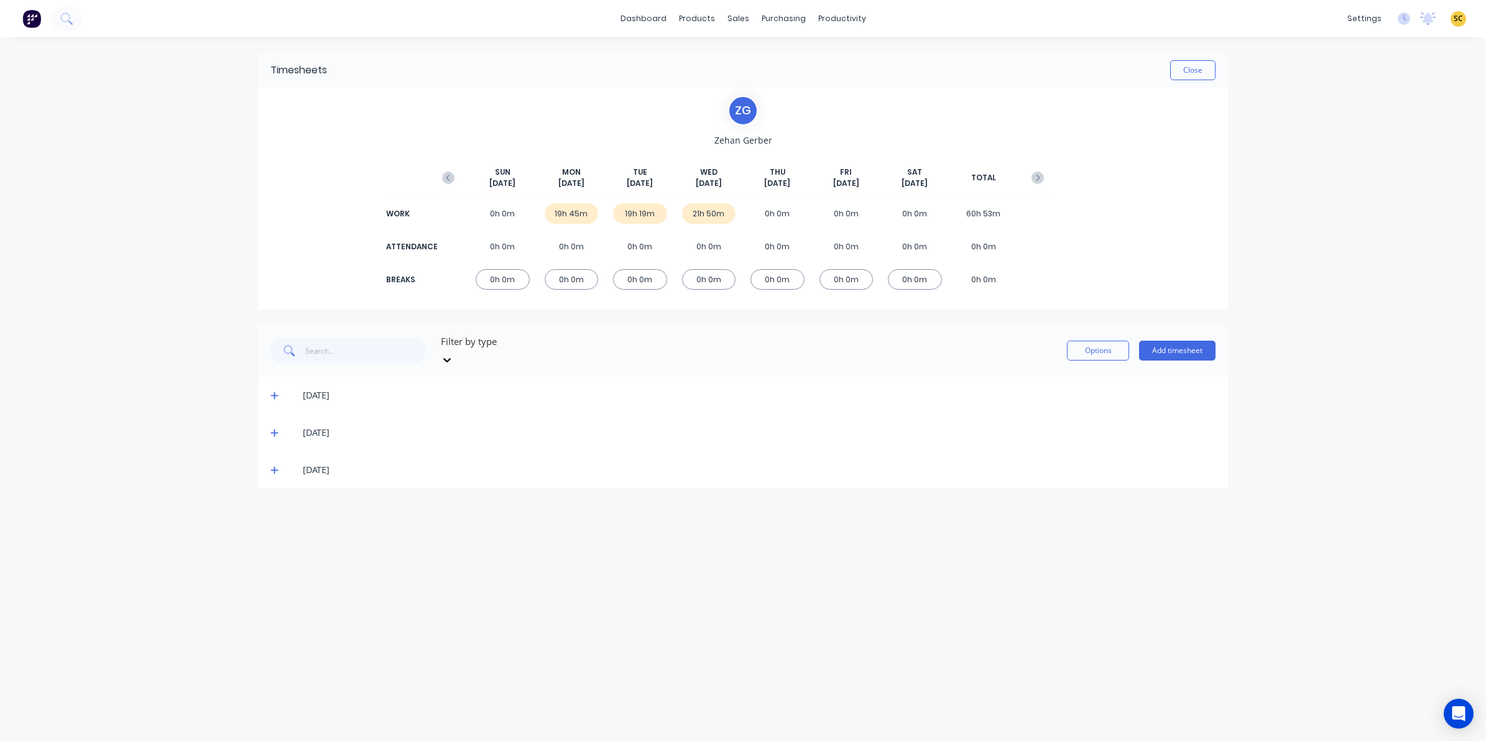
click at [274, 466] on icon at bounding box center [274, 470] width 8 height 9
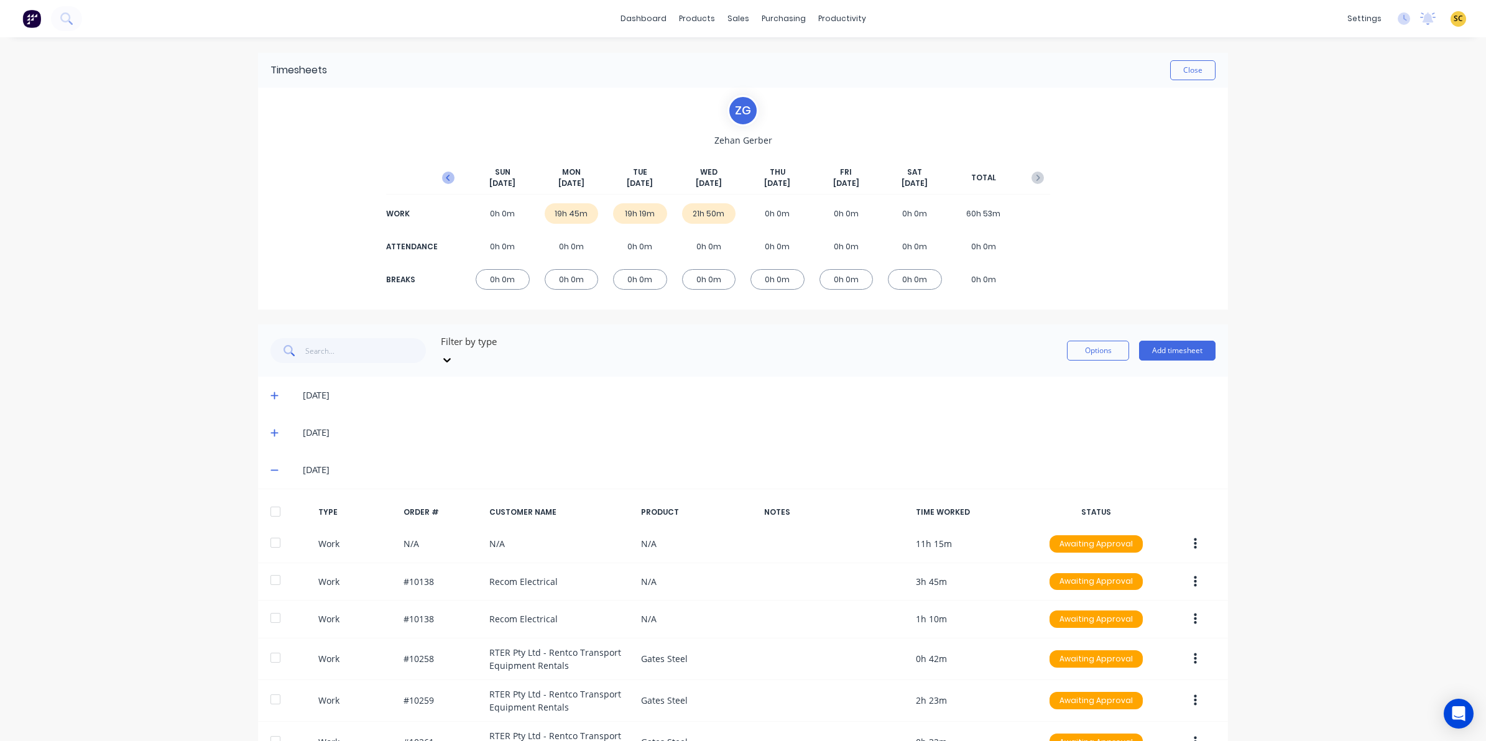
click at [442, 173] on icon "button" at bounding box center [448, 178] width 12 height 12
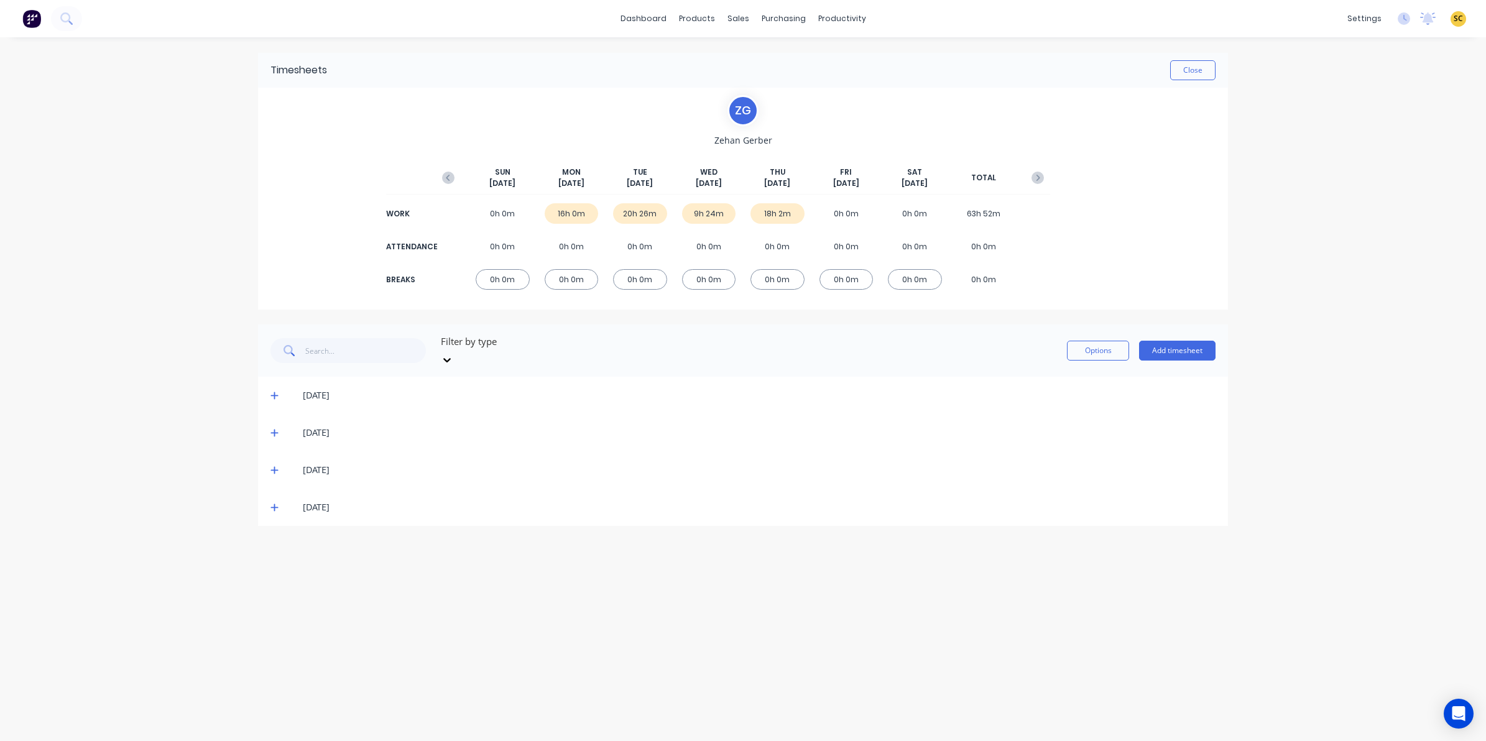
click at [277, 391] on icon at bounding box center [274, 395] width 8 height 9
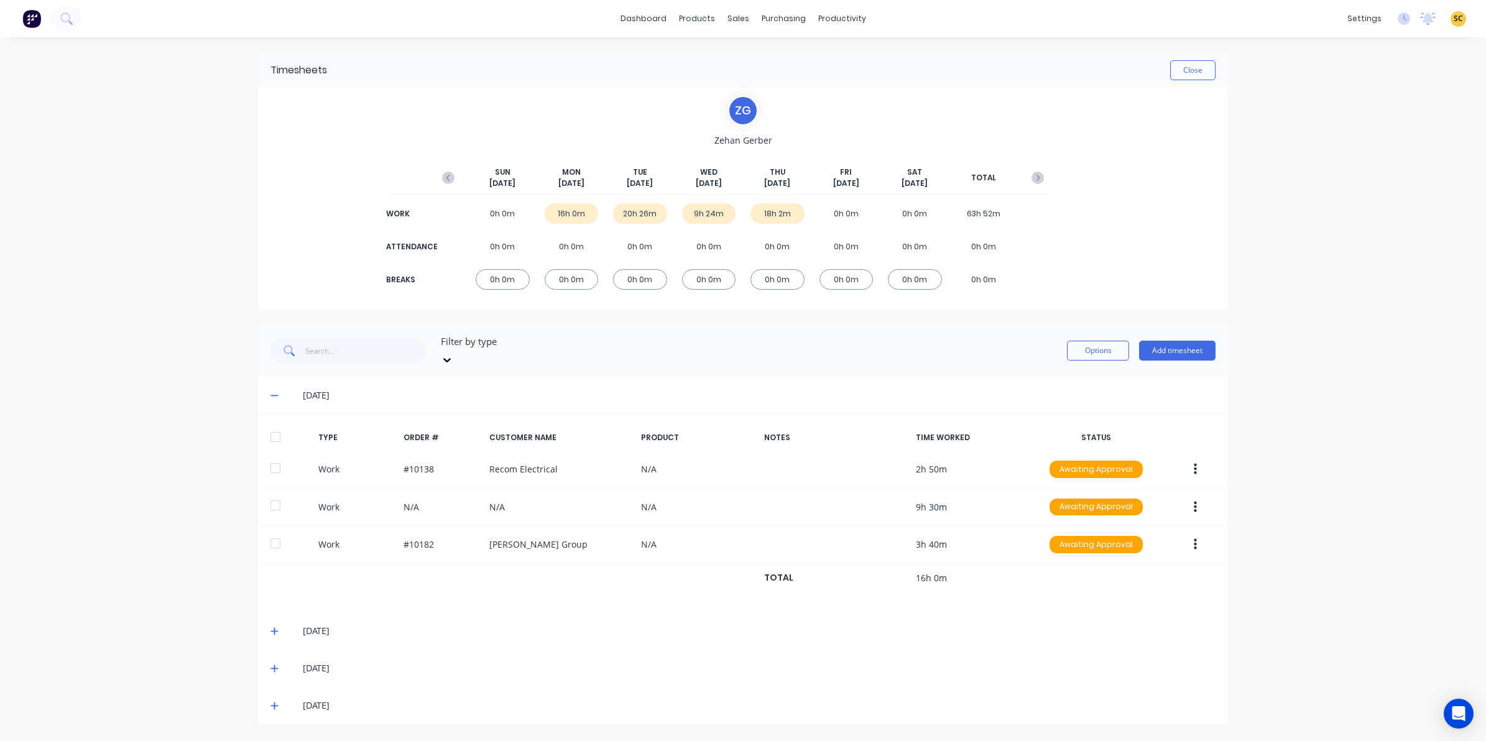
click at [277, 395] on icon at bounding box center [273, 395] width 7 height 1
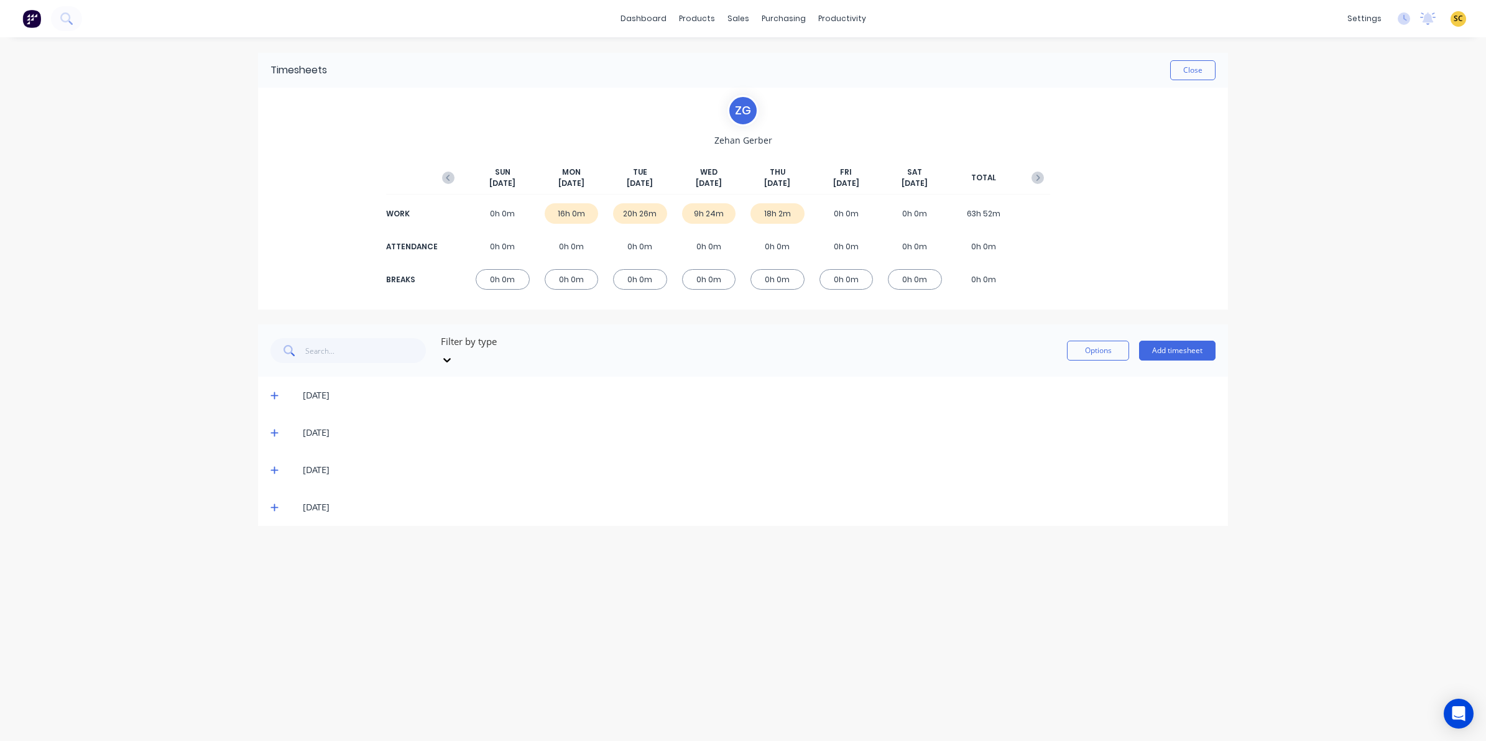
click at [271, 428] on icon at bounding box center [274, 432] width 8 height 9
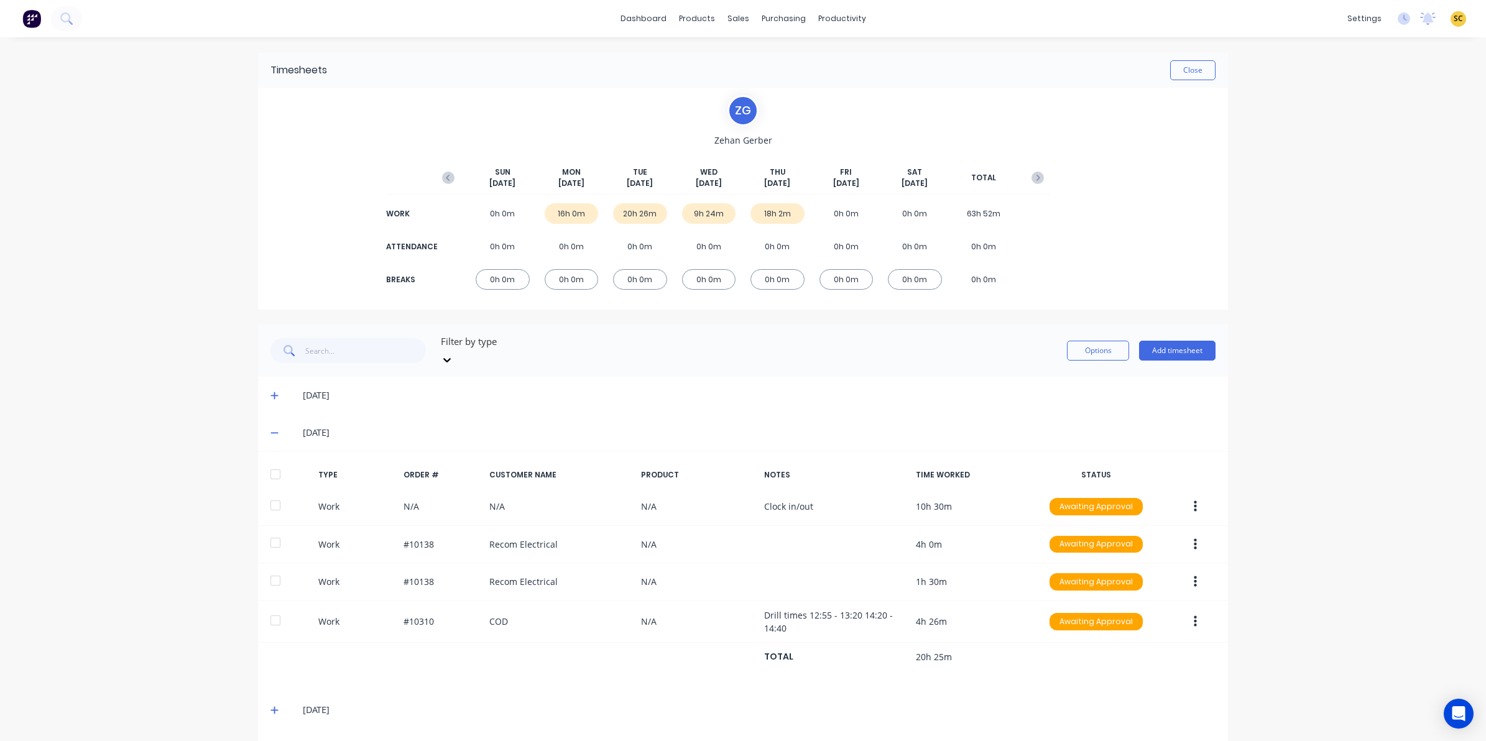
click at [270, 428] on icon at bounding box center [274, 432] width 8 height 9
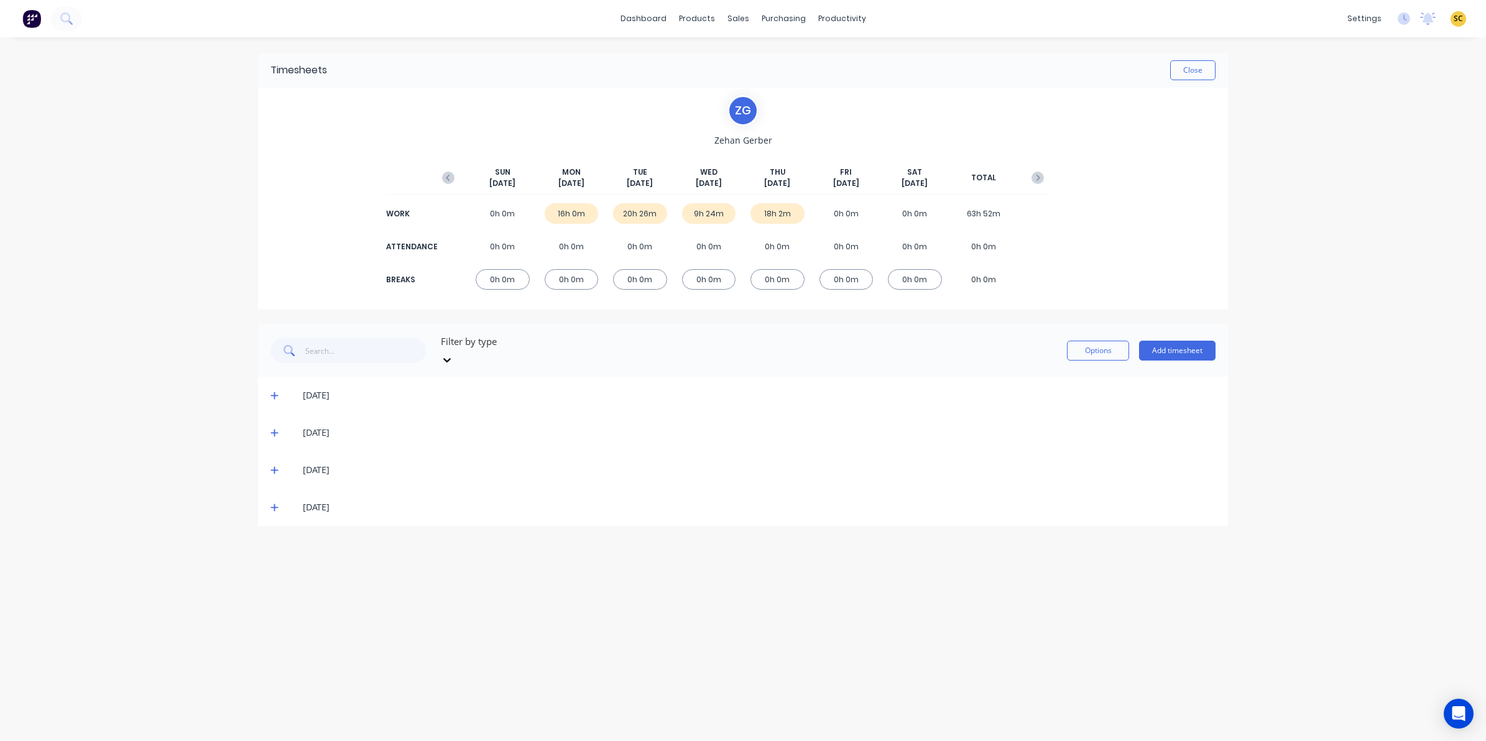
click at [274, 466] on icon at bounding box center [274, 470] width 8 height 9
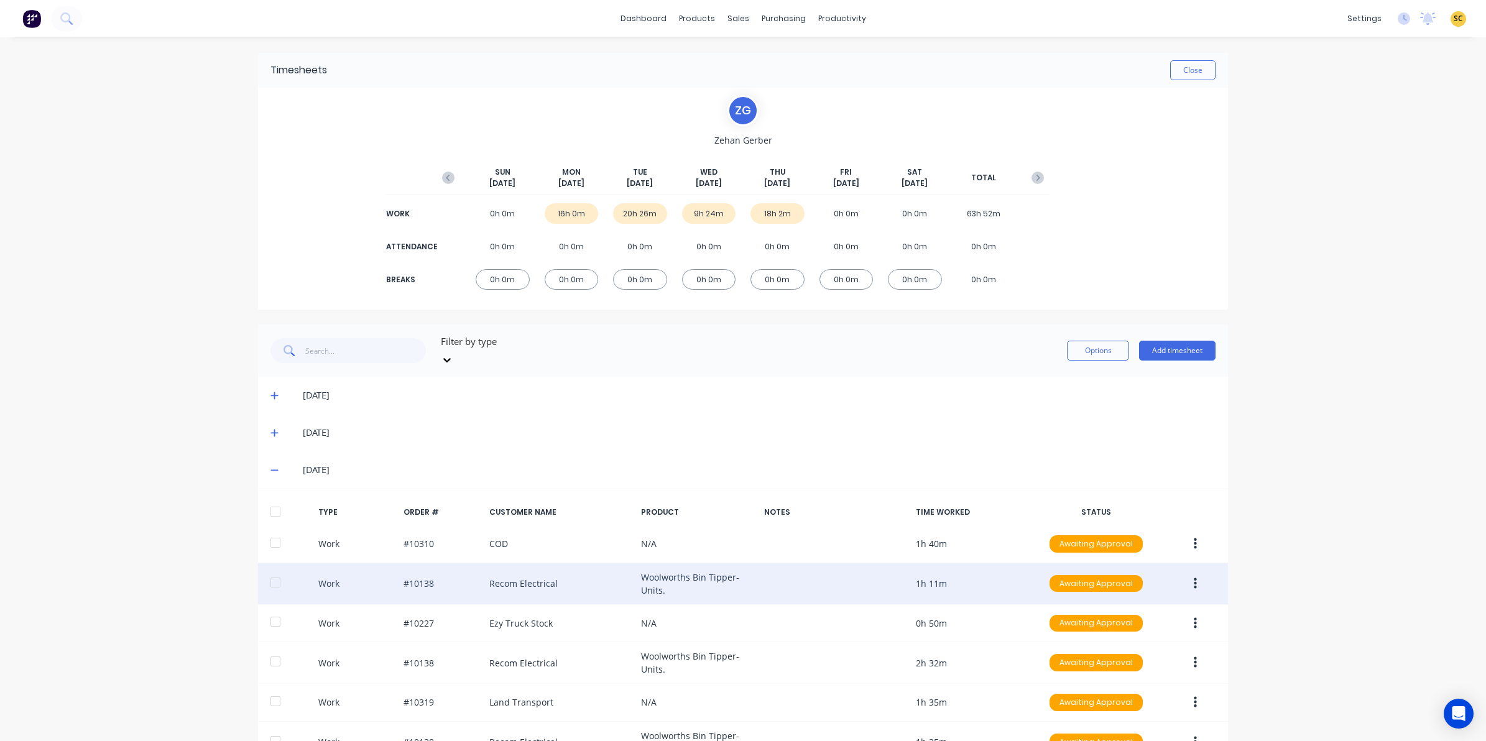
scroll to position [78, 0]
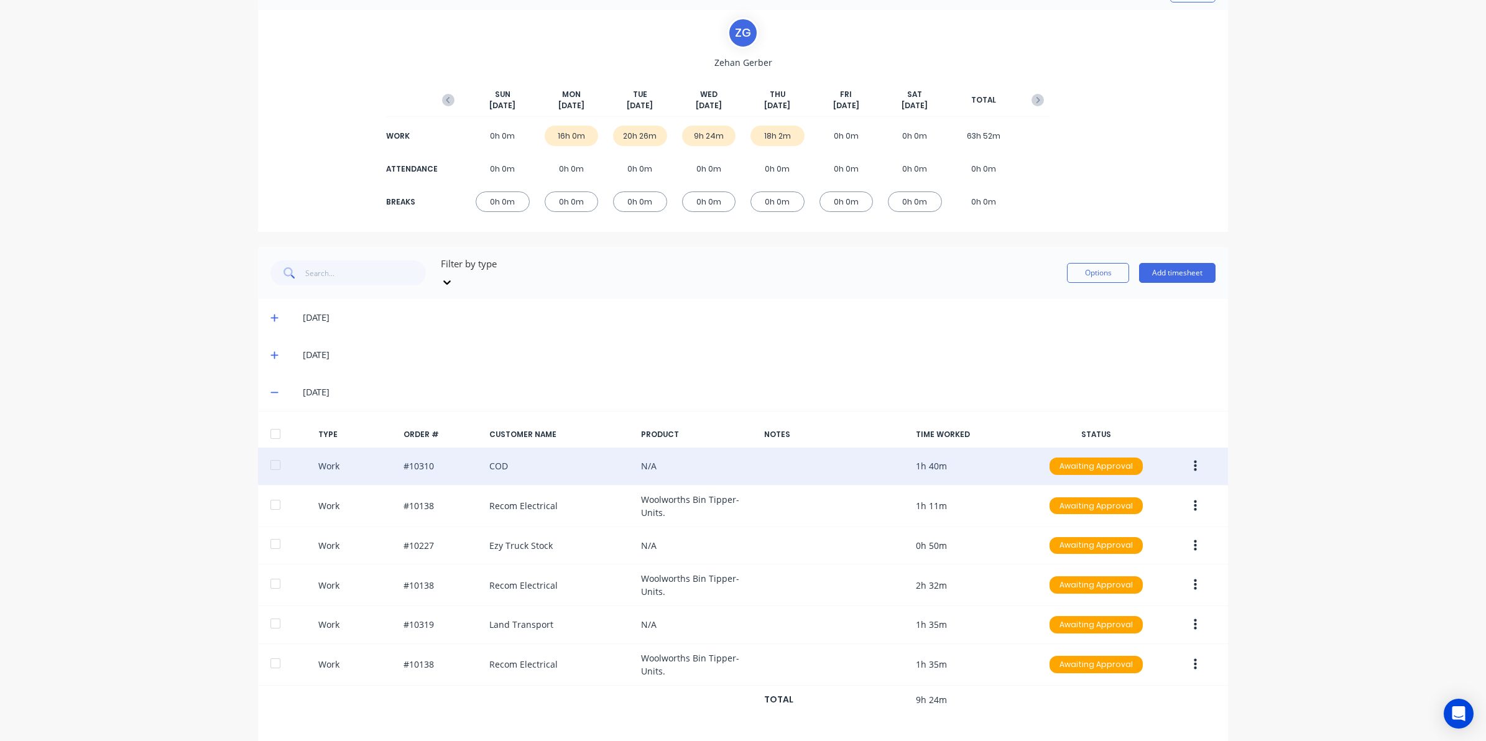
click at [1192, 455] on button "button" at bounding box center [1195, 466] width 29 height 22
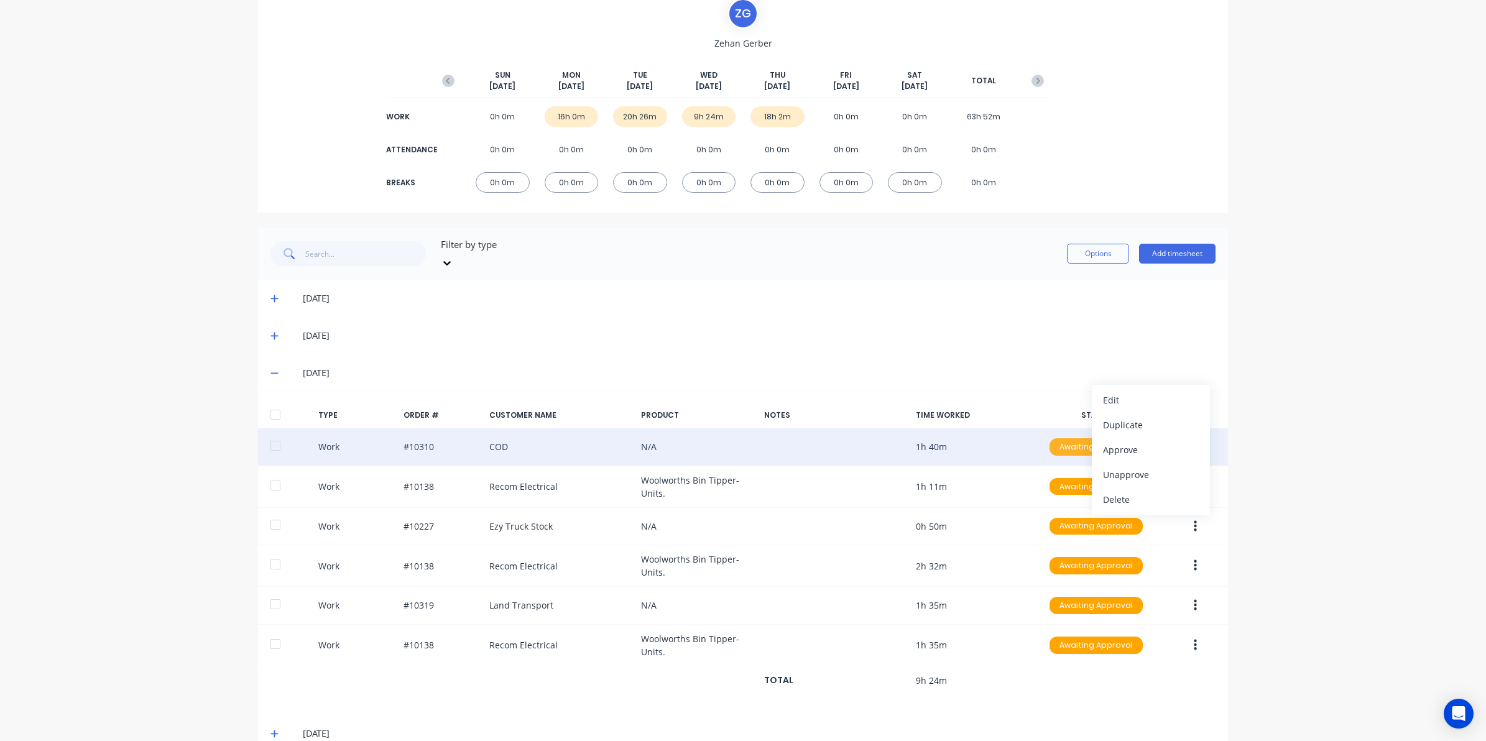
scroll to position [113, 0]
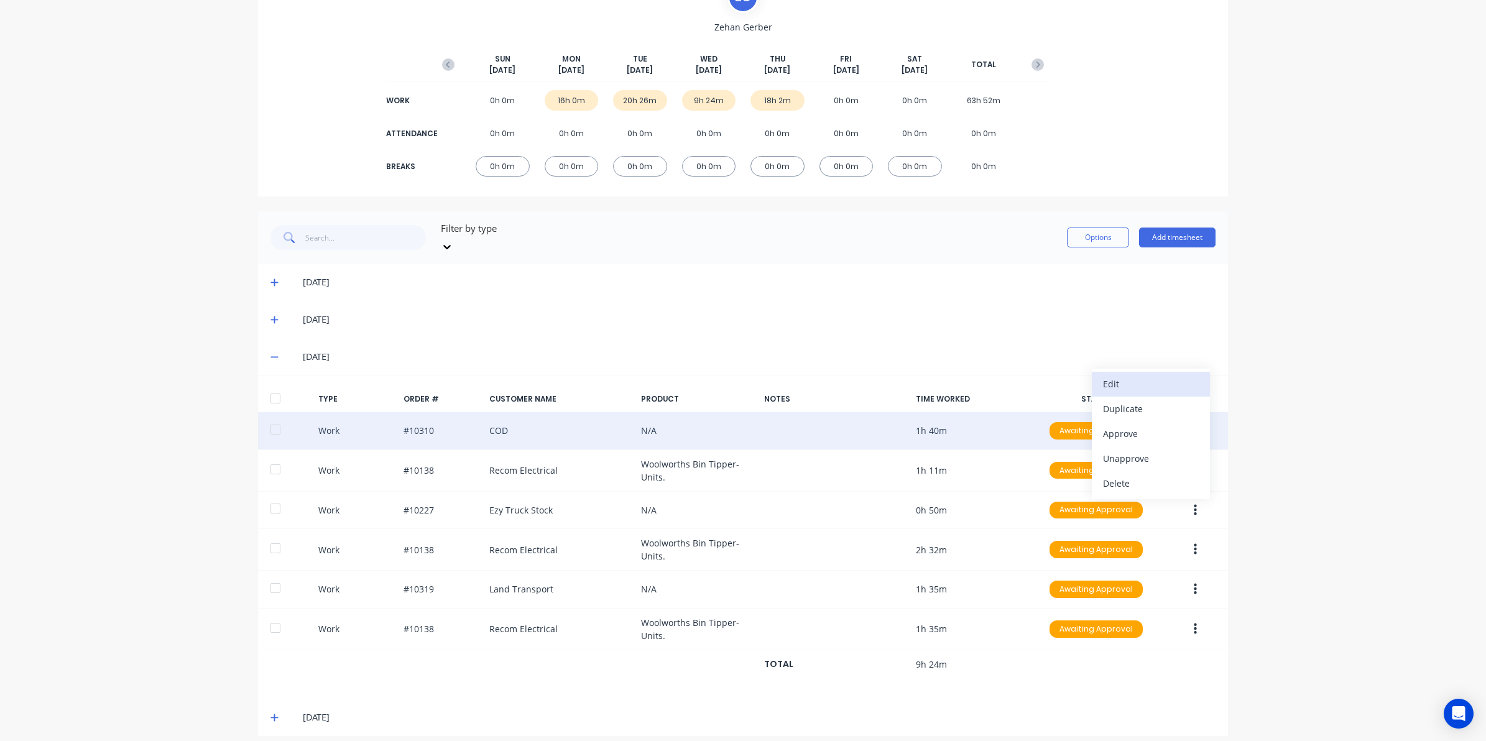
click at [1103, 376] on div "Edit" at bounding box center [1151, 384] width 96 height 18
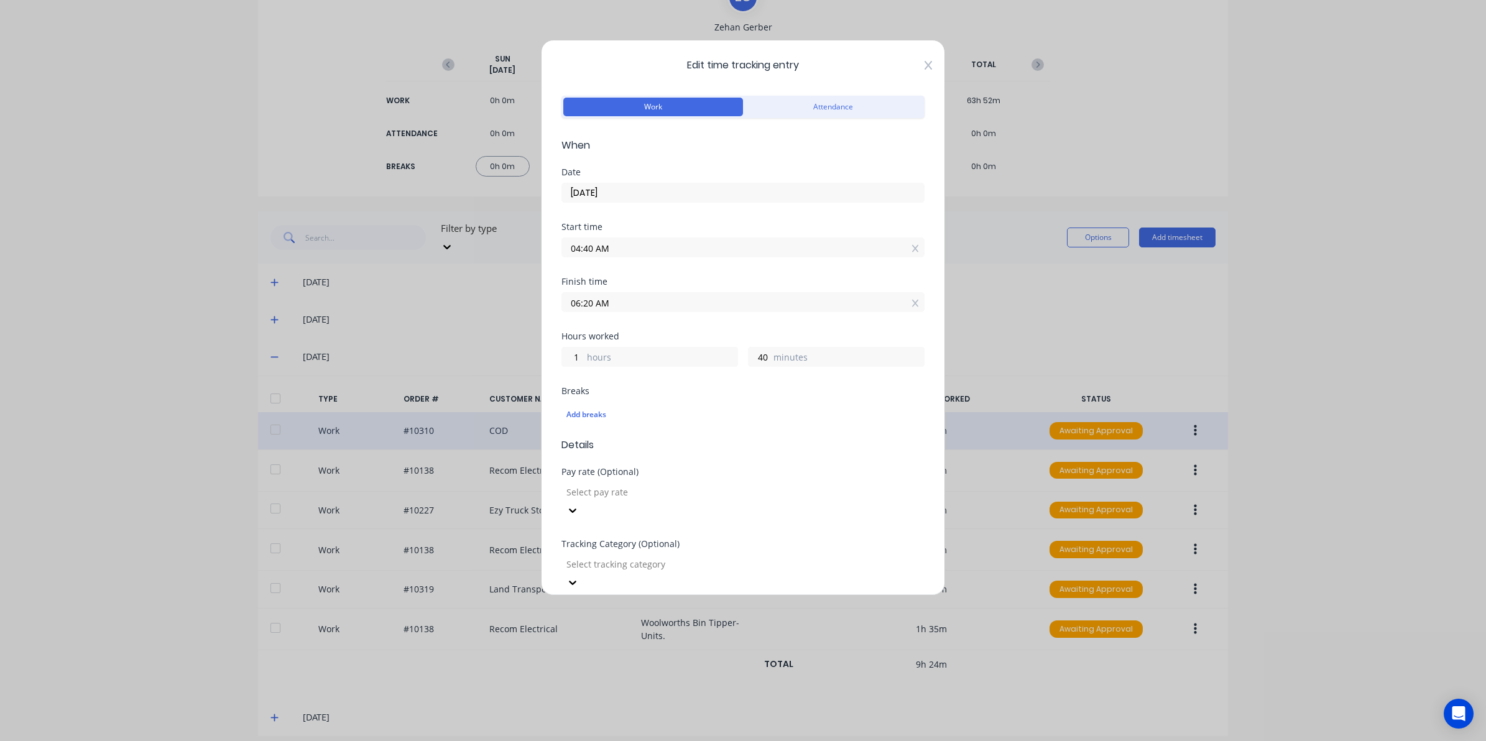
click at [924, 63] on icon at bounding box center [927, 65] width 7 height 9
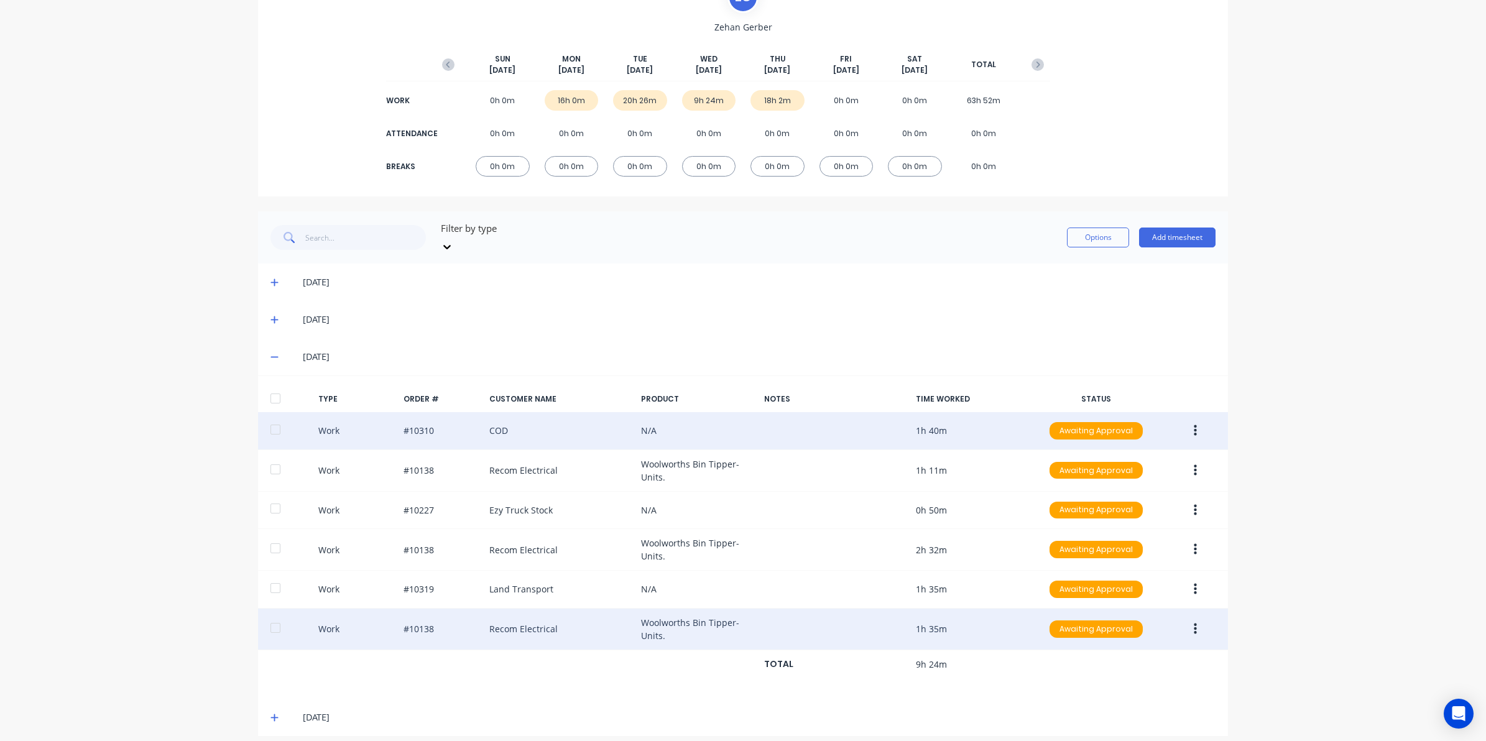
click at [1185, 620] on button "button" at bounding box center [1195, 629] width 29 height 22
click at [1138, 574] on div "Edit" at bounding box center [1151, 582] width 96 height 18
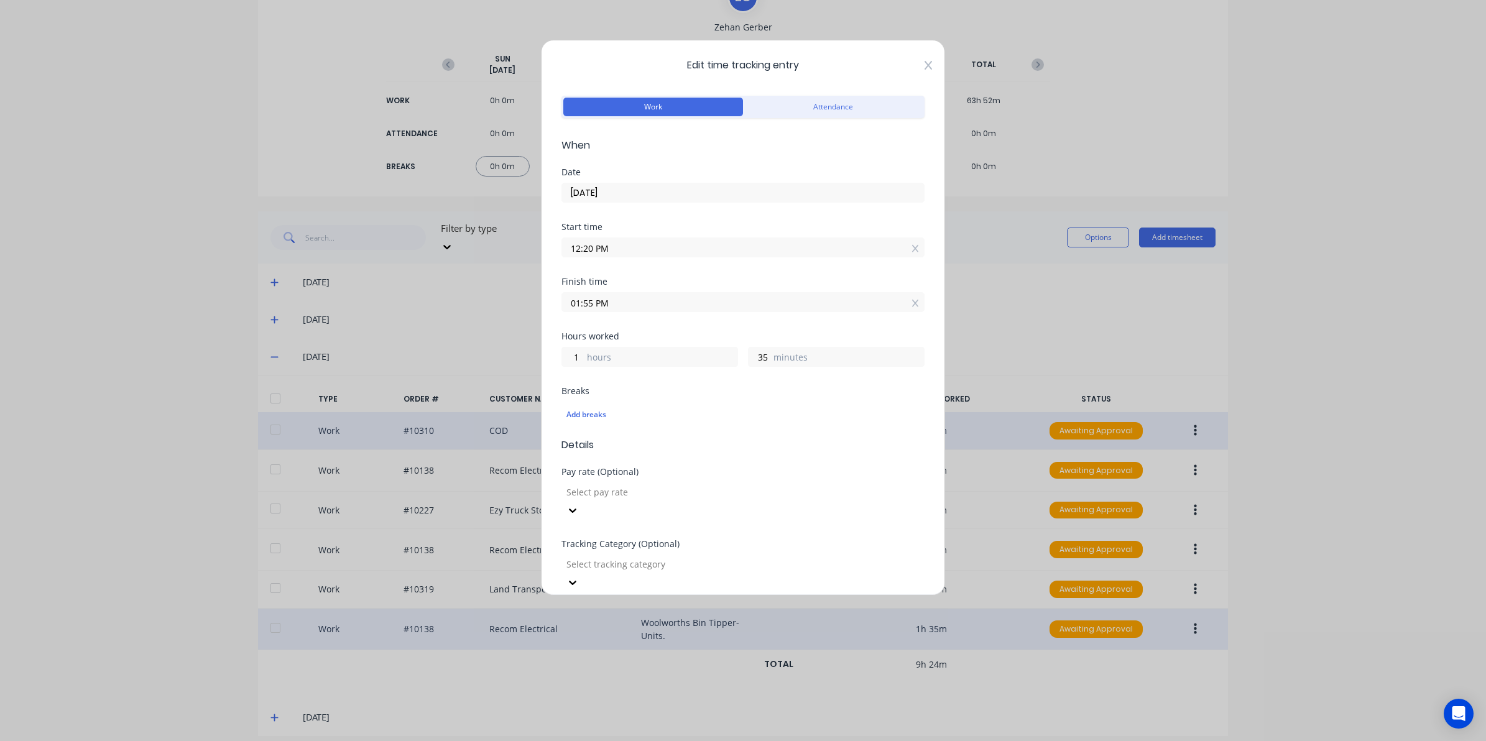
click at [924, 66] on icon at bounding box center [927, 65] width 7 height 9
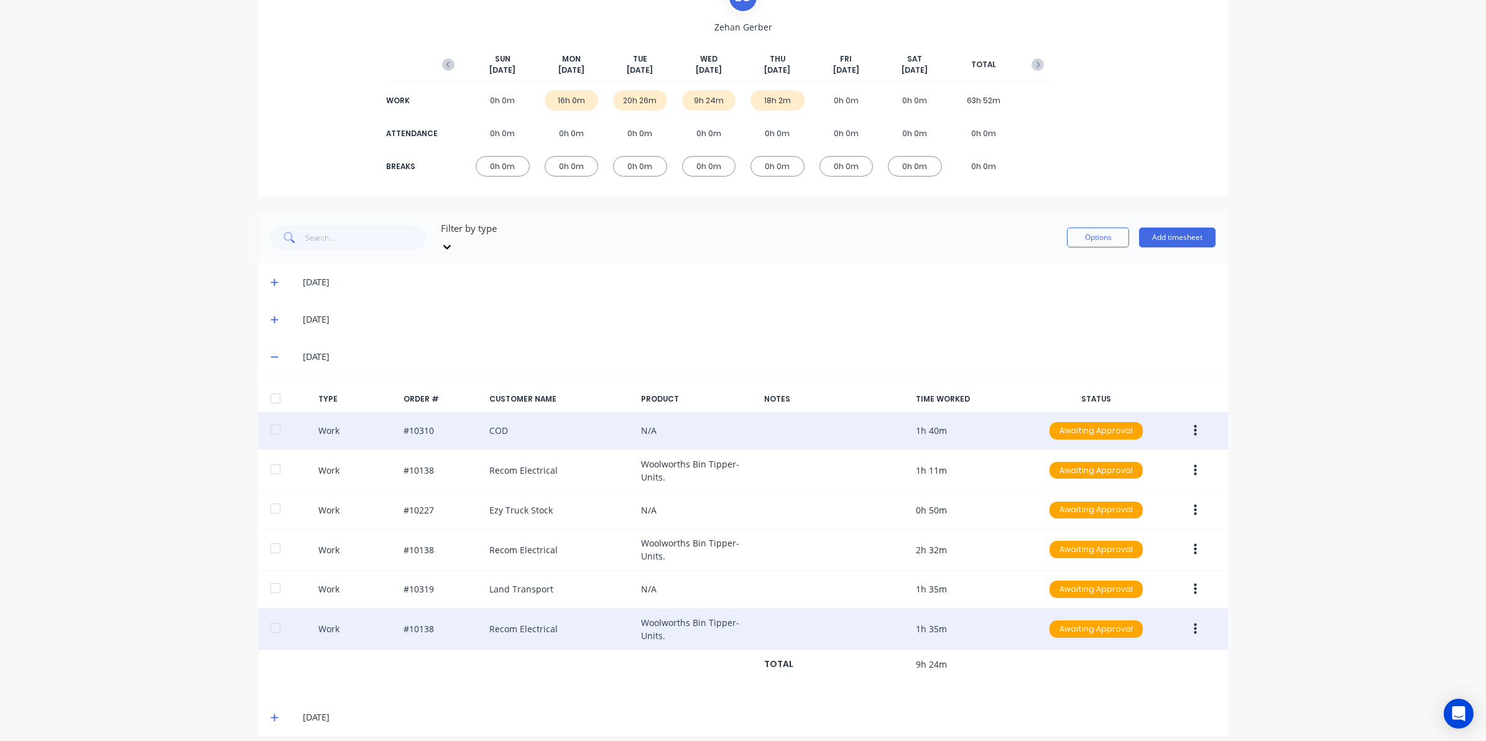
drag, startPoint x: 265, startPoint y: 343, endPoint x: 268, endPoint y: 354, distance: 12.1
click at [270, 352] on icon at bounding box center [274, 356] width 8 height 9
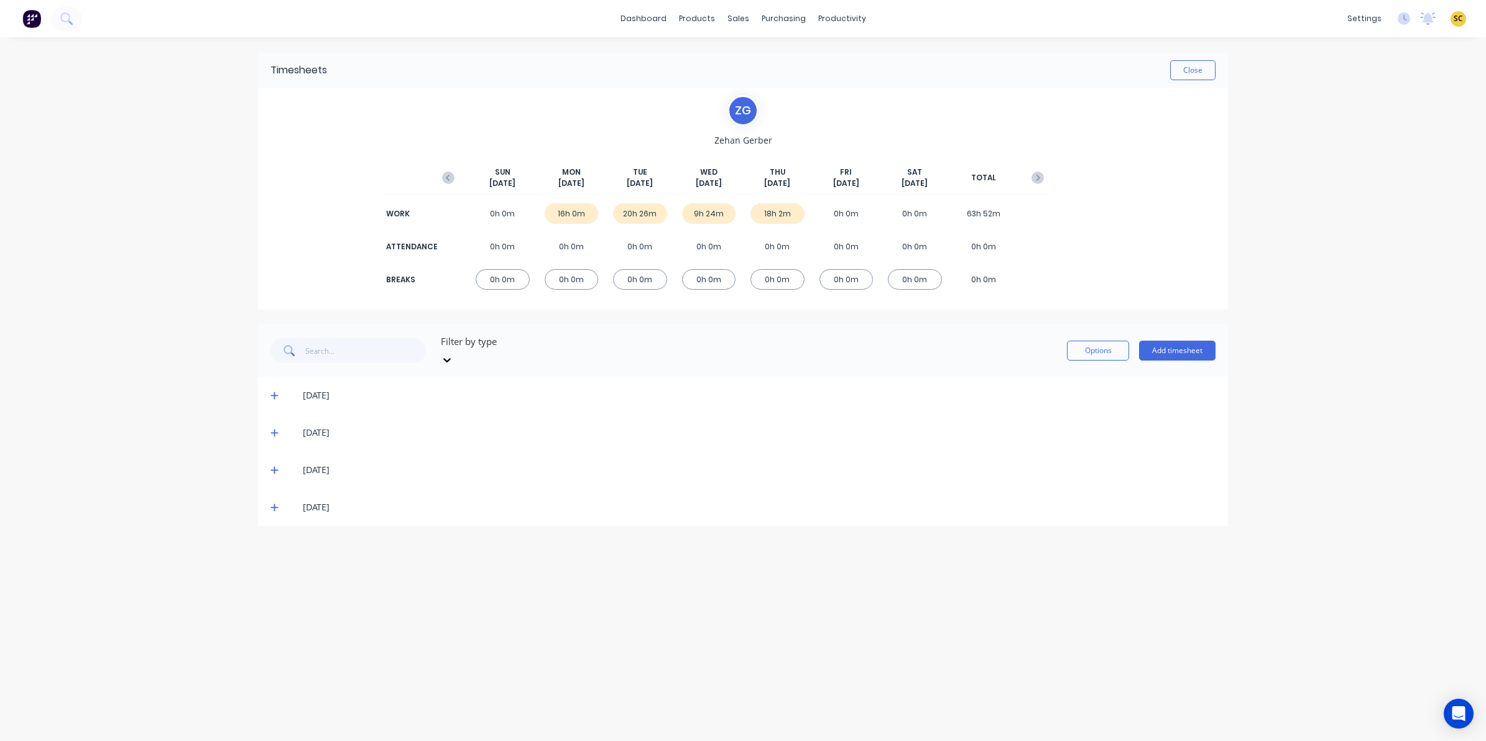
click at [272, 503] on icon at bounding box center [274, 507] width 8 height 9
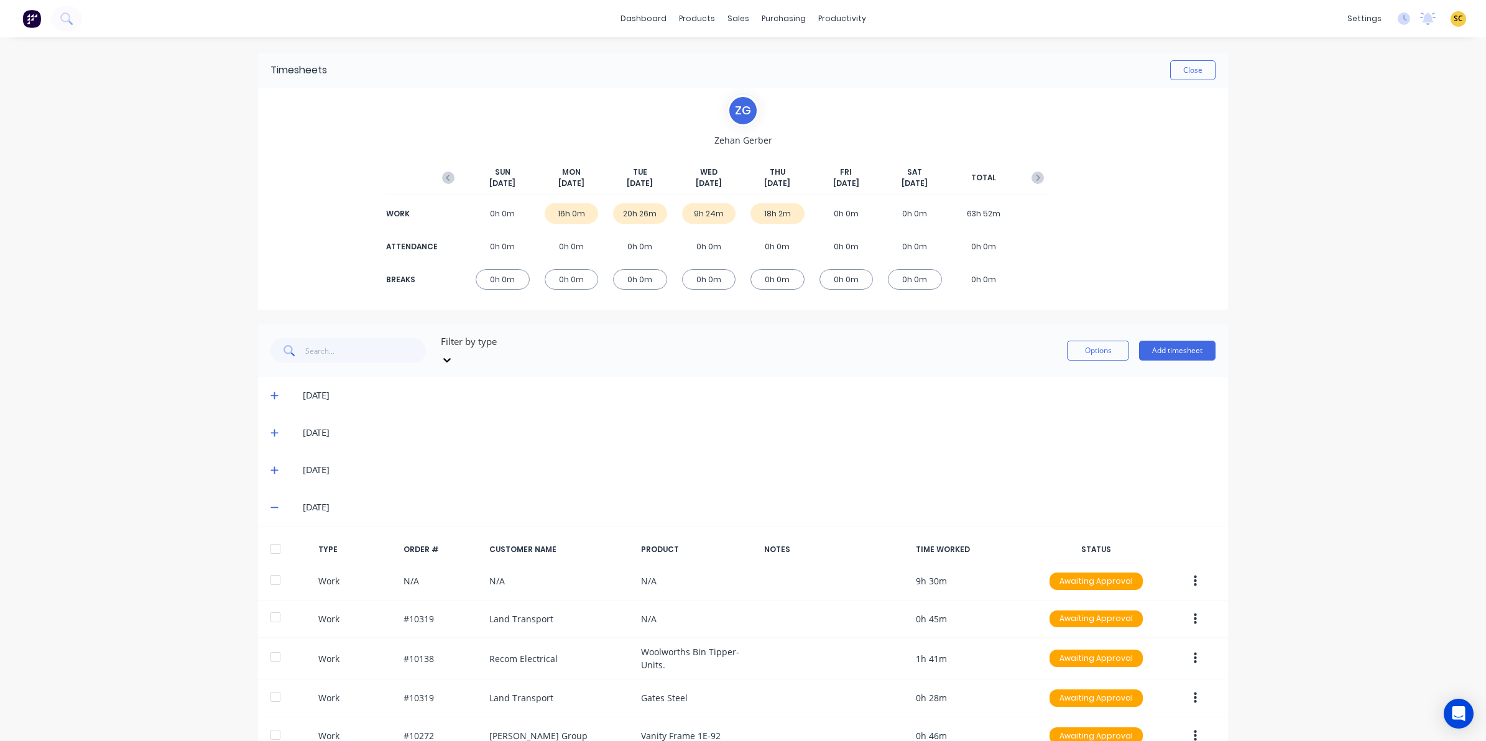
click at [446, 178] on icon "button" at bounding box center [448, 178] width 12 height 12
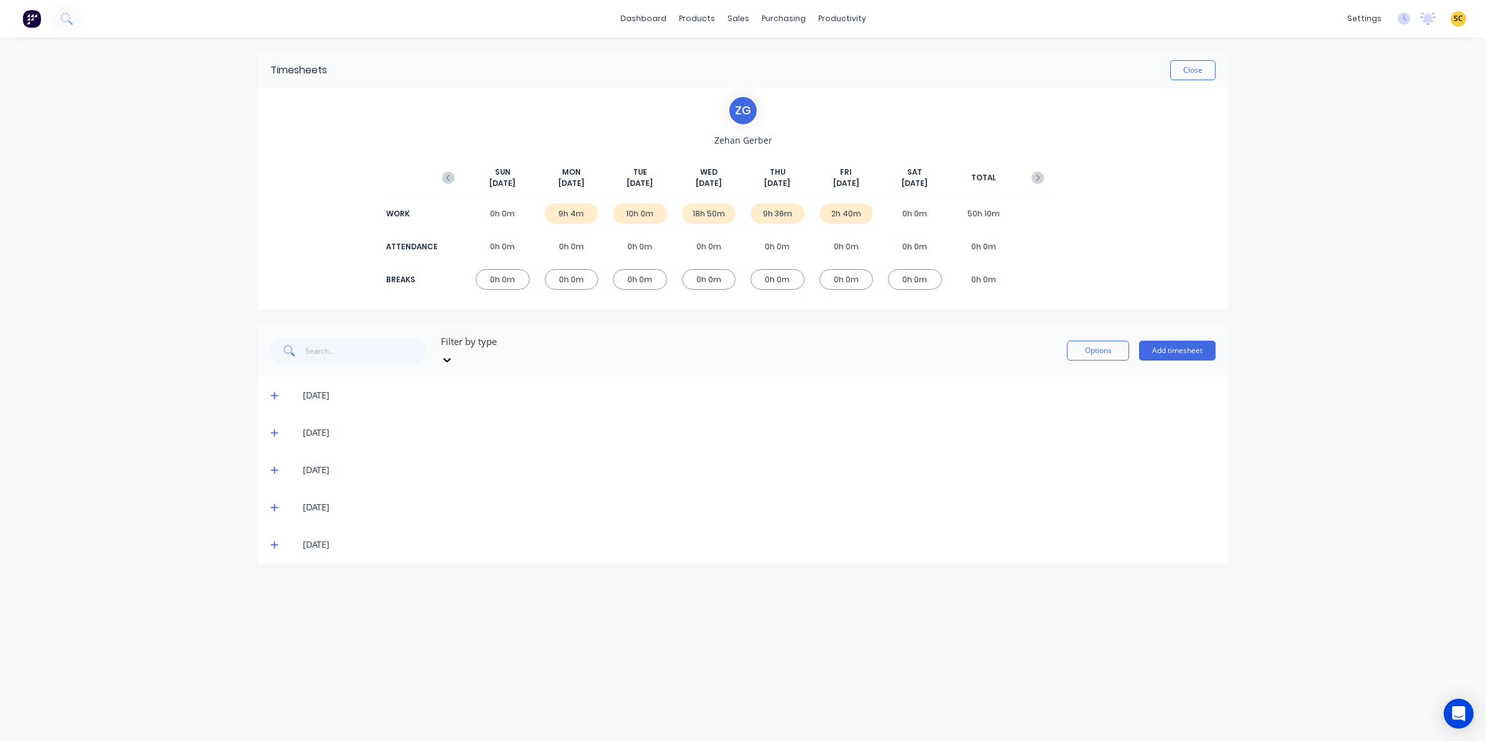
click at [275, 391] on icon at bounding box center [274, 395] width 8 height 9
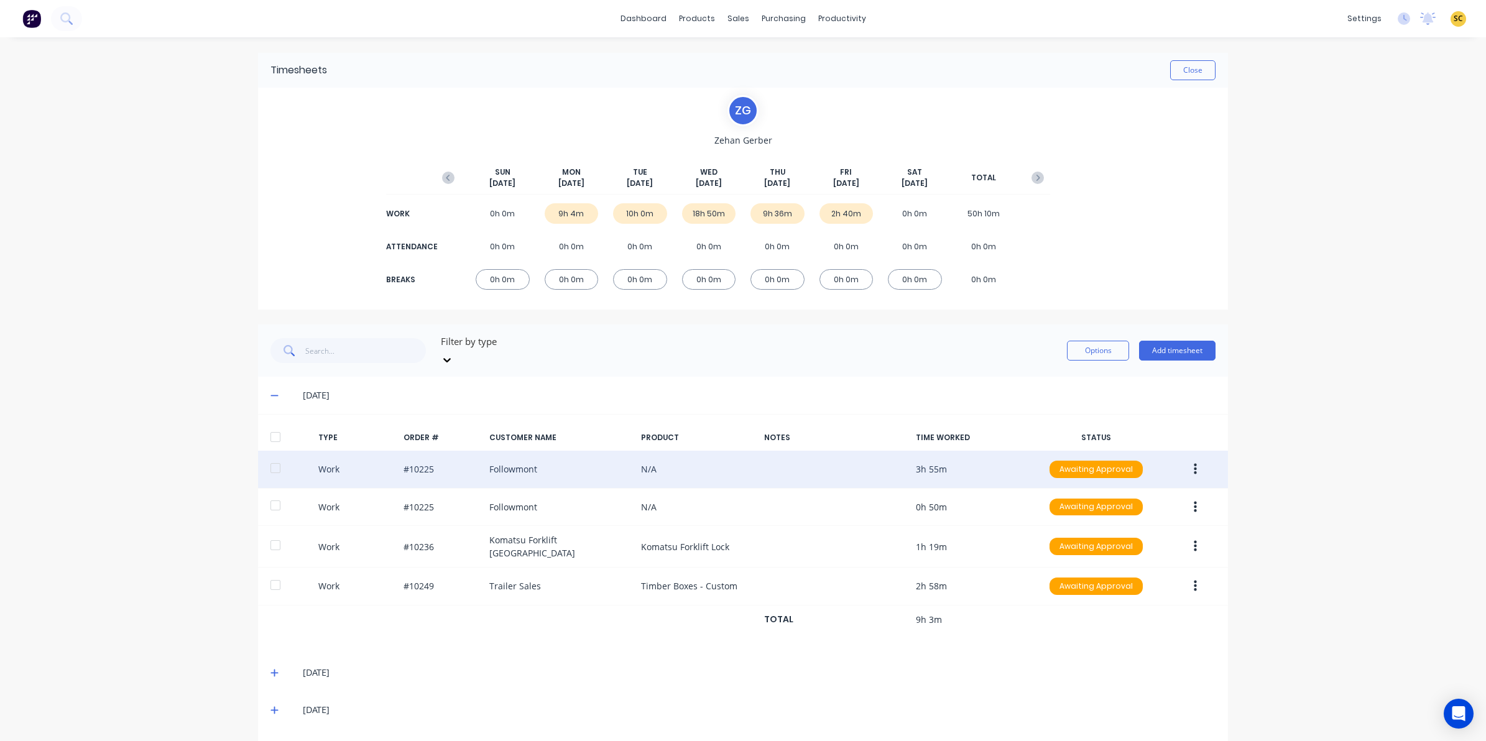
click at [1194, 463] on icon "button" at bounding box center [1195, 470] width 3 height 14
click at [1148, 410] on button "Edit" at bounding box center [1151, 422] width 118 height 25
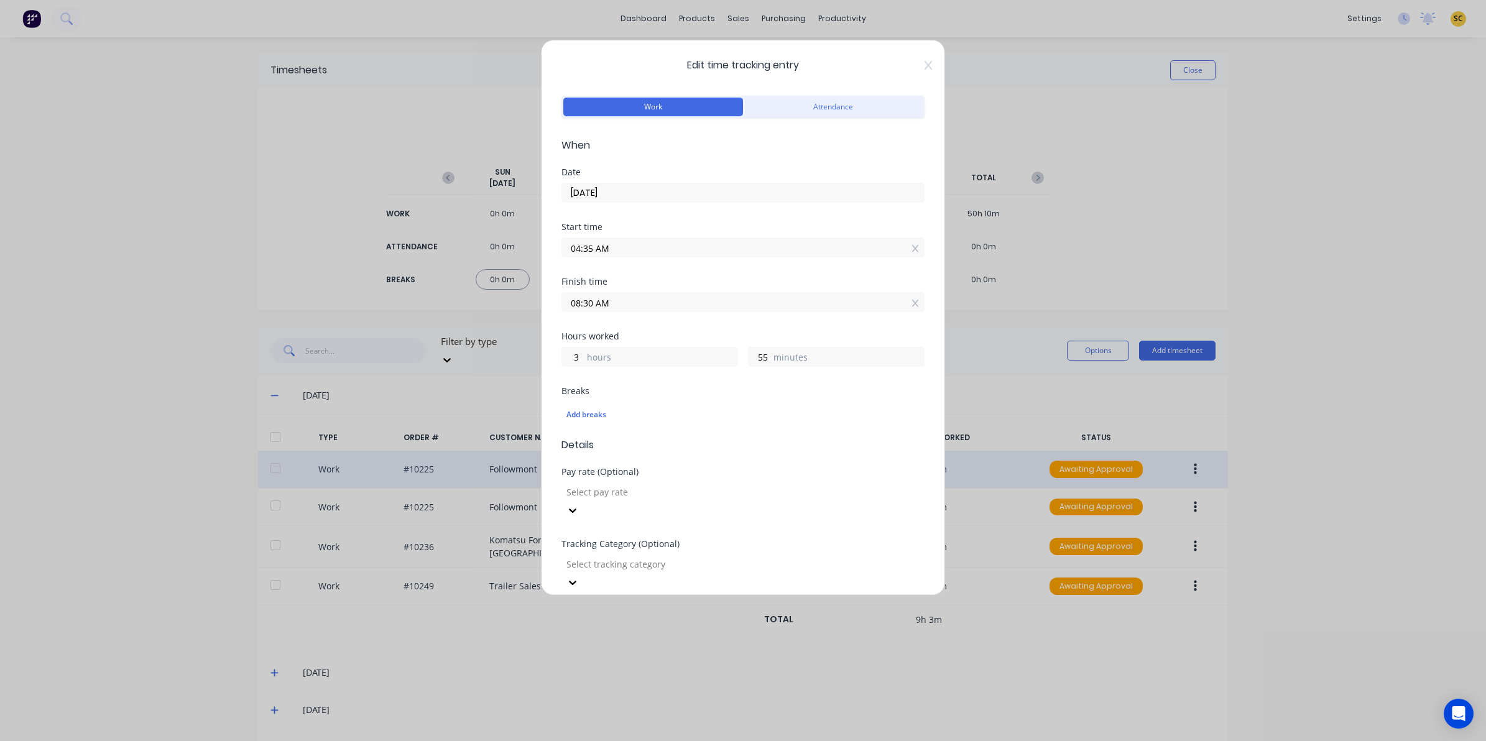
click at [914, 70] on div "Edit time tracking entry Work Attendance When Date [DATE] Start time 04:35 AM F…" at bounding box center [743, 318] width 404 height 556
click at [924, 70] on icon at bounding box center [927, 65] width 7 height 10
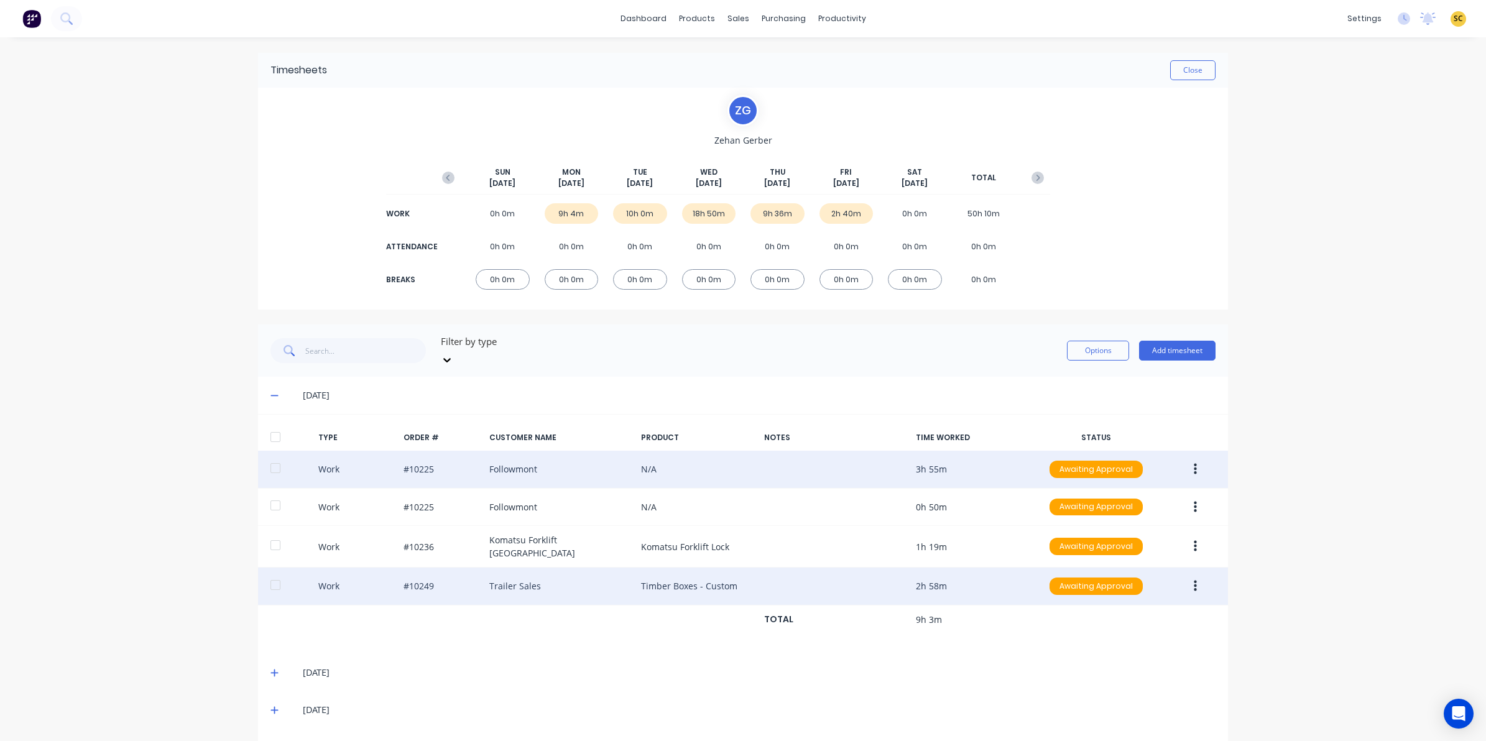
click at [1194, 579] on icon "button" at bounding box center [1195, 586] width 3 height 14
click at [1150, 530] on div "Edit" at bounding box center [1151, 539] width 96 height 18
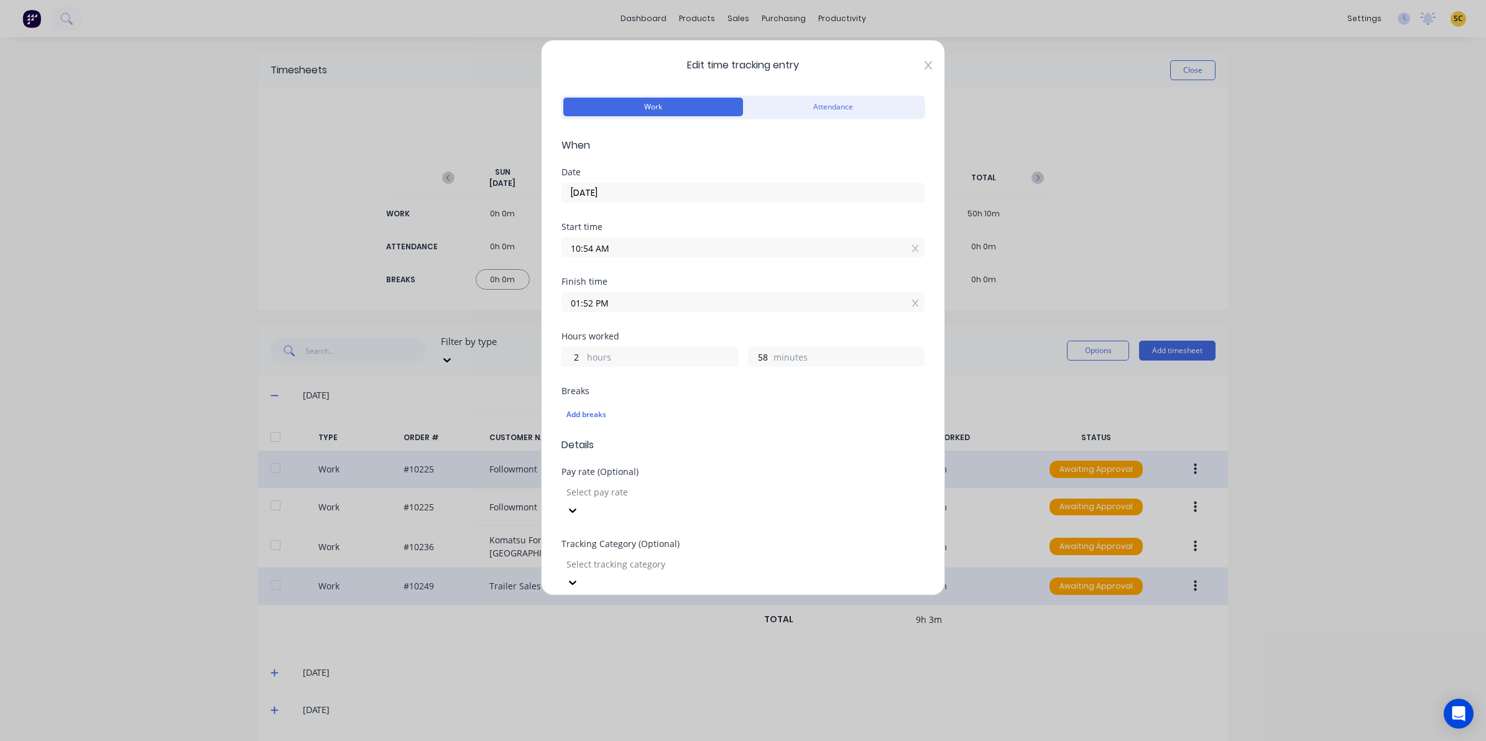
click at [924, 70] on icon at bounding box center [927, 65] width 7 height 10
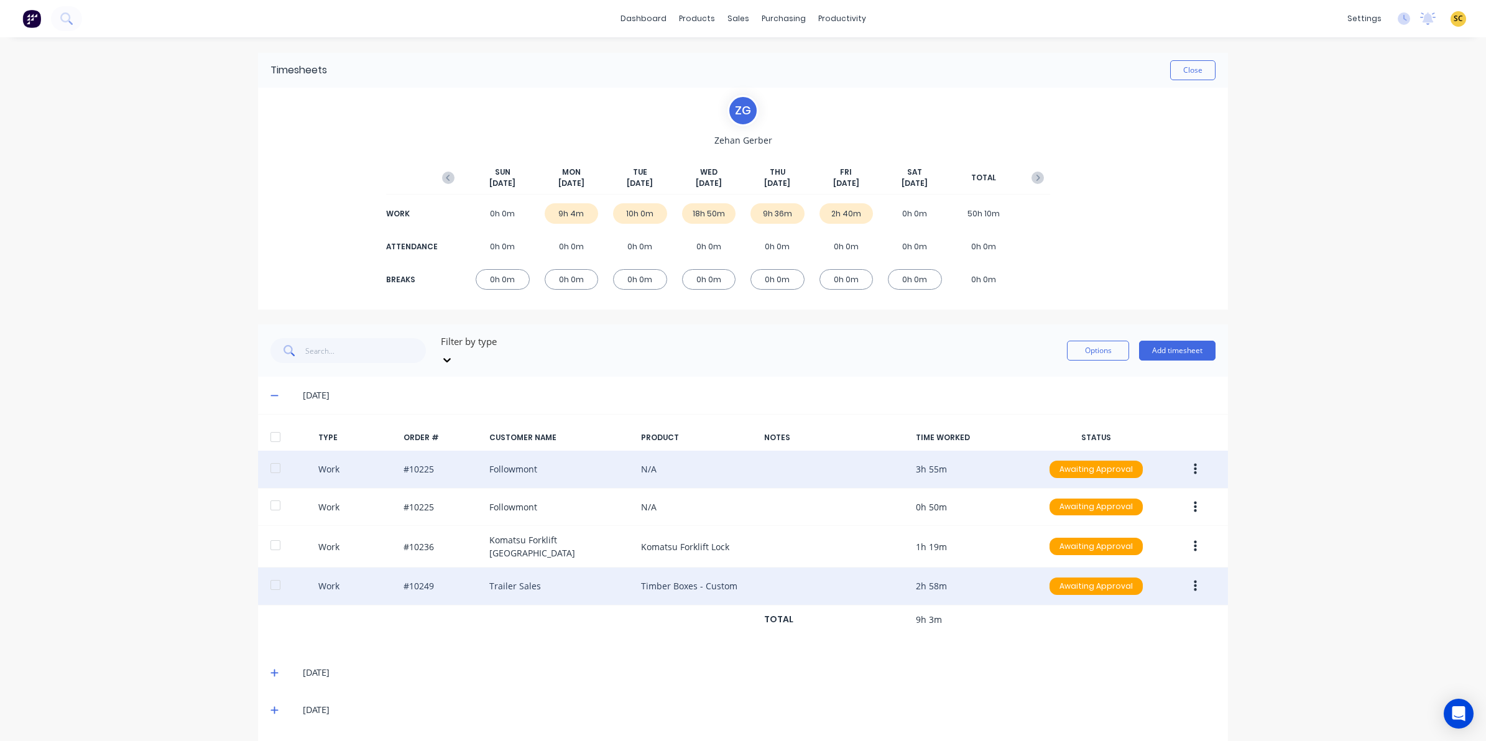
click at [270, 391] on icon at bounding box center [274, 395] width 8 height 9
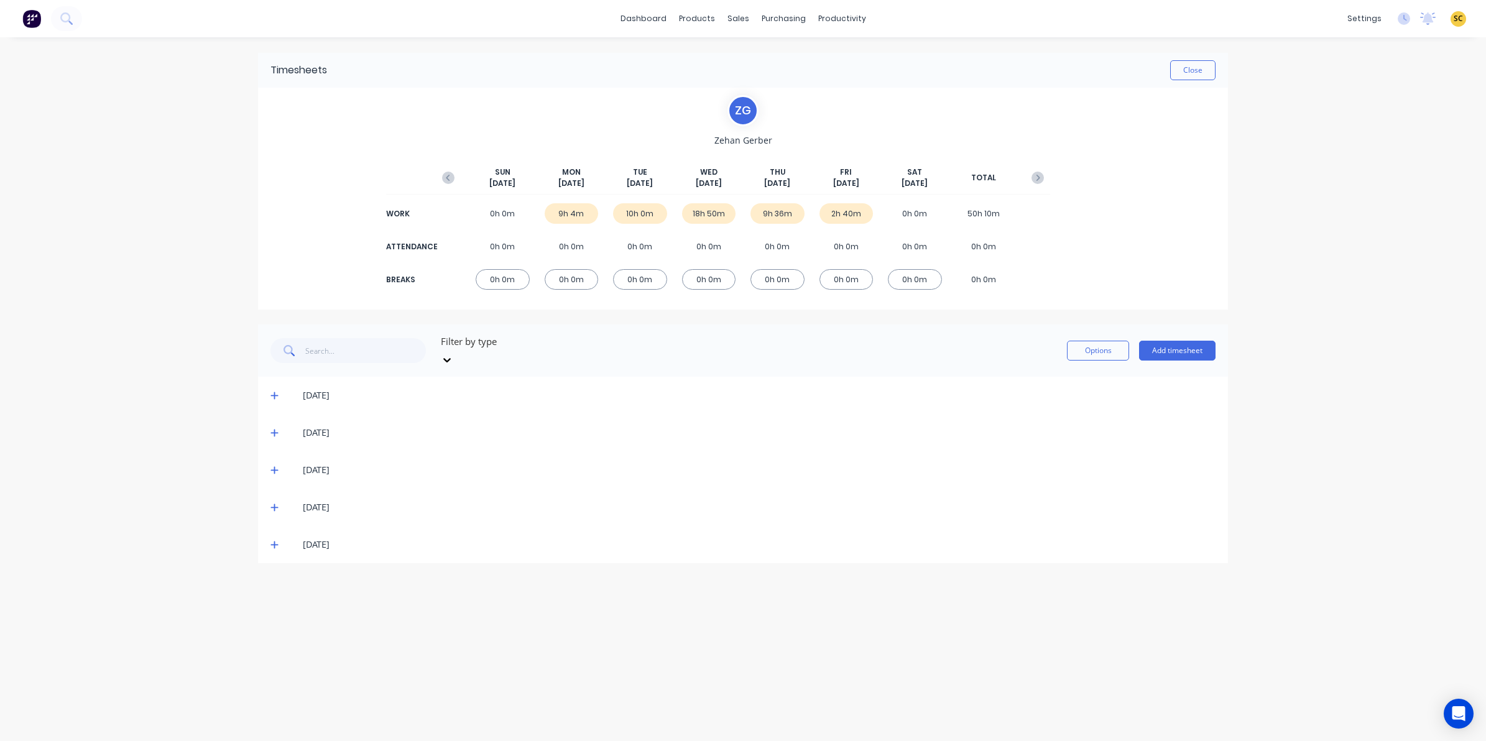
click at [274, 430] on icon at bounding box center [273, 433] width 7 height 7
click at [272, 428] on icon at bounding box center [274, 432] width 8 height 9
click at [272, 464] on span at bounding box center [276, 470] width 12 height 12
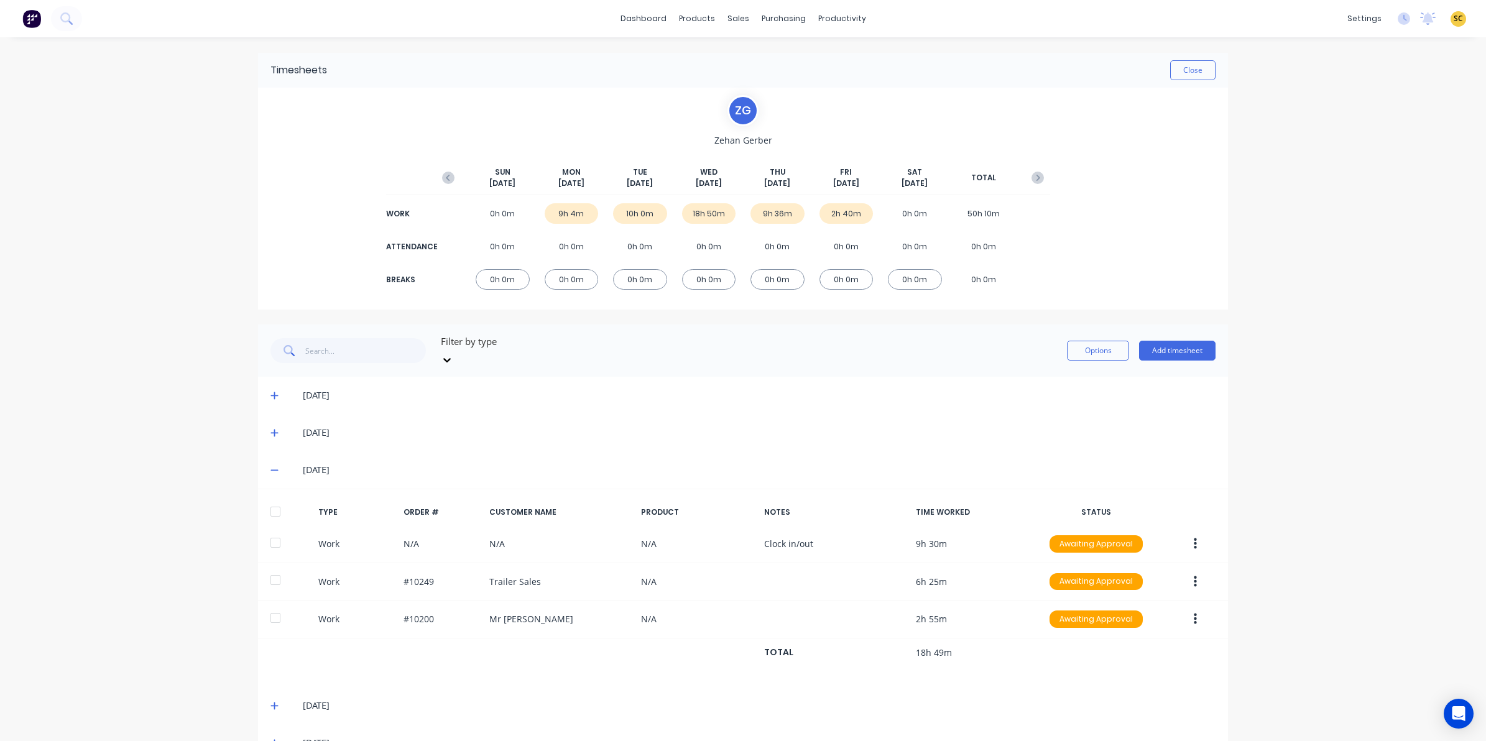
click at [270, 466] on icon at bounding box center [274, 470] width 8 height 9
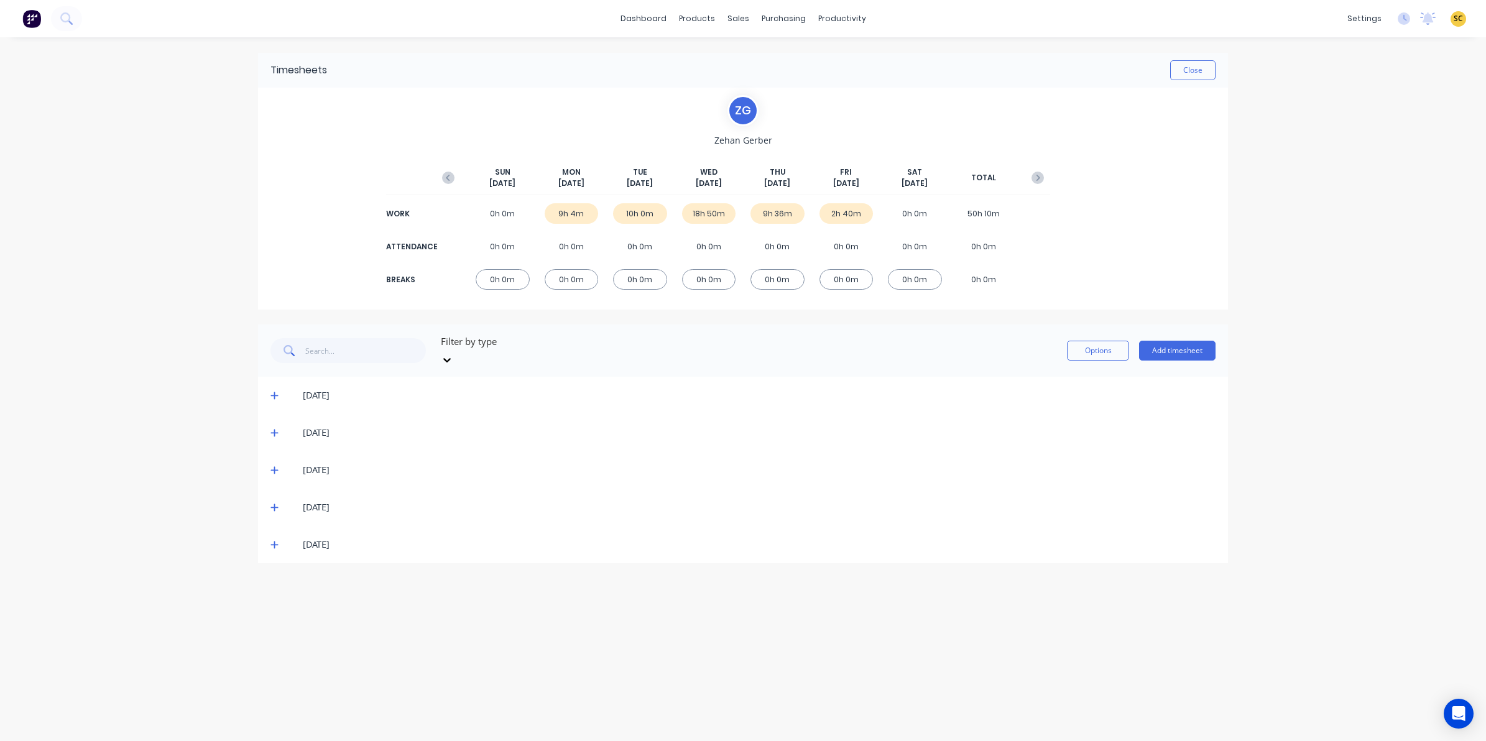
click at [272, 503] on icon at bounding box center [274, 507] width 8 height 9
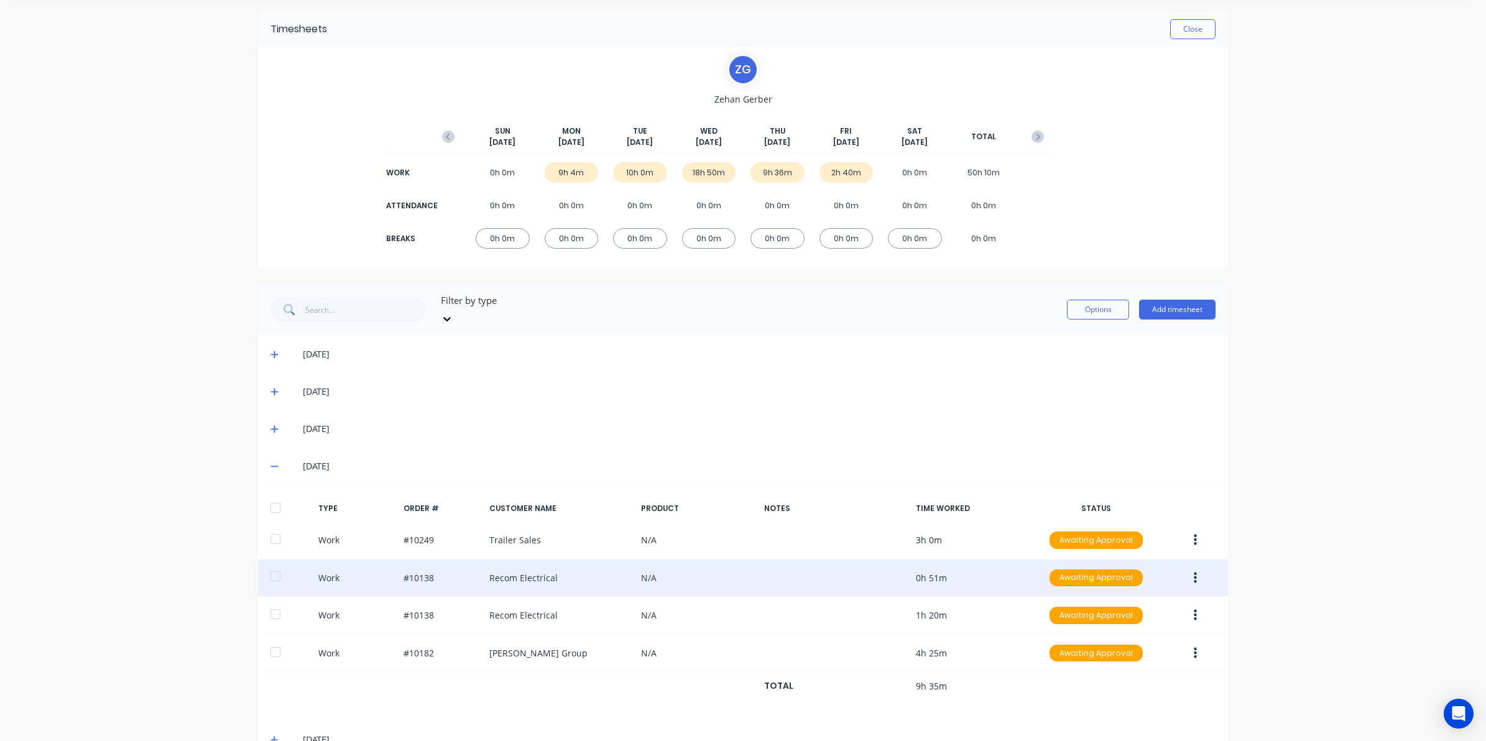
scroll to position [63, 0]
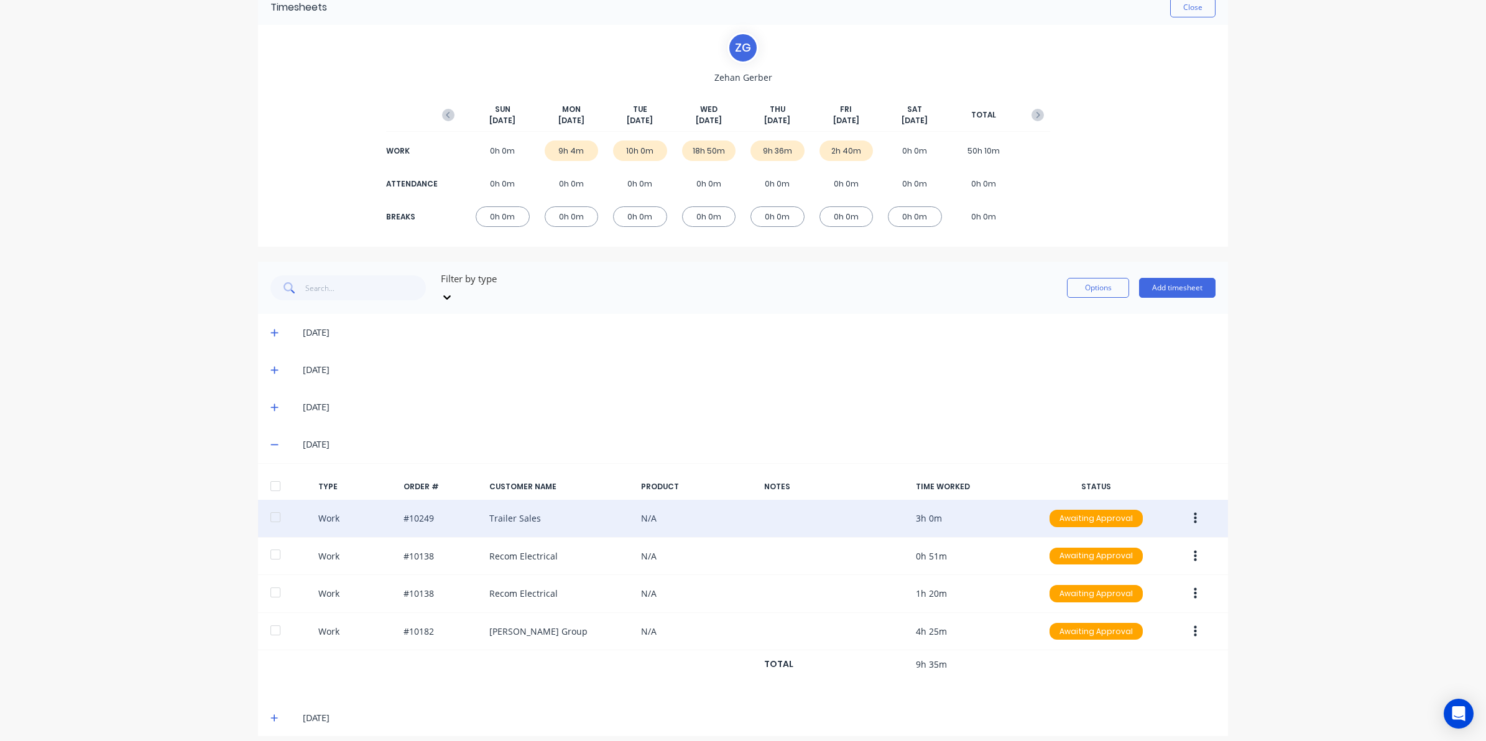
click at [1194, 512] on icon "button" at bounding box center [1195, 519] width 3 height 14
click at [1150, 463] on div "Edit" at bounding box center [1151, 472] width 96 height 18
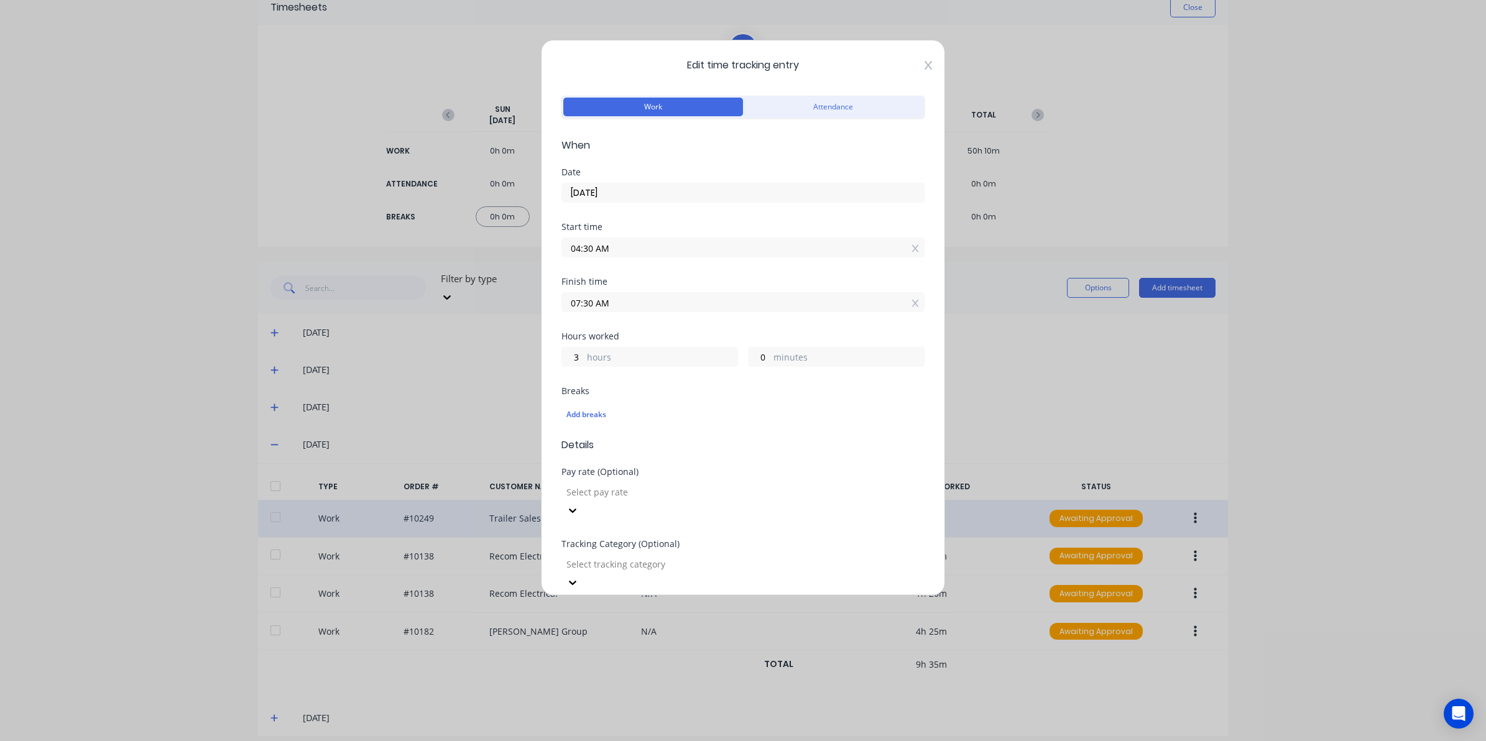
click at [924, 67] on icon at bounding box center [927, 65] width 7 height 9
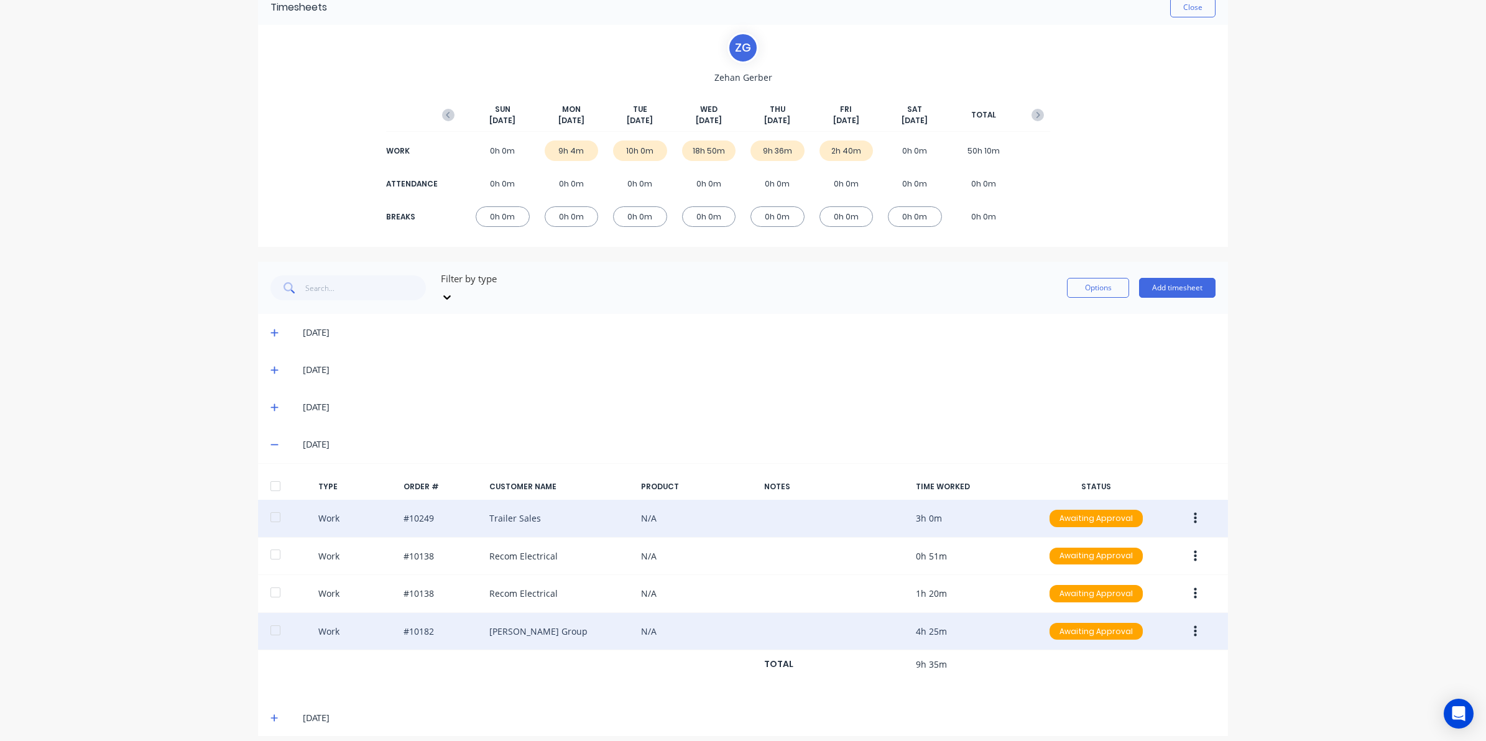
click at [1191, 620] on button "button" at bounding box center [1195, 631] width 29 height 22
click at [1135, 576] on div "Edit" at bounding box center [1151, 585] width 96 height 18
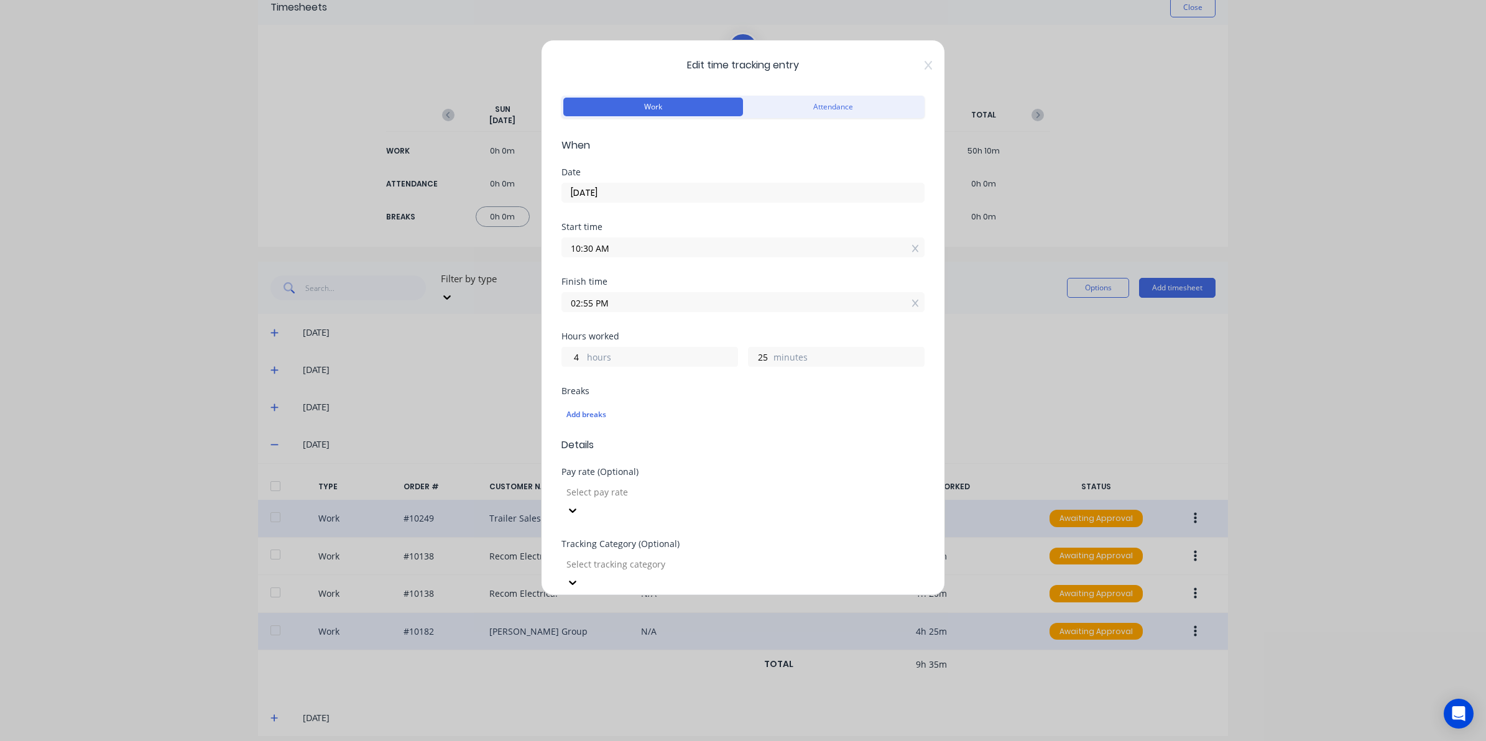
click at [917, 73] on div "Edit time tracking entry Work Attendance When Date [DATE] Start time 10:30 AM F…" at bounding box center [743, 318] width 404 height 556
click at [924, 64] on icon at bounding box center [927, 65] width 7 height 10
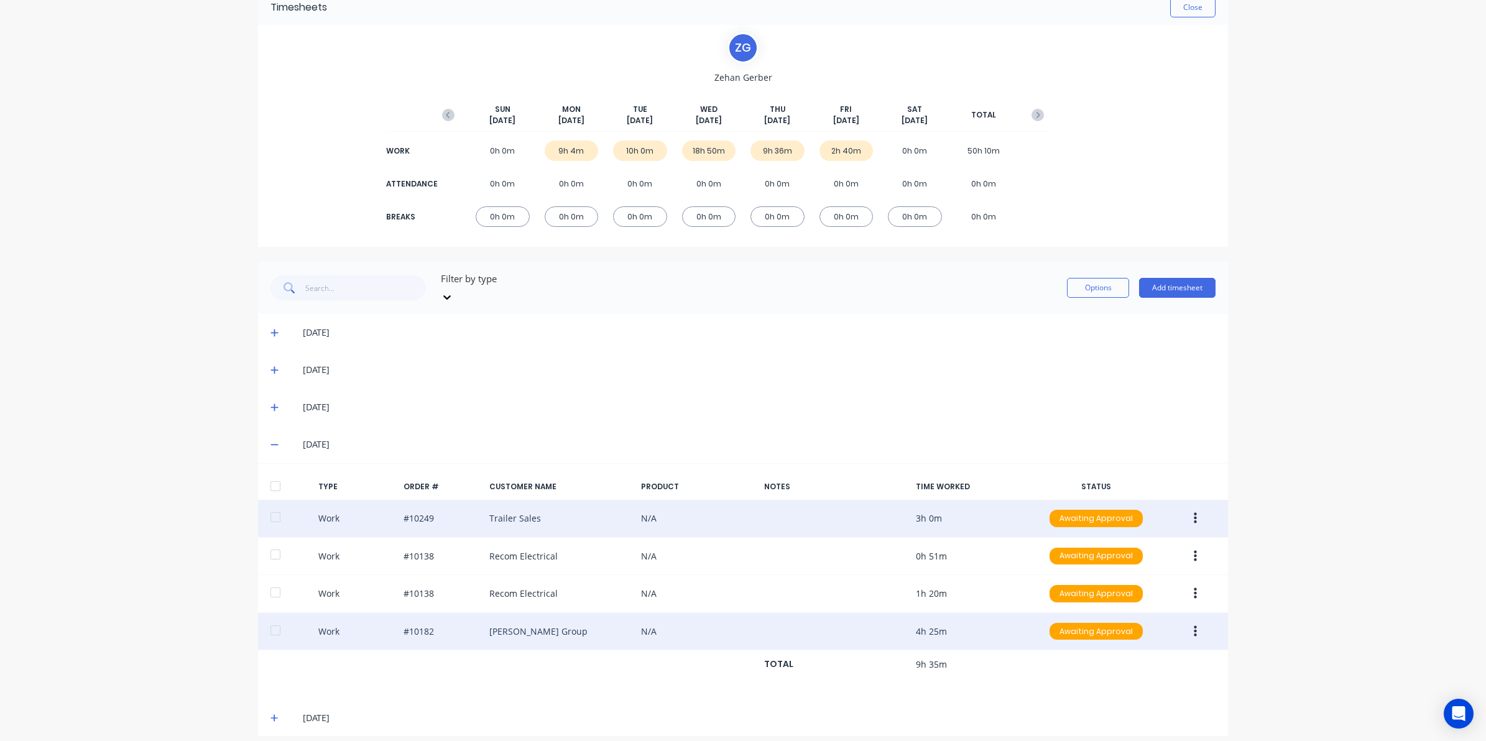
click at [270, 440] on icon at bounding box center [274, 444] width 8 height 9
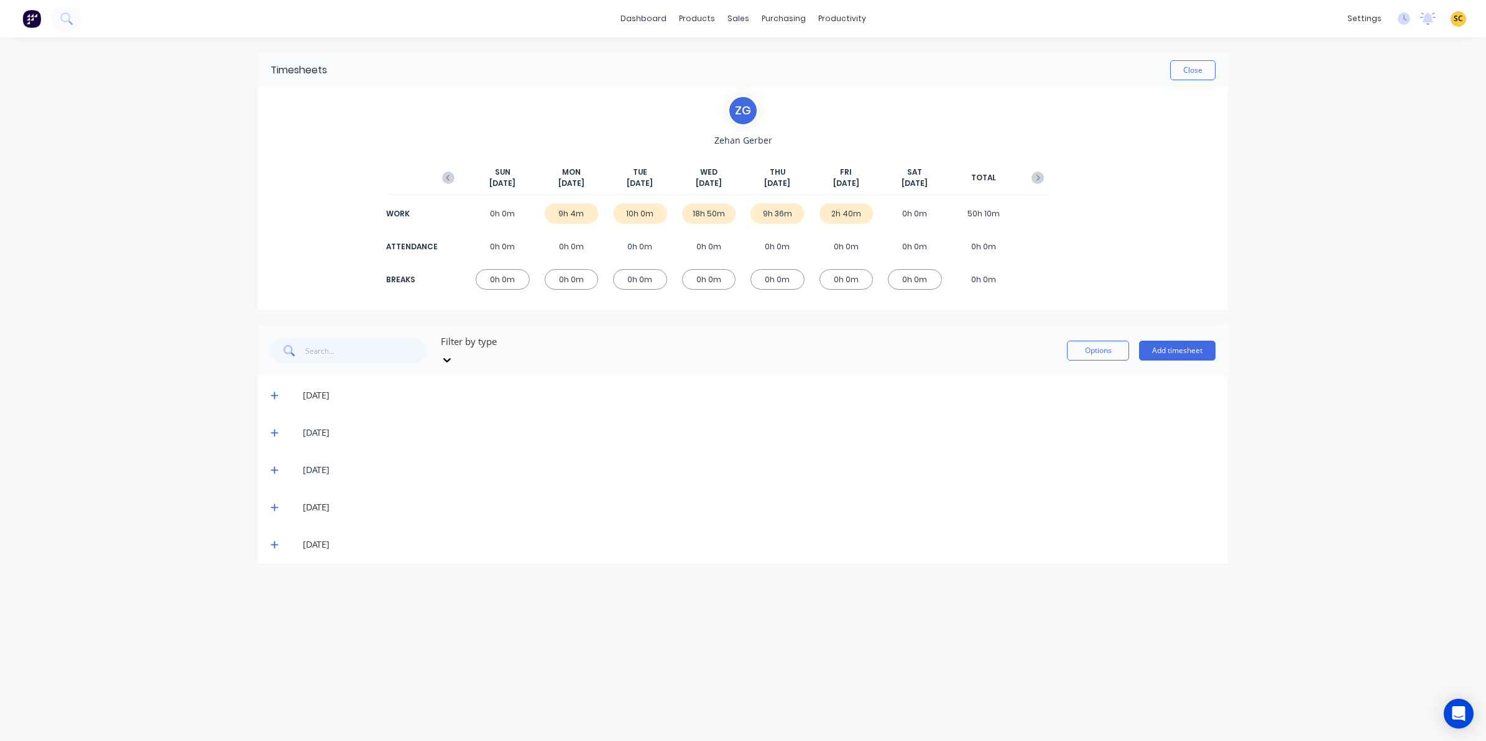
click at [274, 541] on icon at bounding box center [273, 544] width 7 height 7
click at [451, 182] on icon "button" at bounding box center [448, 178] width 12 height 12
click at [267, 379] on div "[DATE]" at bounding box center [743, 395] width 970 height 37
click at [277, 391] on icon at bounding box center [274, 395] width 8 height 9
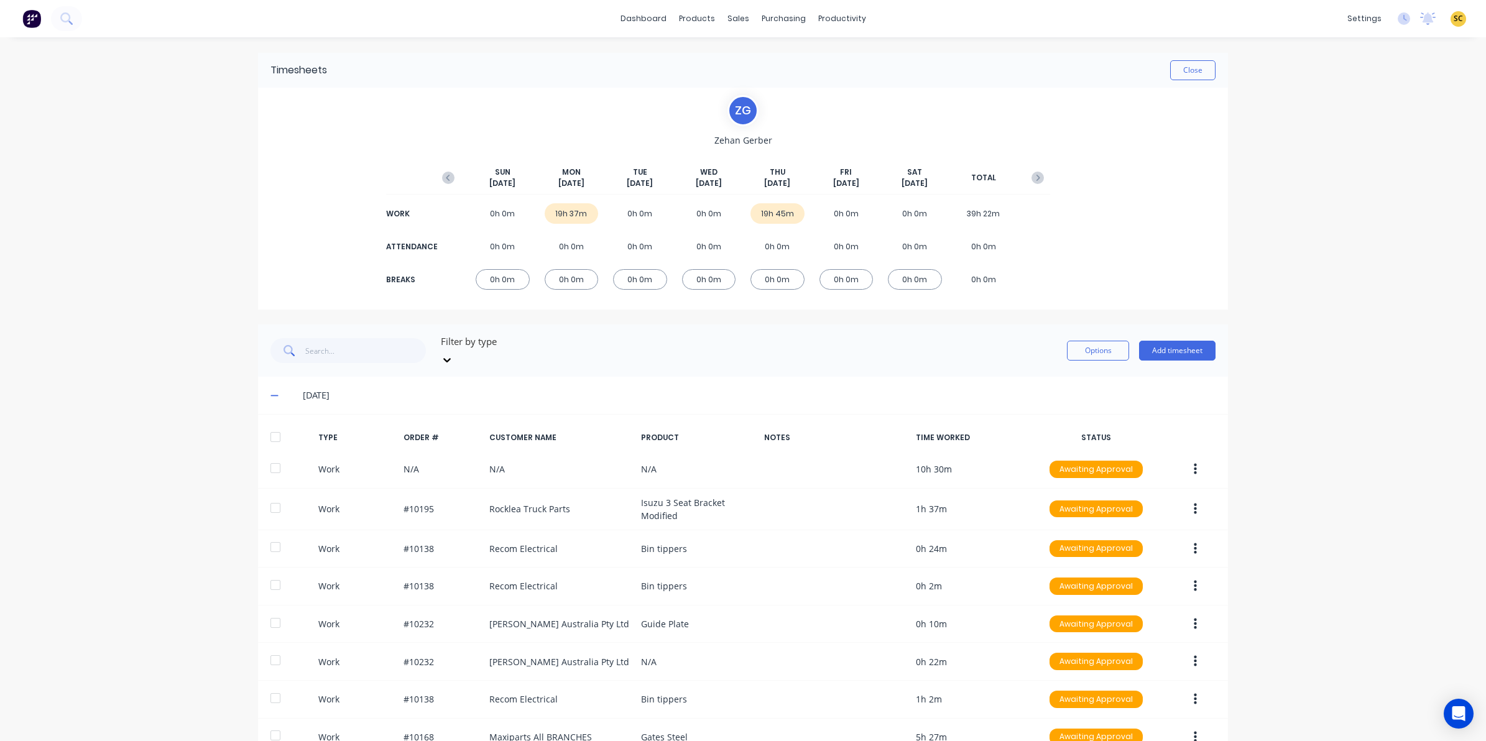
click at [274, 389] on span at bounding box center [276, 395] width 12 height 12
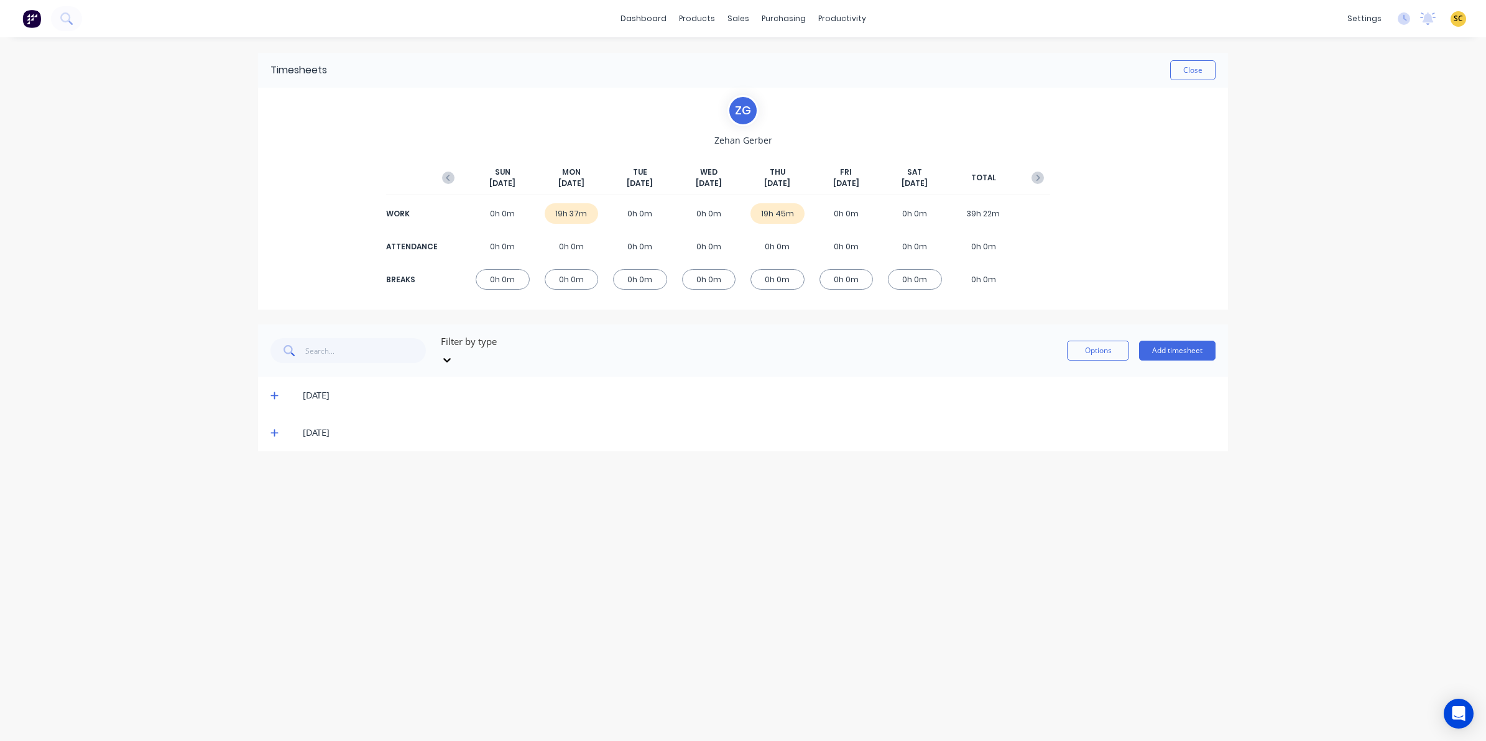
click at [277, 428] on icon at bounding box center [274, 432] width 8 height 9
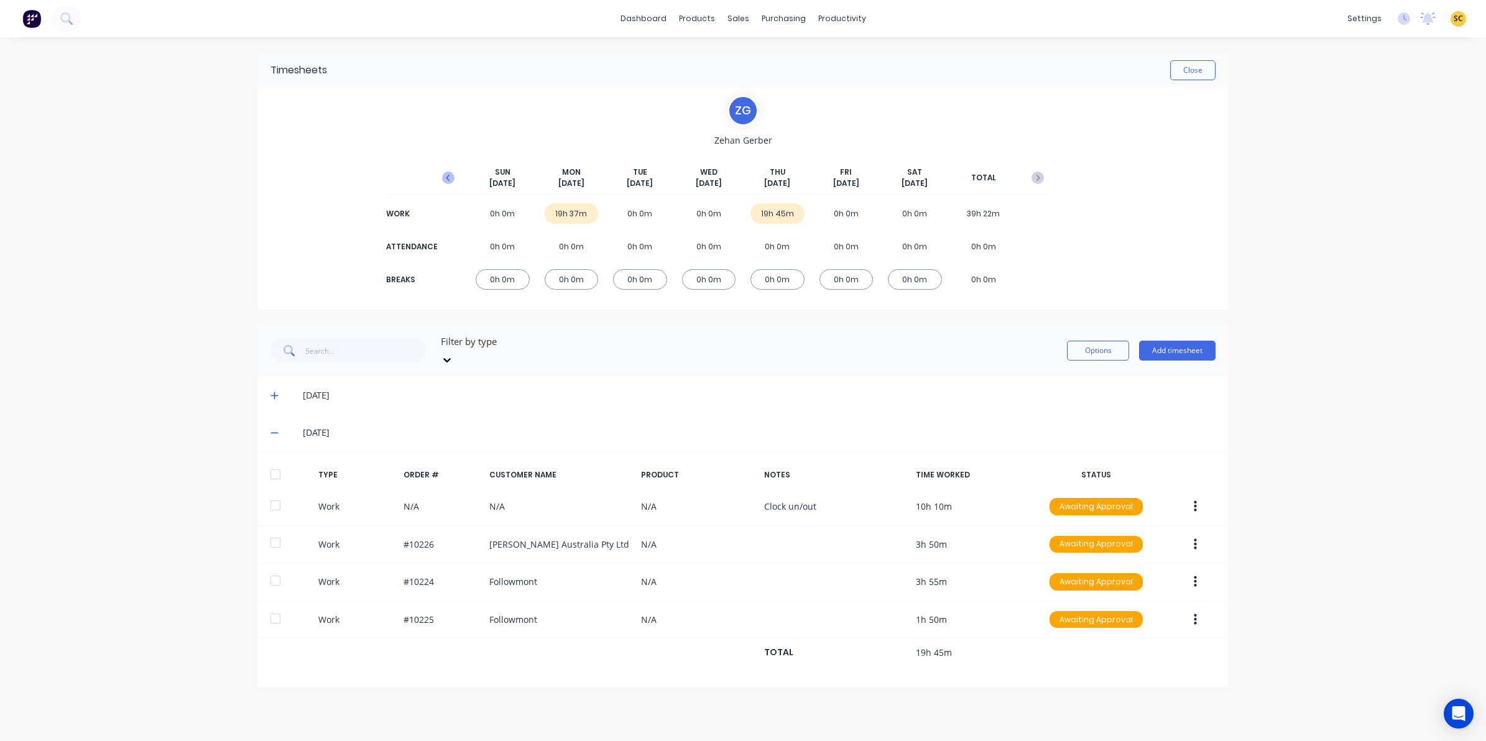
click at [446, 180] on icon "button" at bounding box center [448, 178] width 12 height 12
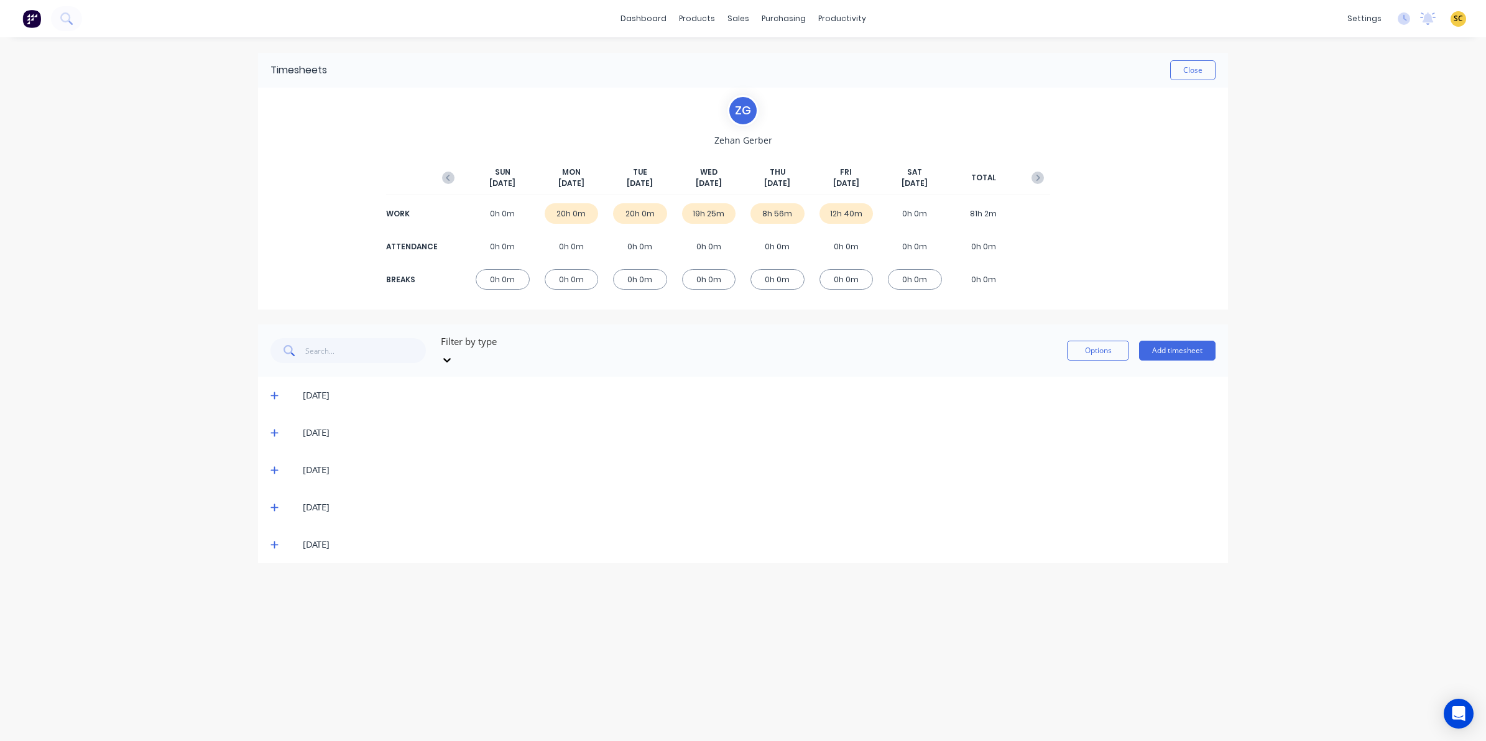
click at [272, 389] on span at bounding box center [276, 395] width 12 height 12
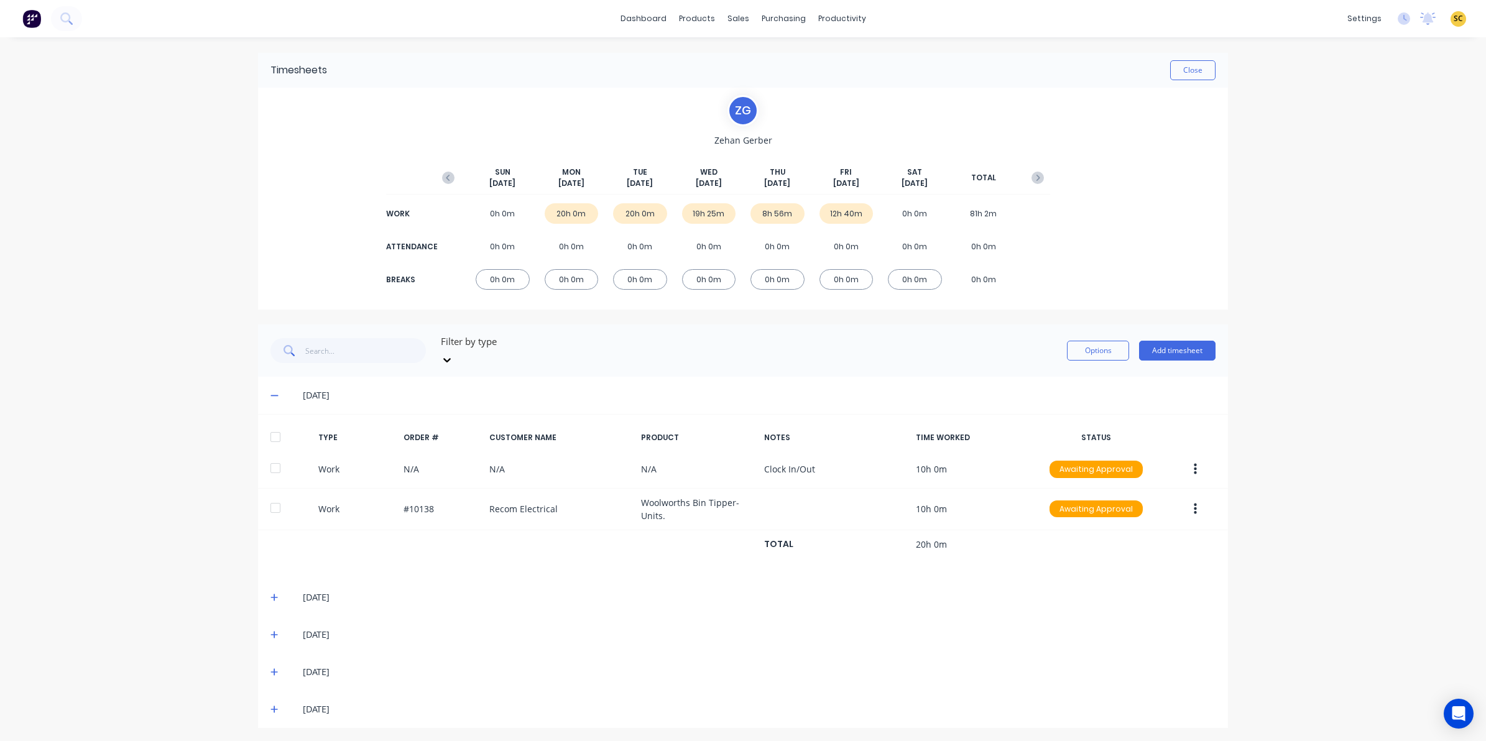
drag, startPoint x: 274, startPoint y: 383, endPoint x: 272, endPoint y: 390, distance: 7.7
click at [274, 395] on icon at bounding box center [273, 395] width 7 height 1
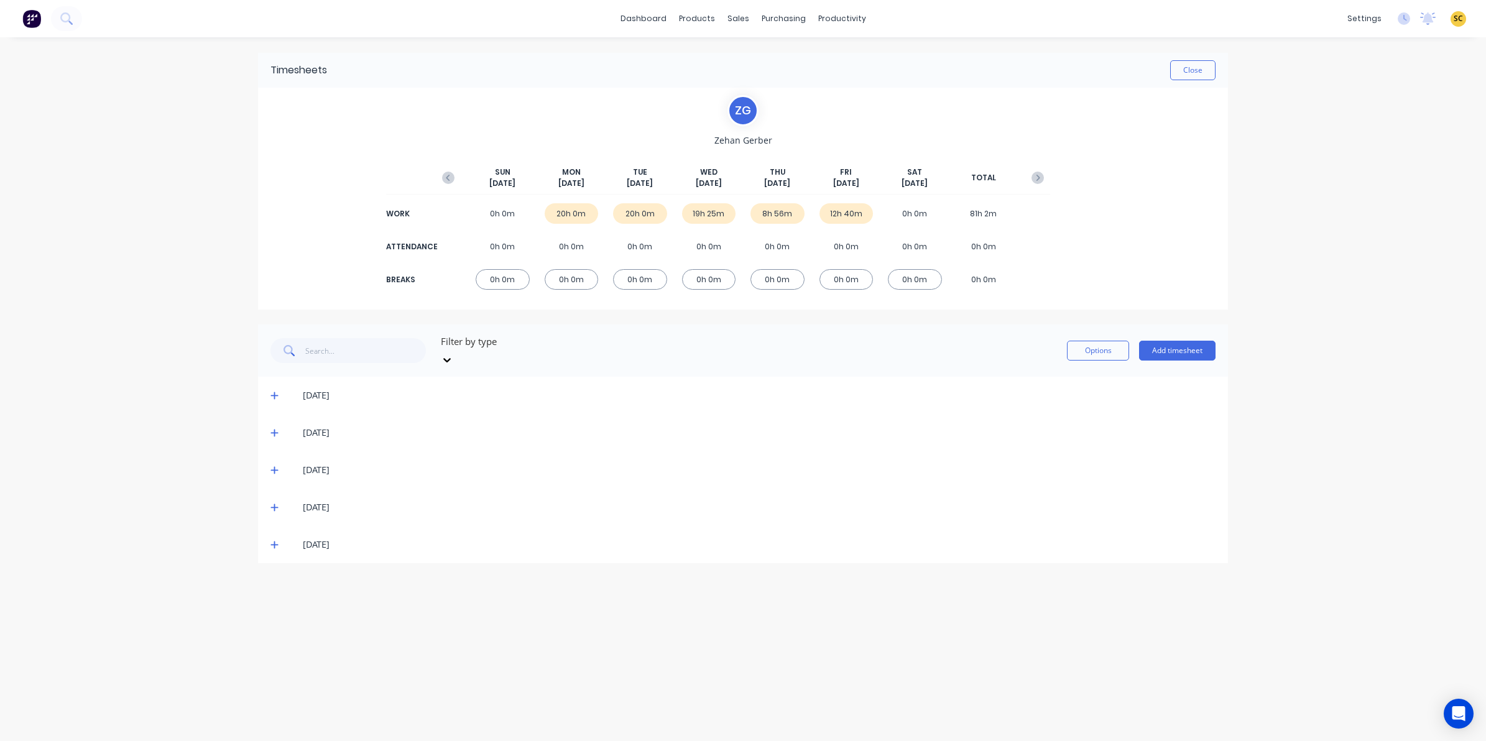
click at [278, 428] on icon at bounding box center [274, 432] width 8 height 9
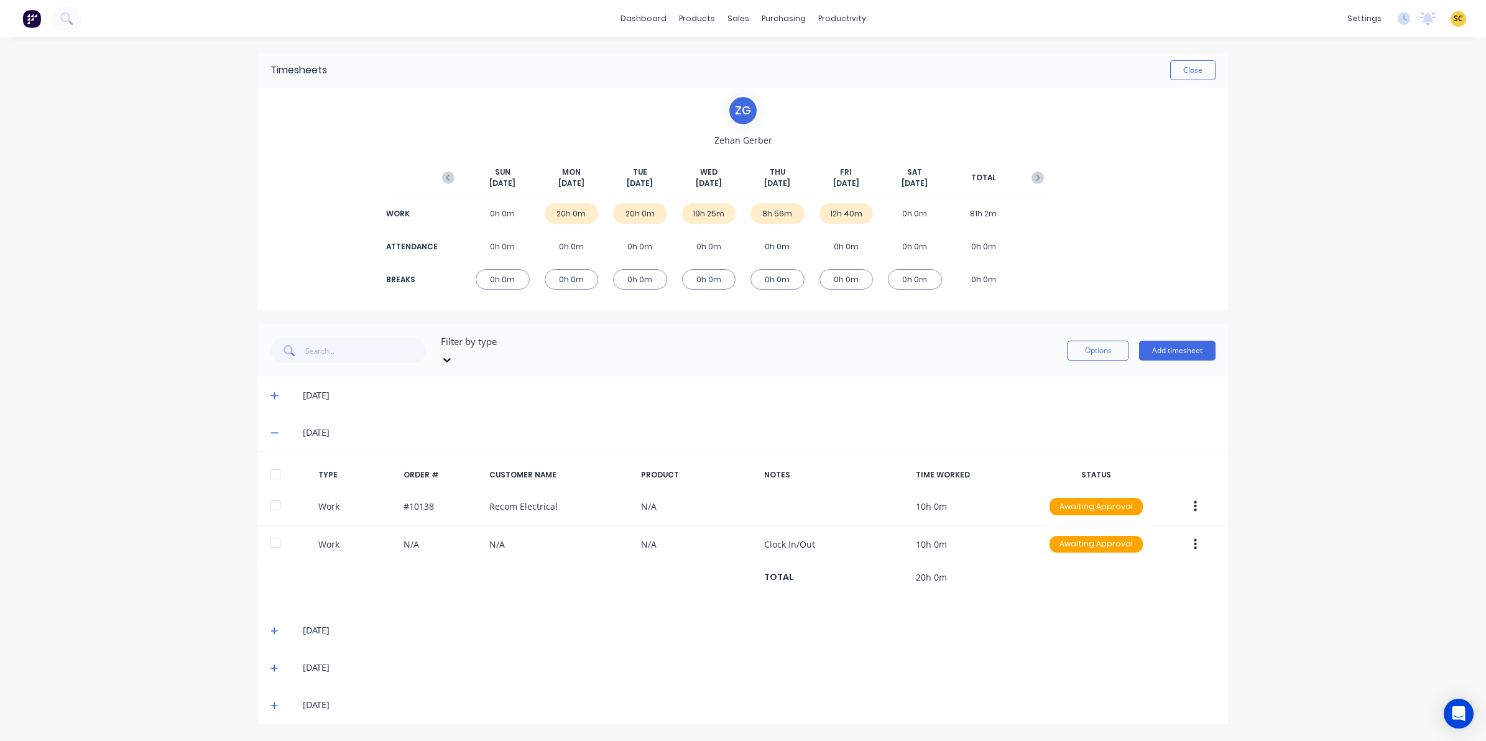
click at [271, 428] on icon at bounding box center [274, 432] width 8 height 9
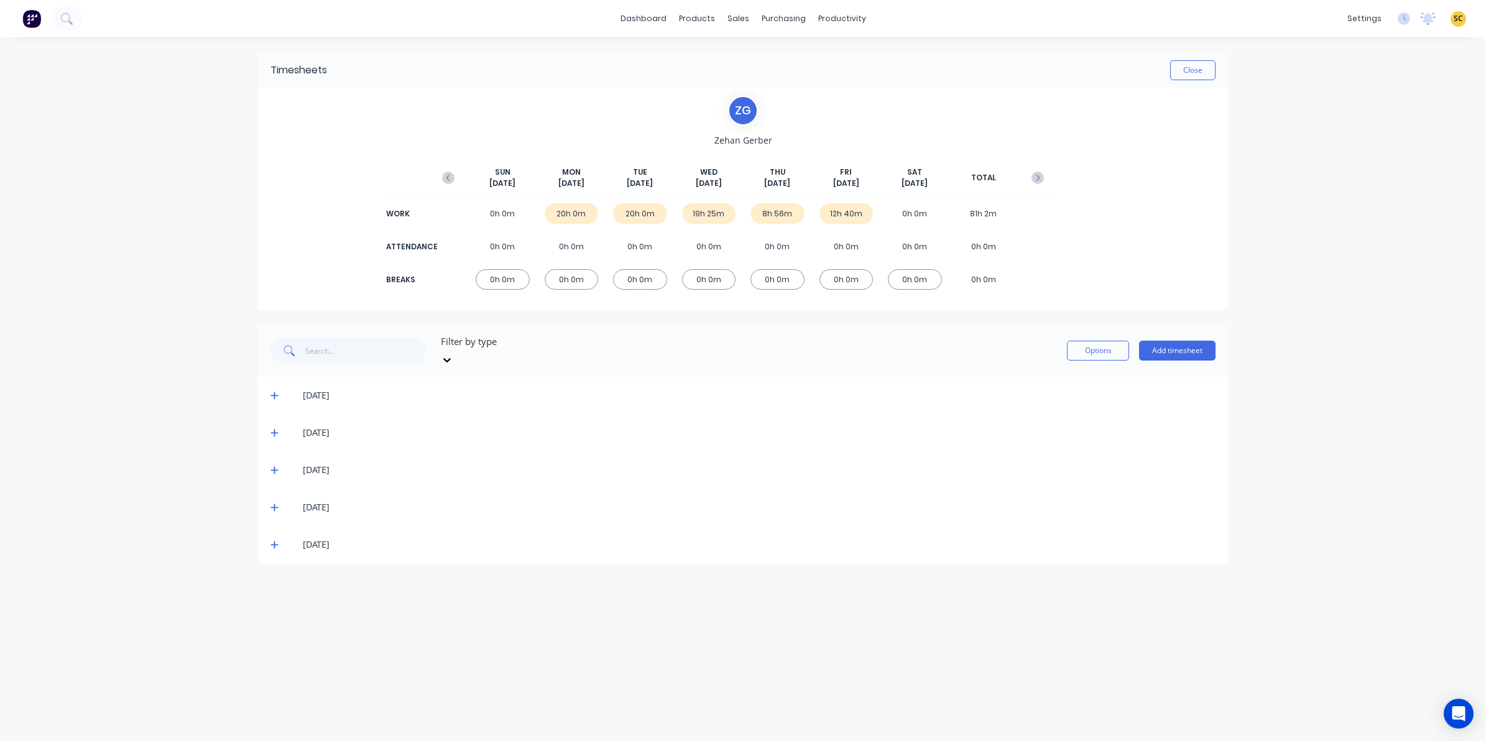
click at [272, 466] on icon at bounding box center [274, 470] width 8 height 9
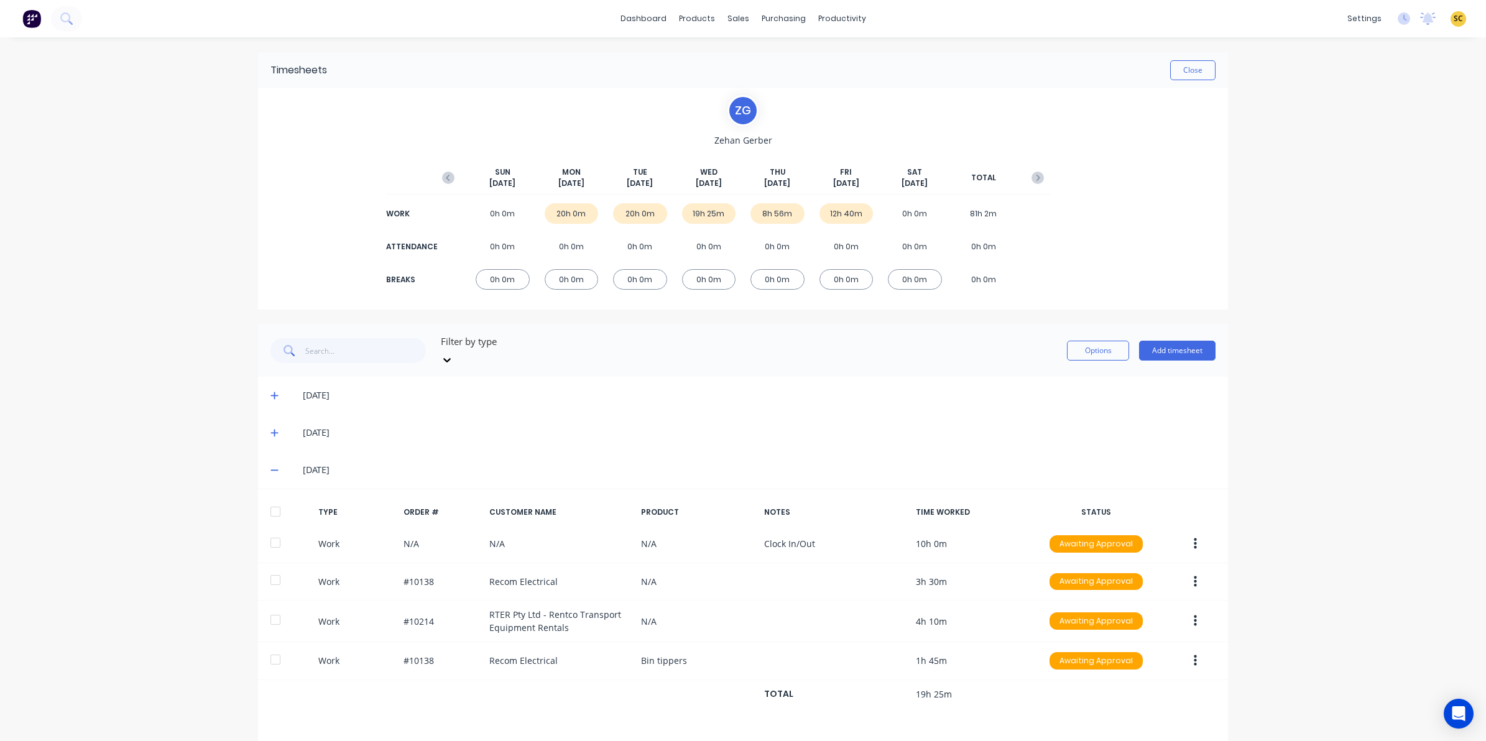
scroll to position [67, 0]
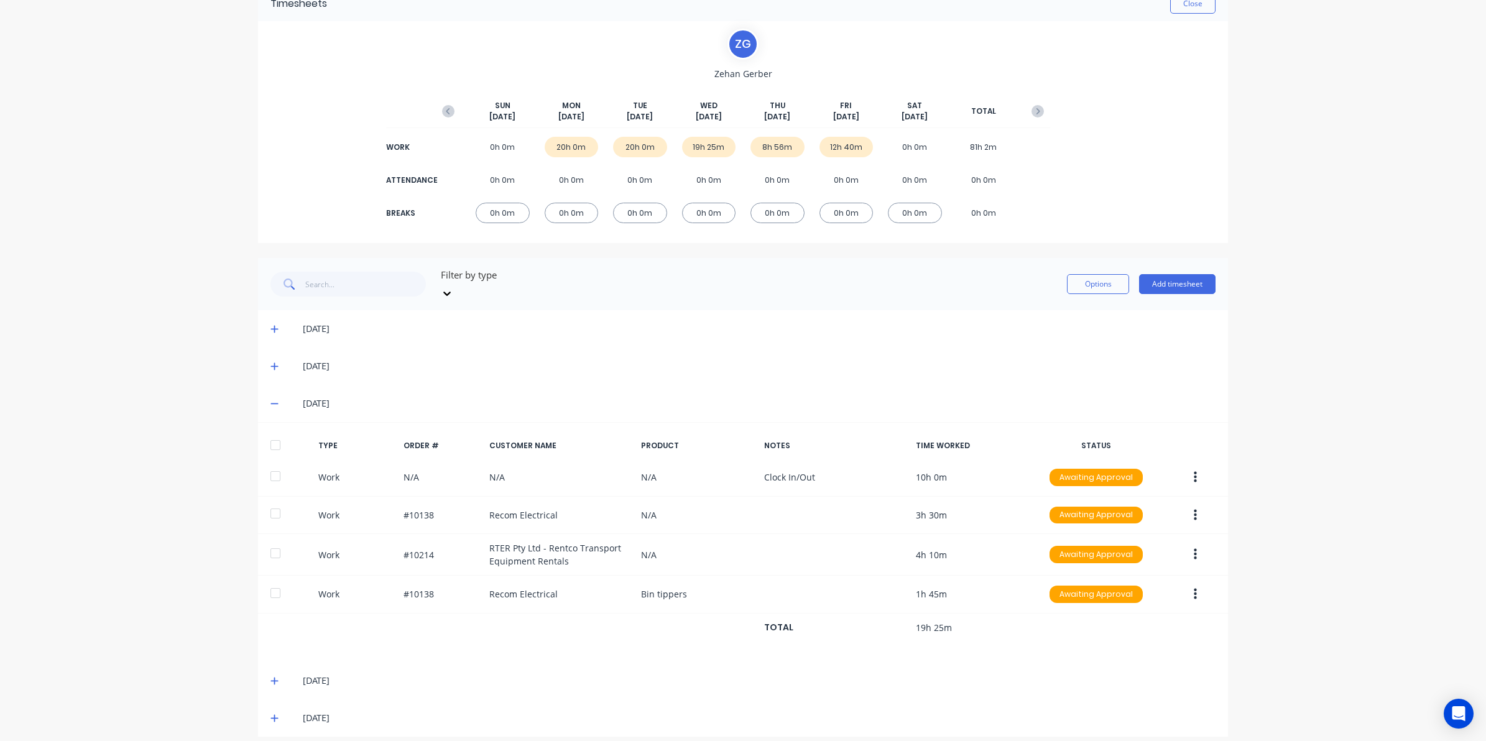
click at [270, 399] on icon at bounding box center [274, 403] width 8 height 9
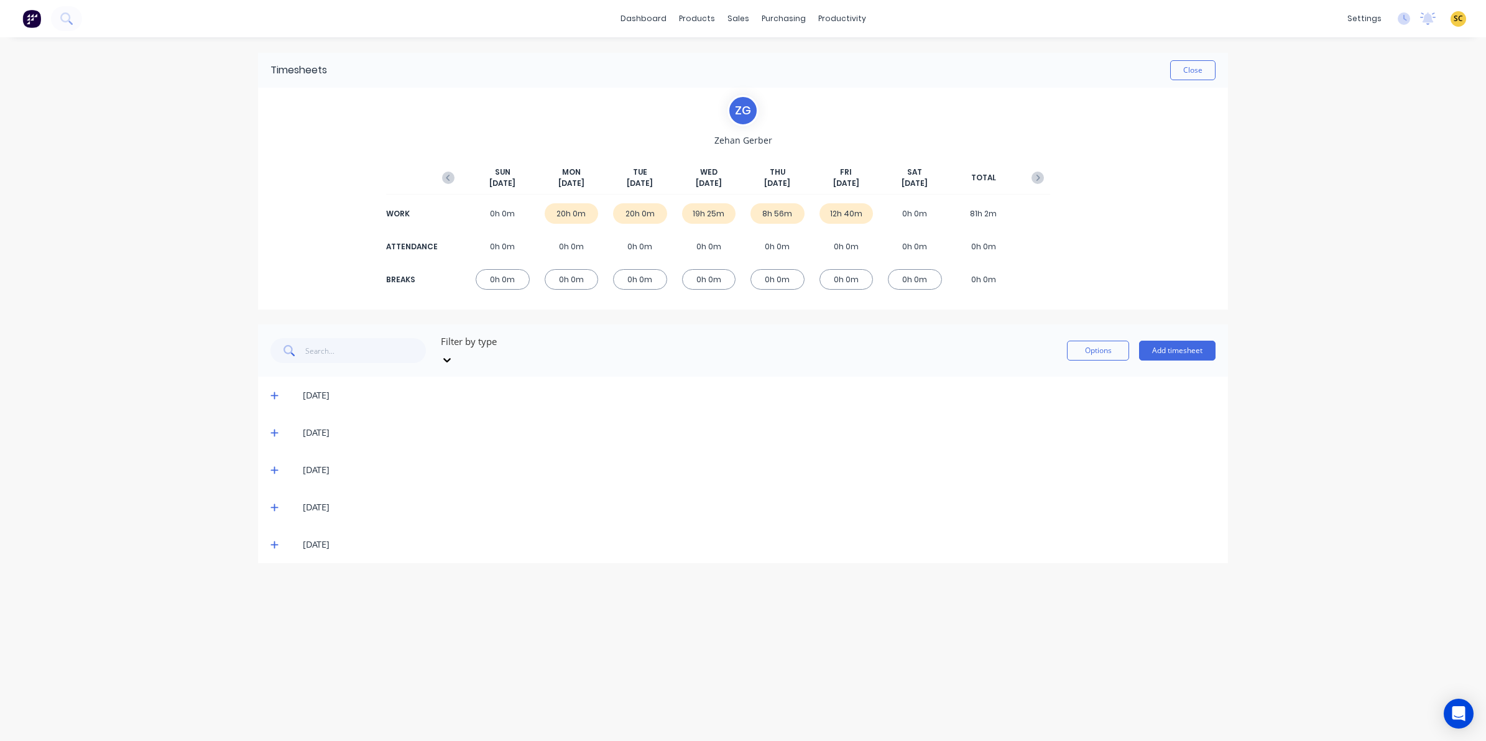
click at [271, 526] on div "[DATE]" at bounding box center [743, 544] width 970 height 37
click at [272, 503] on icon at bounding box center [274, 507] width 8 height 9
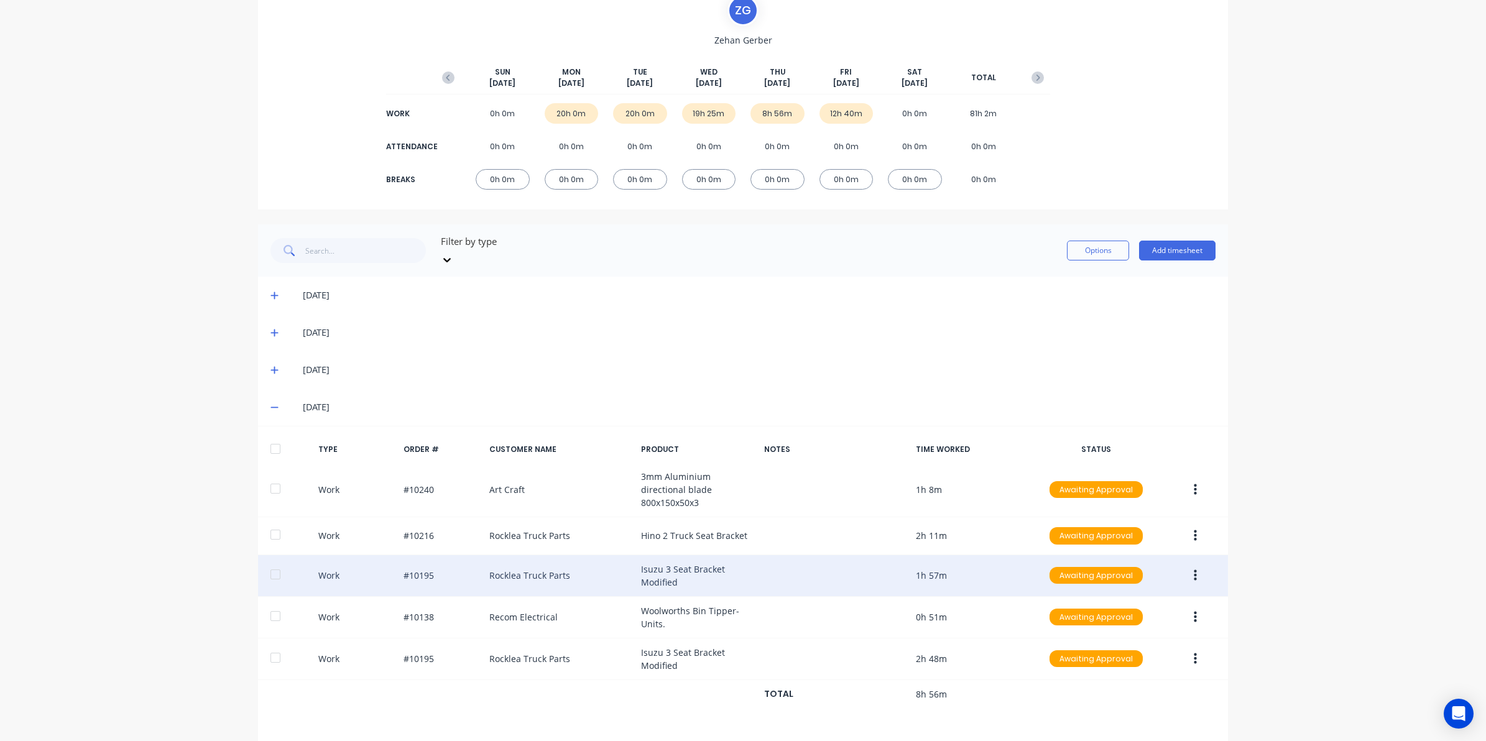
scroll to position [116, 0]
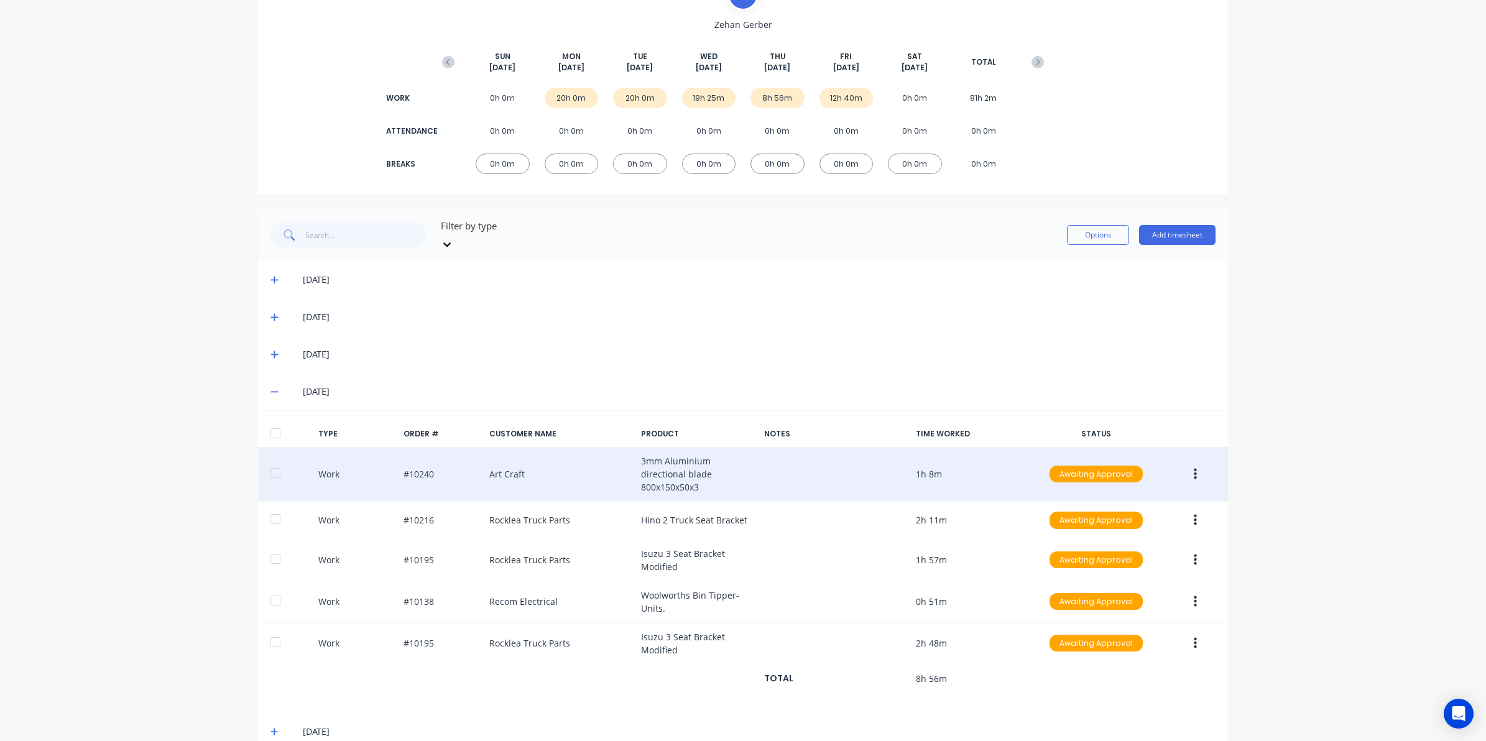
click at [1186, 463] on button "button" at bounding box center [1195, 474] width 29 height 22
click at [1105, 418] on div "Edit" at bounding box center [1151, 427] width 96 height 18
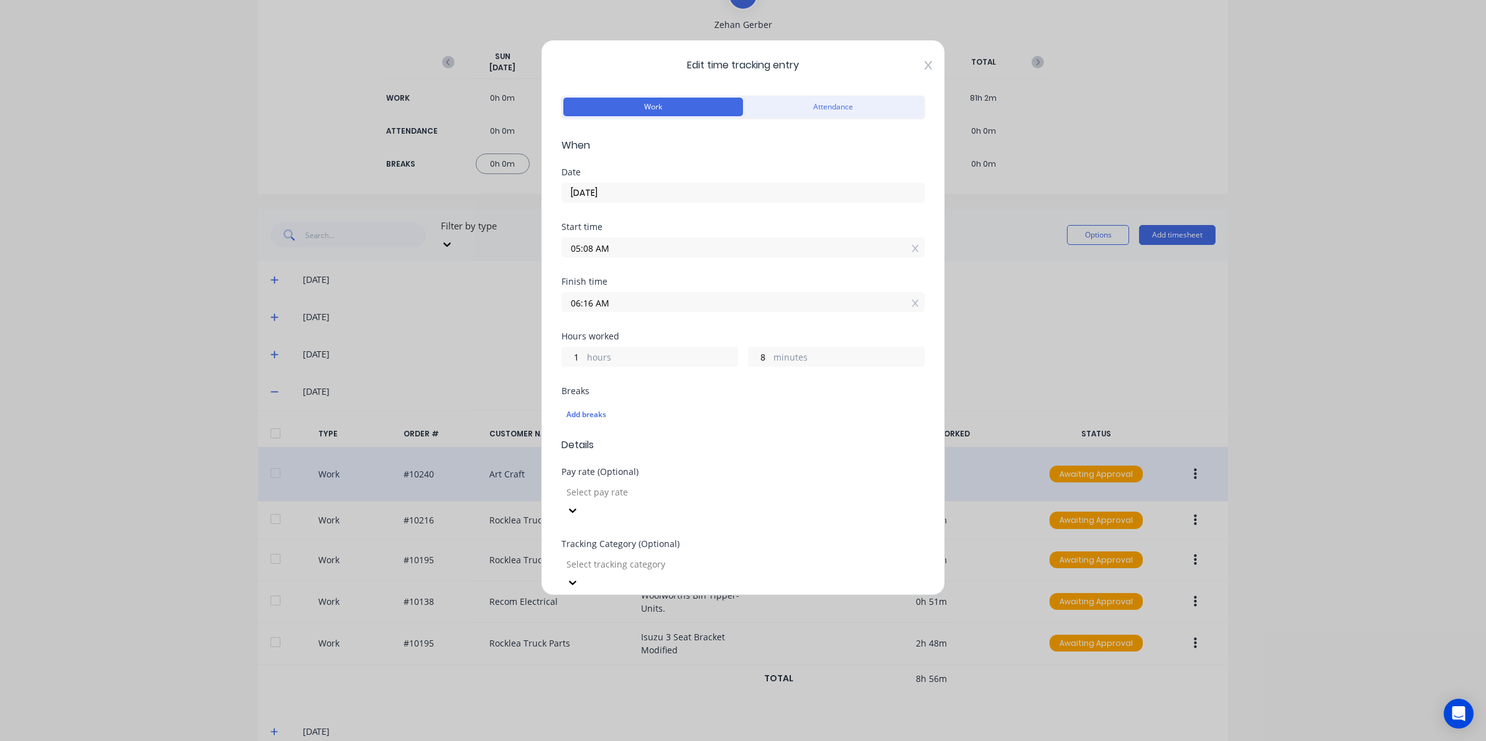
click at [924, 64] on icon at bounding box center [927, 65] width 7 height 9
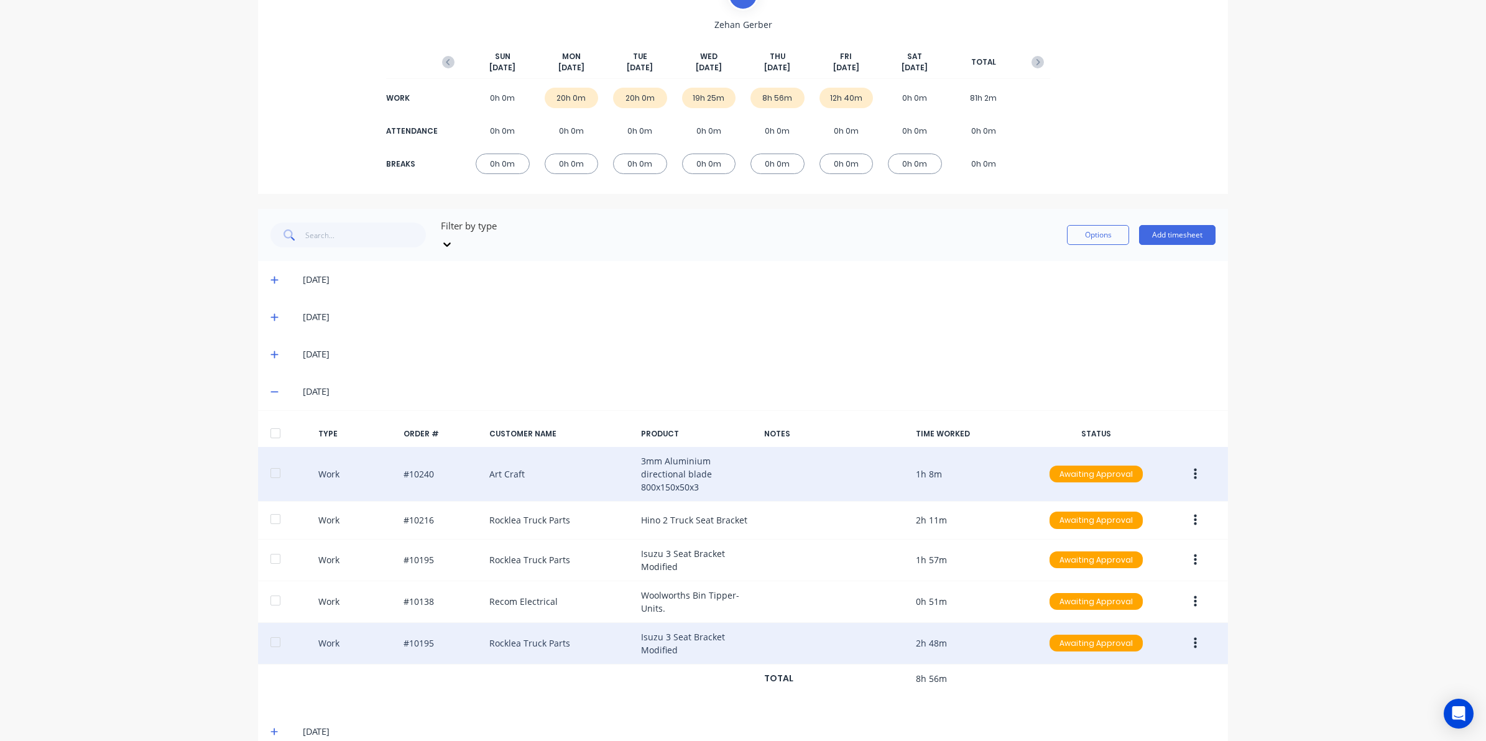
click at [1192, 632] on button "button" at bounding box center [1195, 643] width 29 height 22
click at [1133, 587] on div "Edit" at bounding box center [1151, 596] width 96 height 18
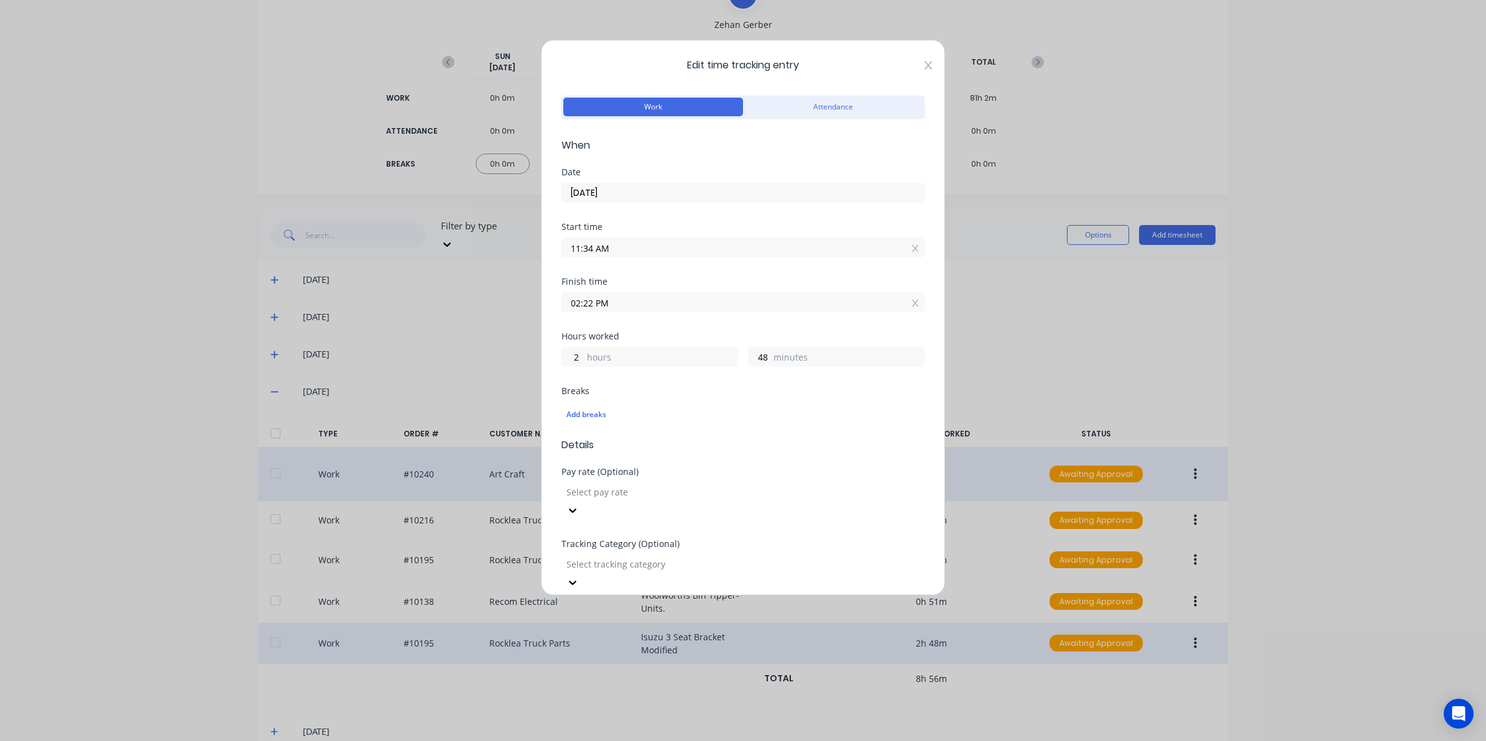
click at [924, 63] on icon at bounding box center [927, 65] width 7 height 10
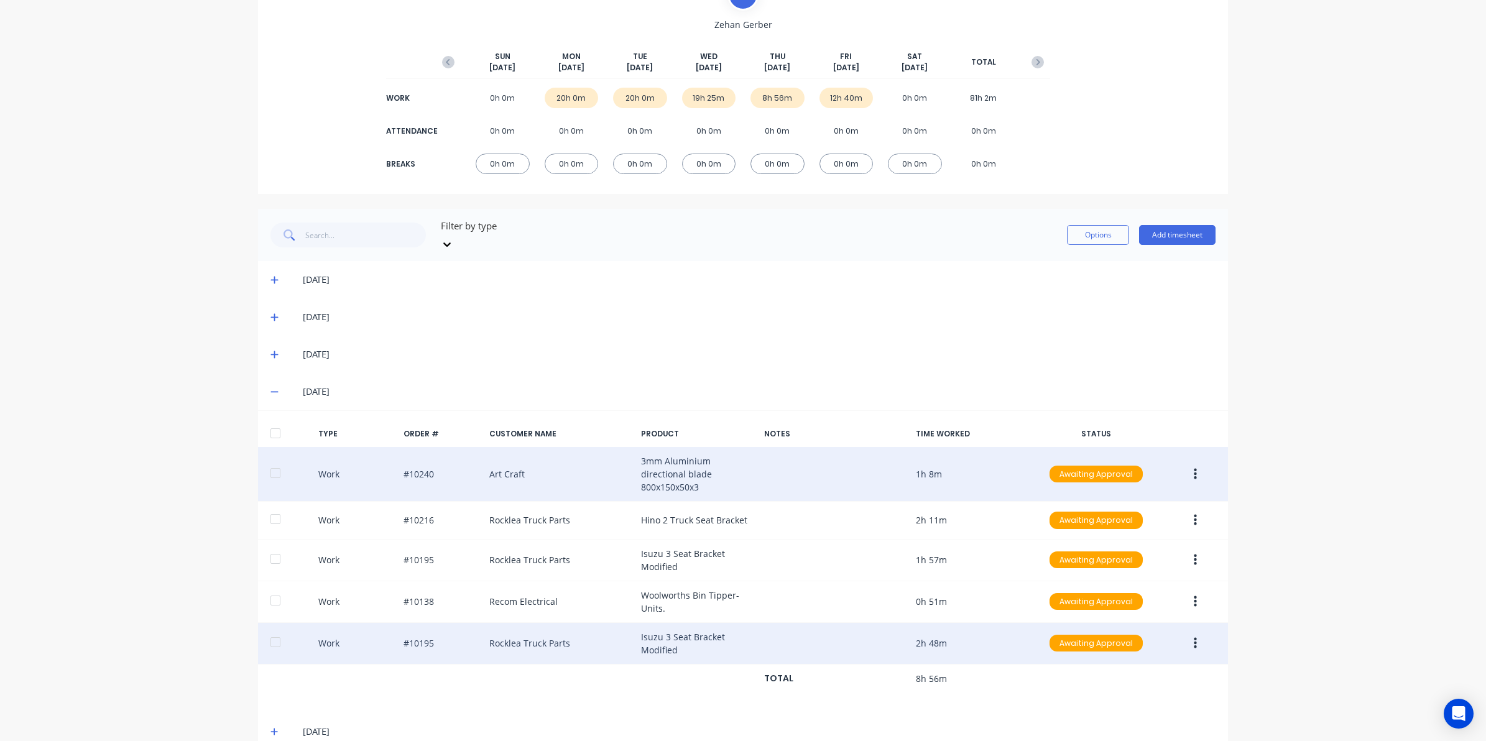
click at [270, 387] on icon at bounding box center [274, 391] width 8 height 9
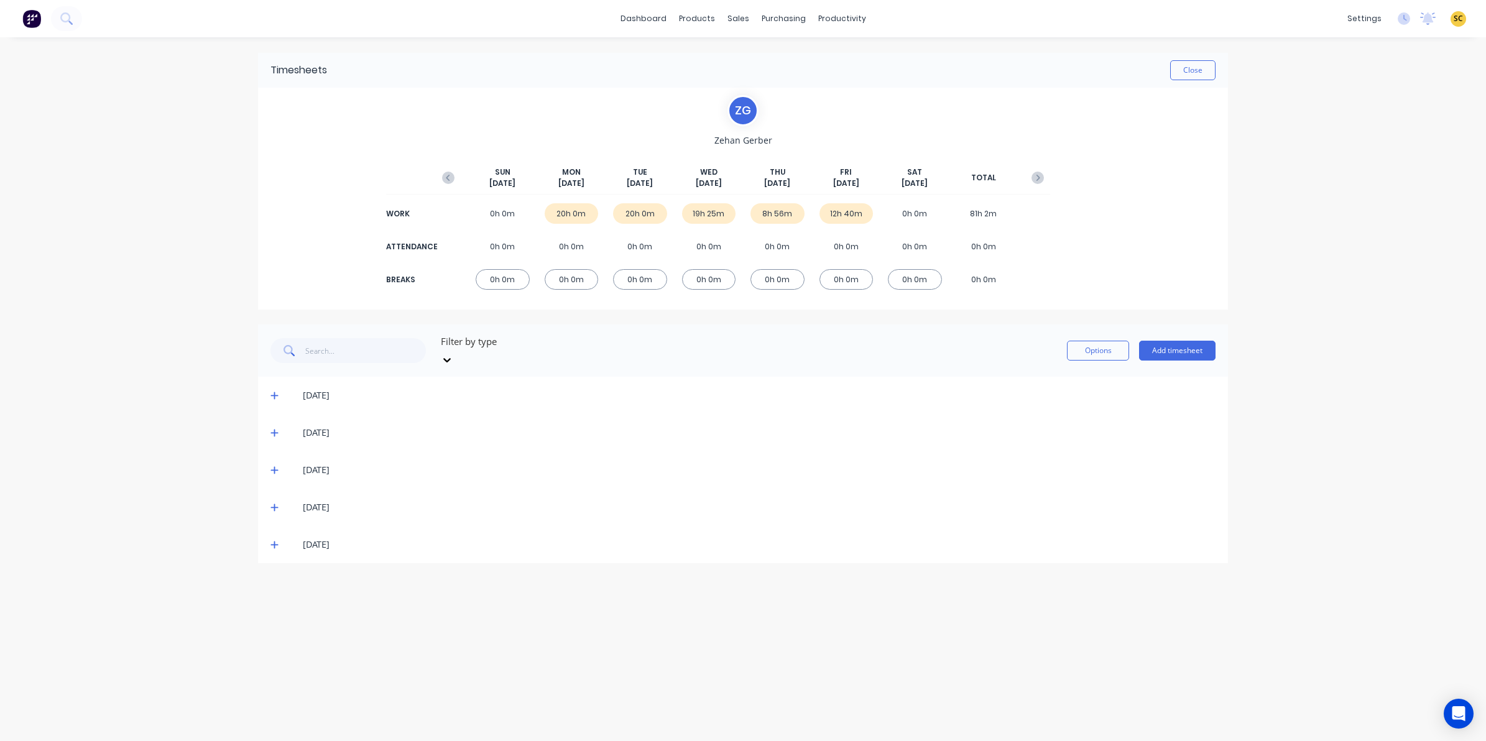
click at [272, 503] on icon at bounding box center [274, 507] width 8 height 9
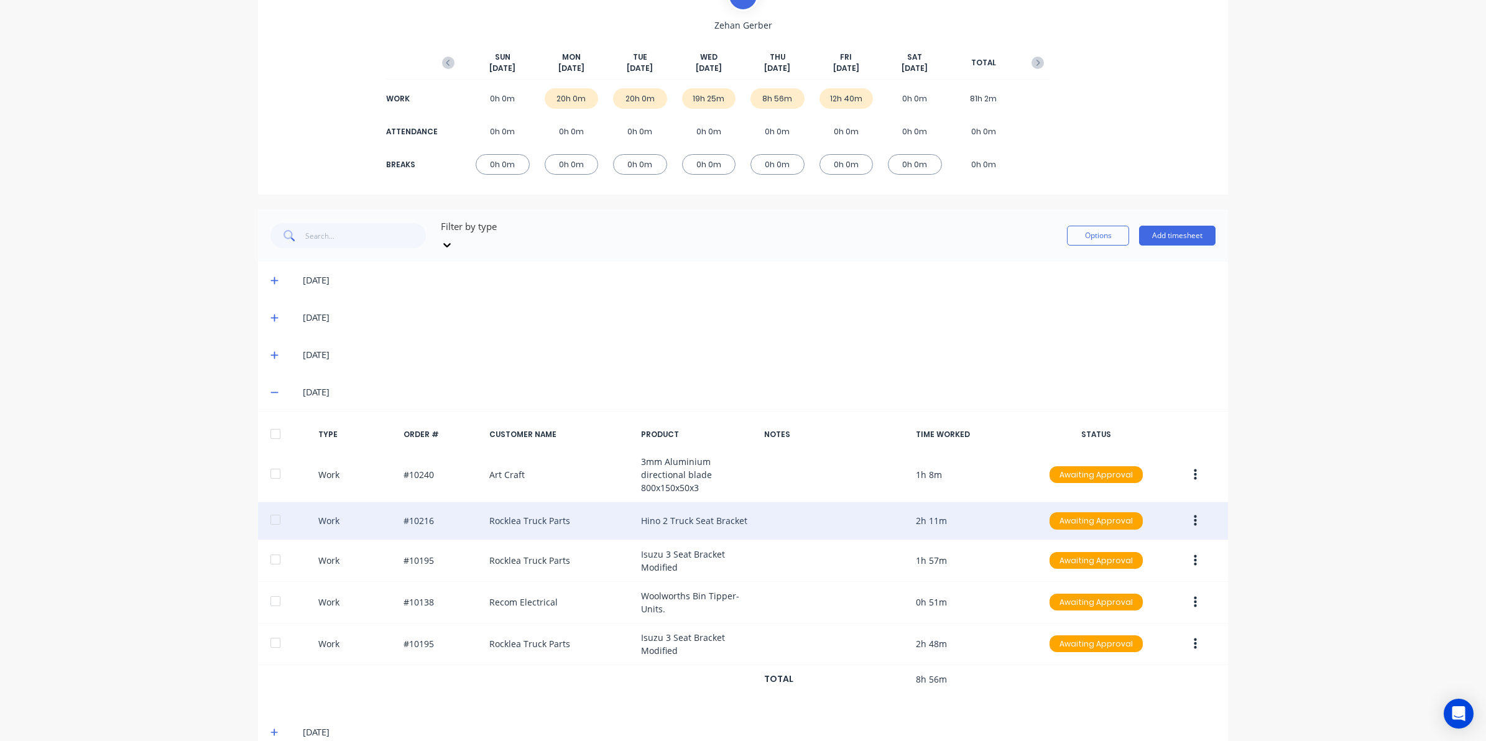
scroll to position [116, 0]
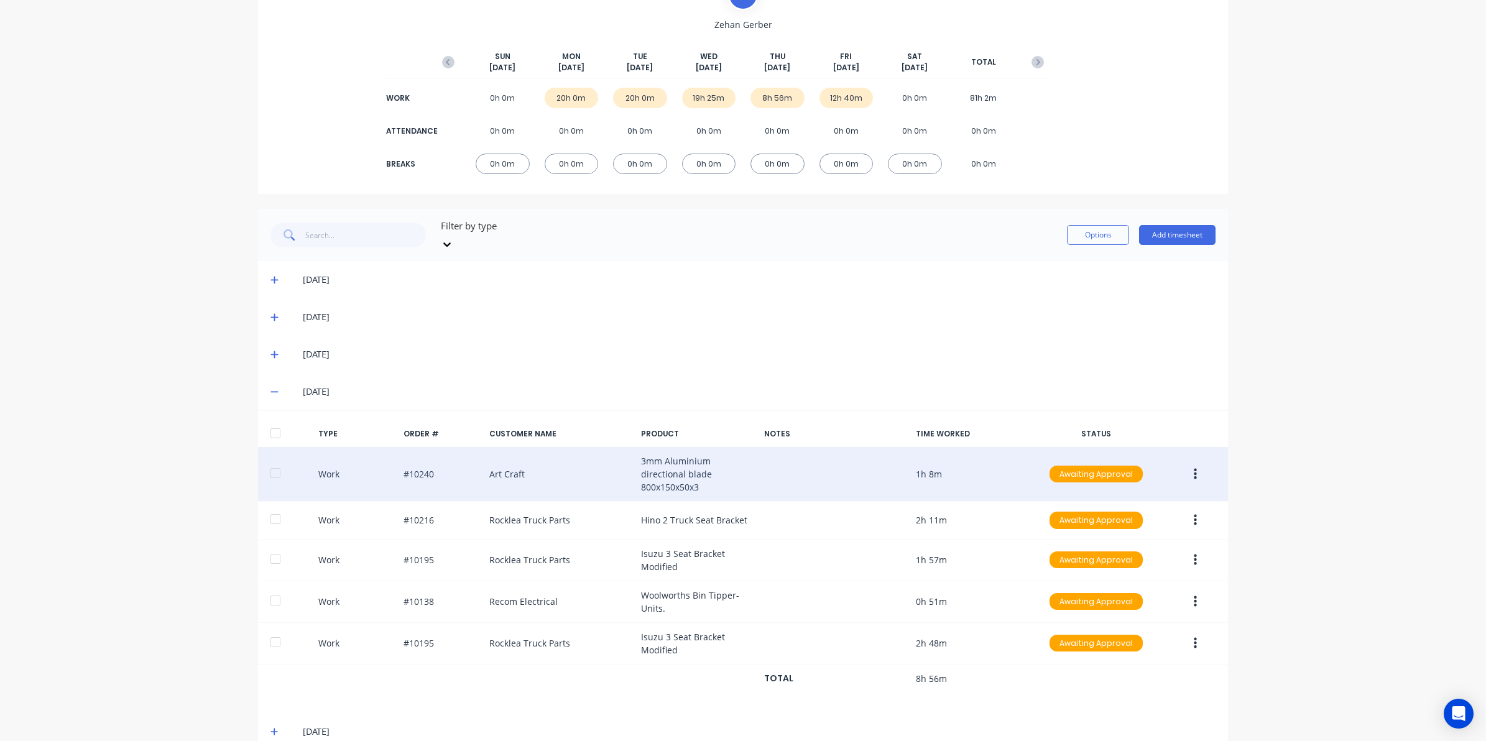
click at [1192, 463] on button "button" at bounding box center [1195, 474] width 29 height 22
click at [1136, 415] on button "Edit" at bounding box center [1151, 427] width 118 height 25
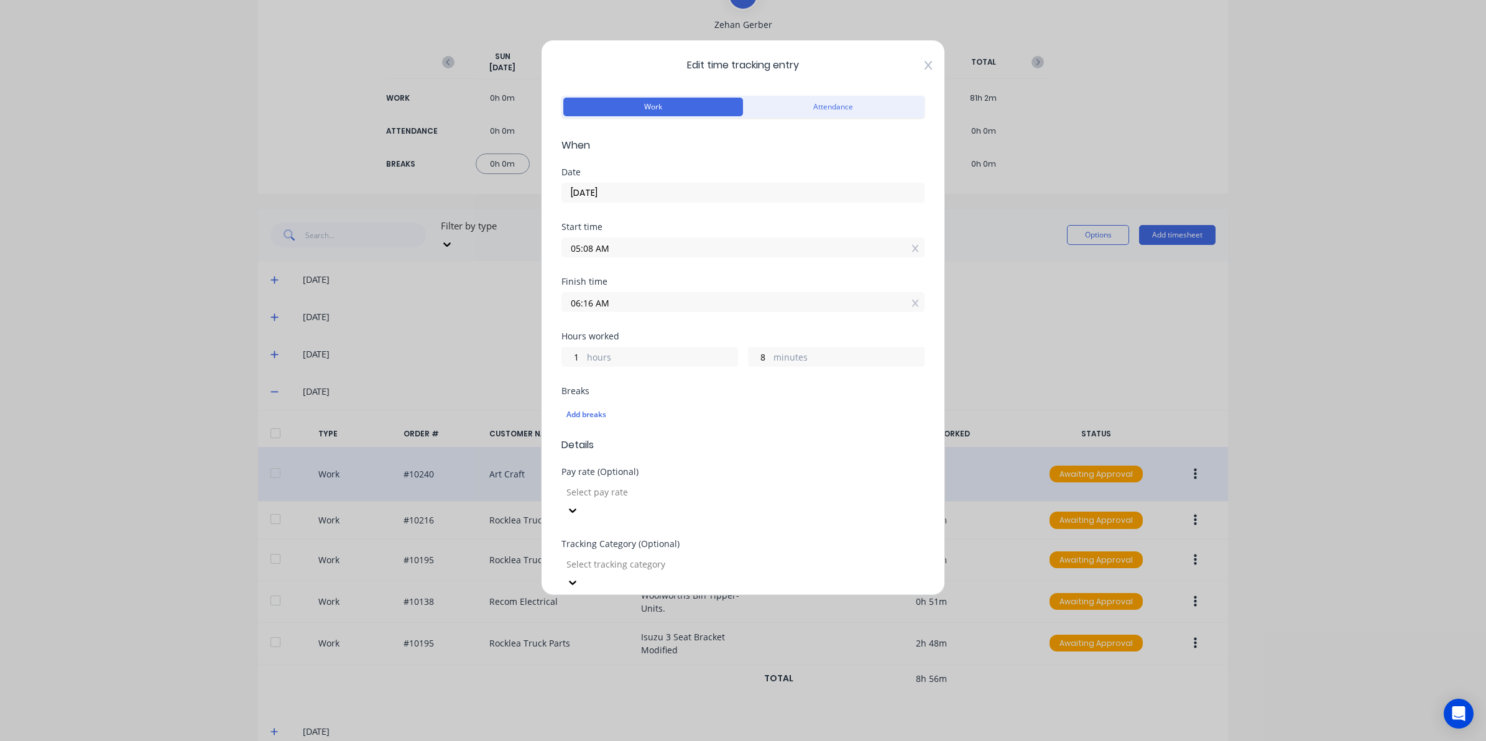
click at [924, 67] on icon at bounding box center [927, 65] width 7 height 10
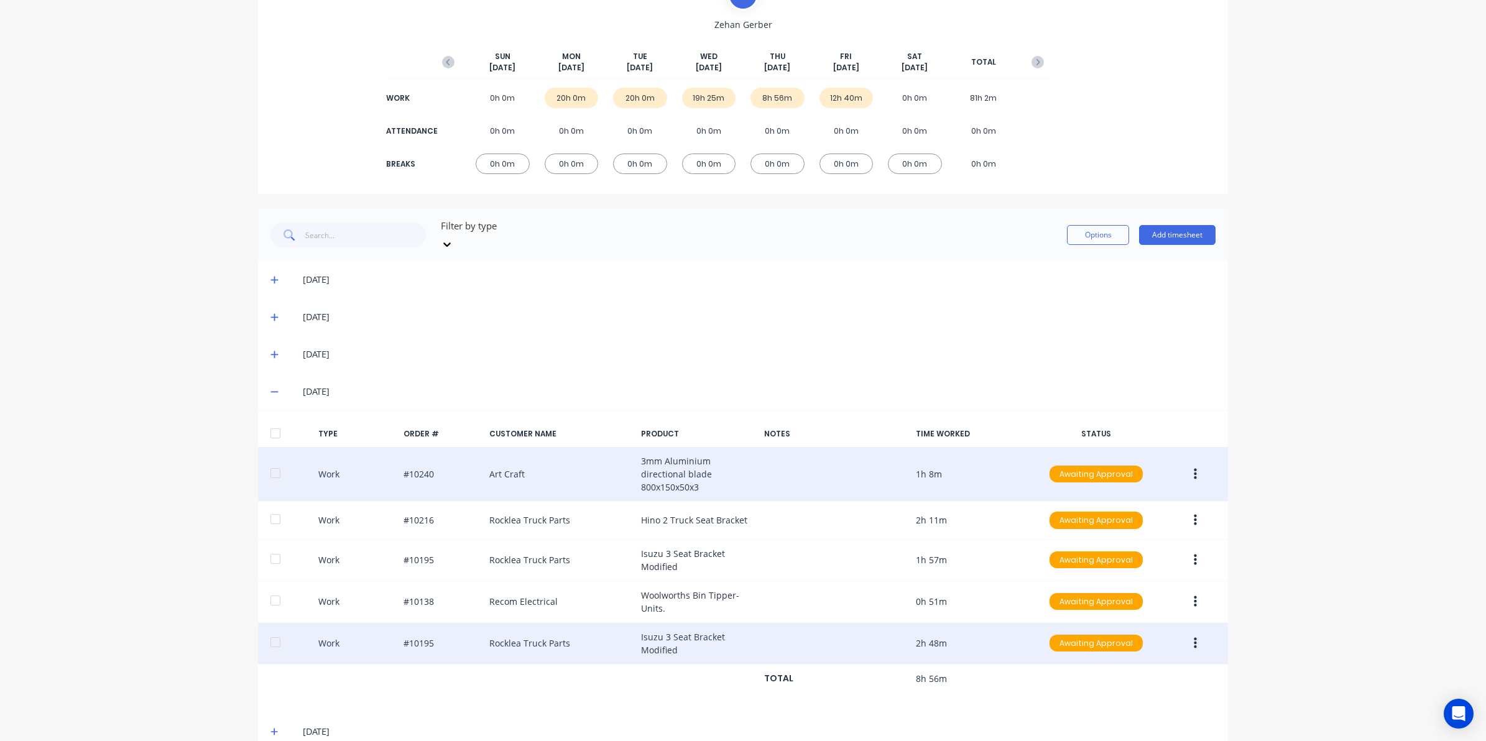
click at [1191, 632] on button "button" at bounding box center [1195, 643] width 29 height 22
click at [1122, 587] on div "Edit" at bounding box center [1151, 596] width 96 height 18
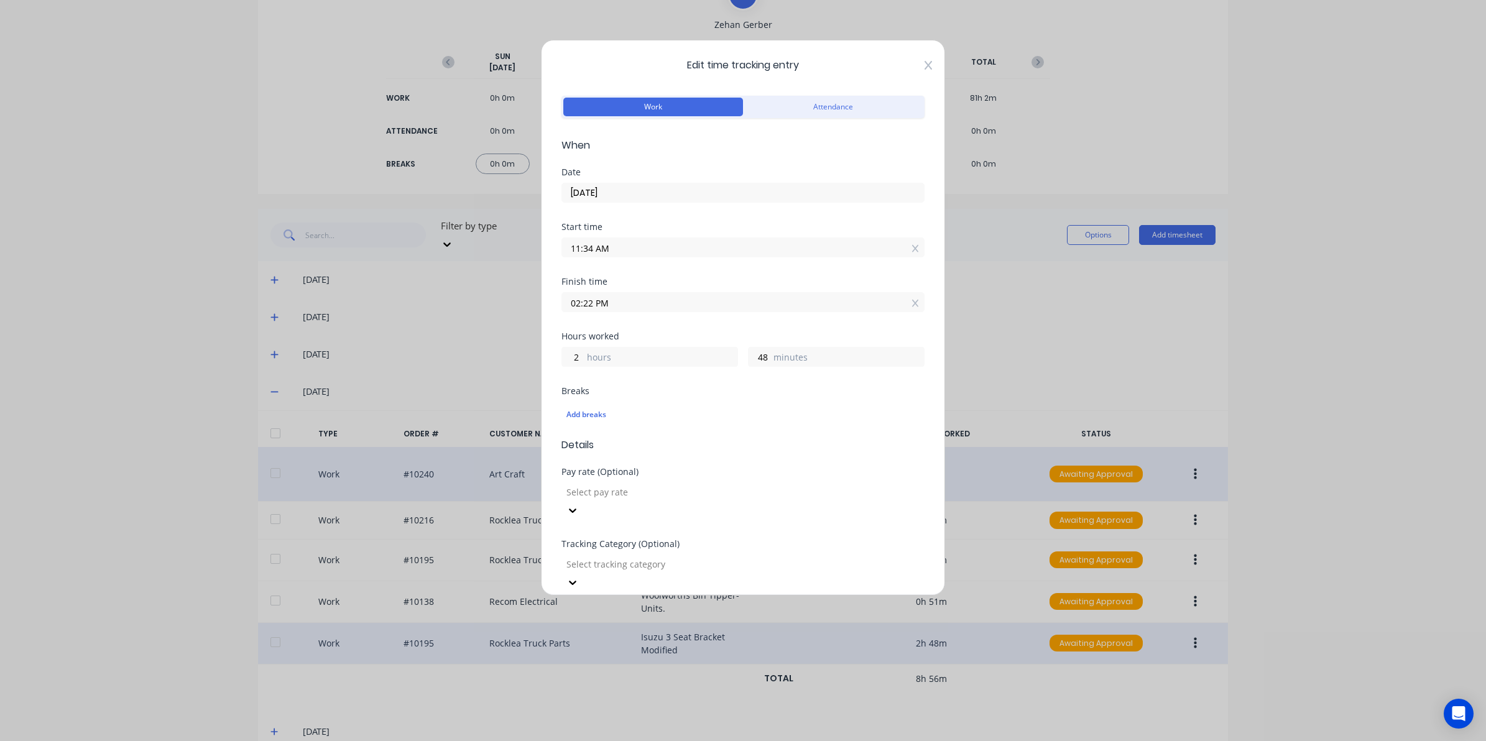
click at [924, 64] on icon at bounding box center [927, 65] width 7 height 9
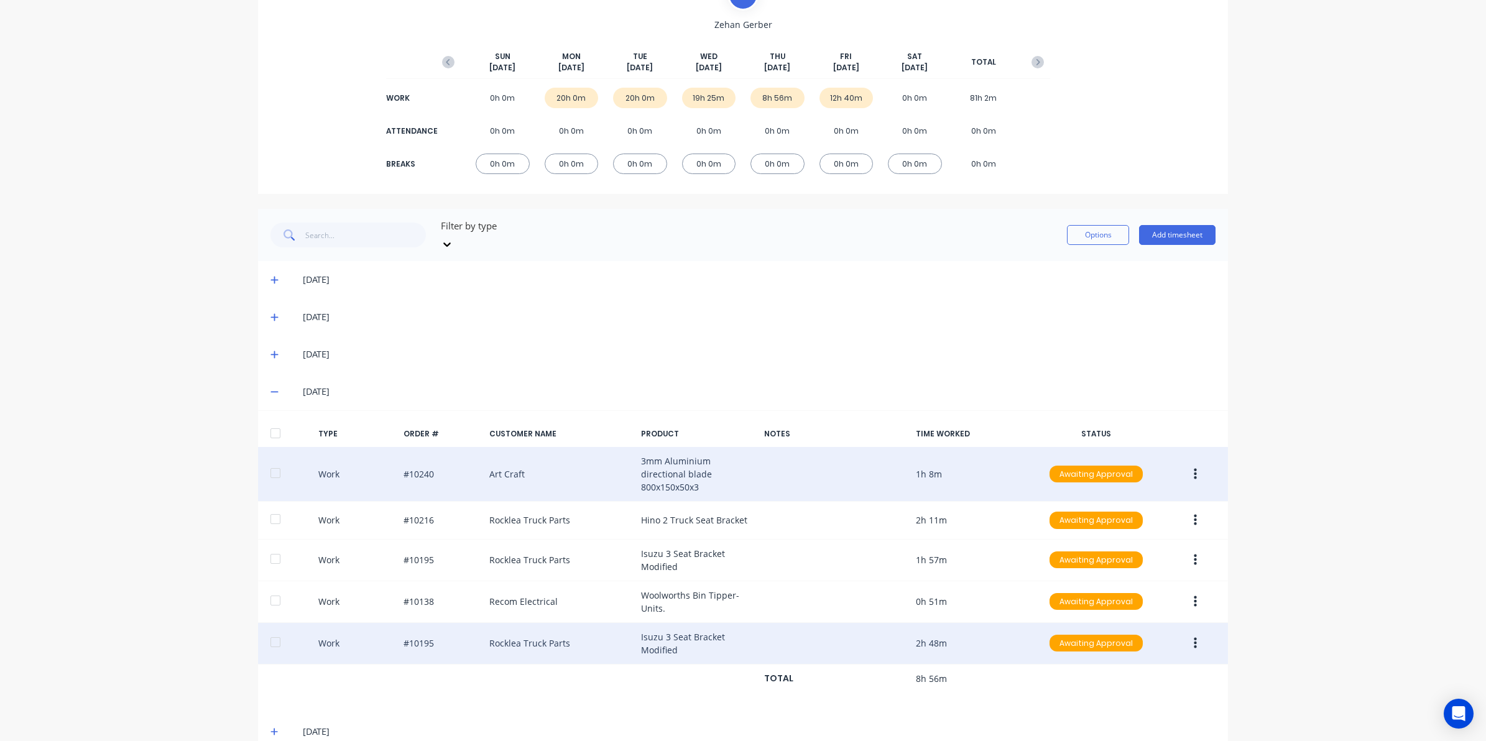
click at [270, 387] on icon at bounding box center [274, 391] width 8 height 9
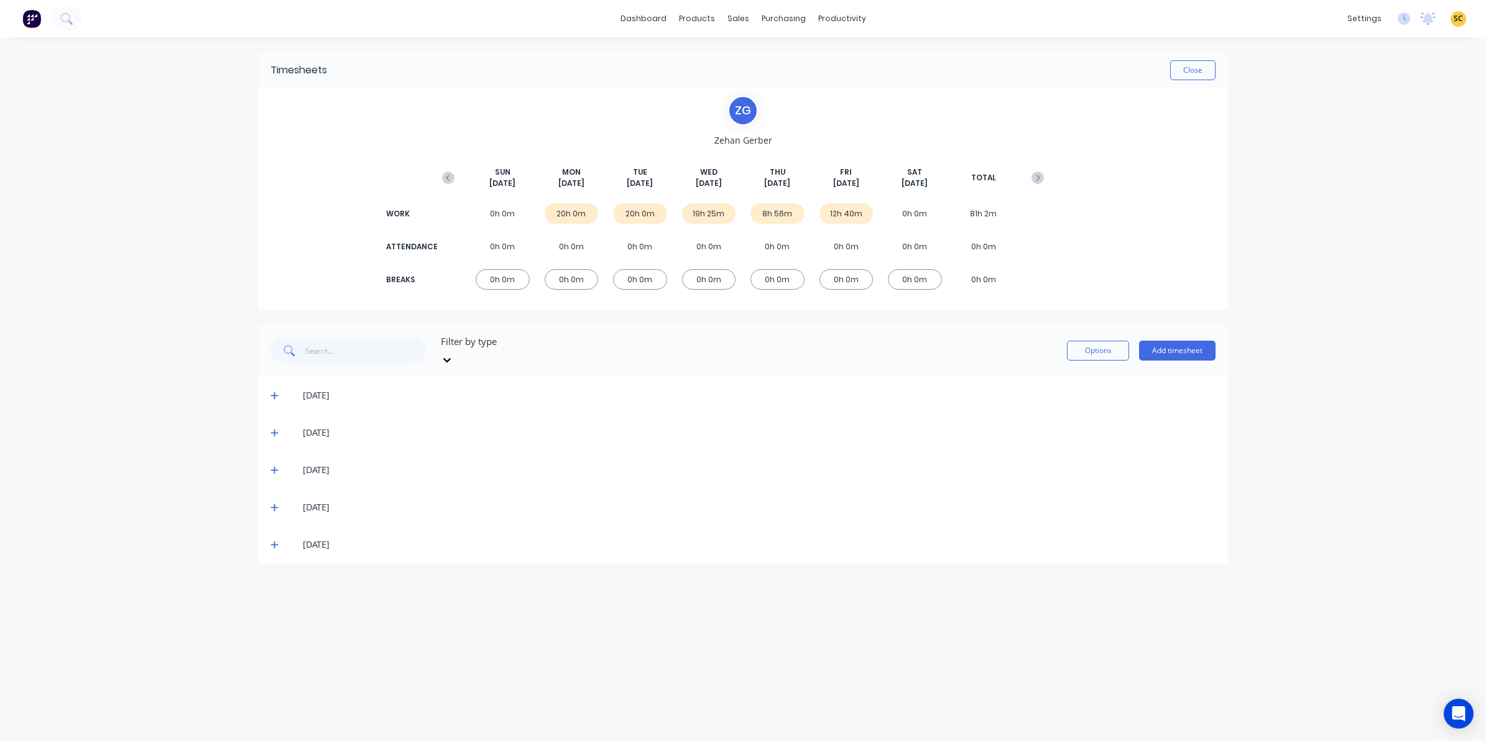
scroll to position [0, 0]
click at [274, 541] on icon at bounding box center [273, 544] width 7 height 7
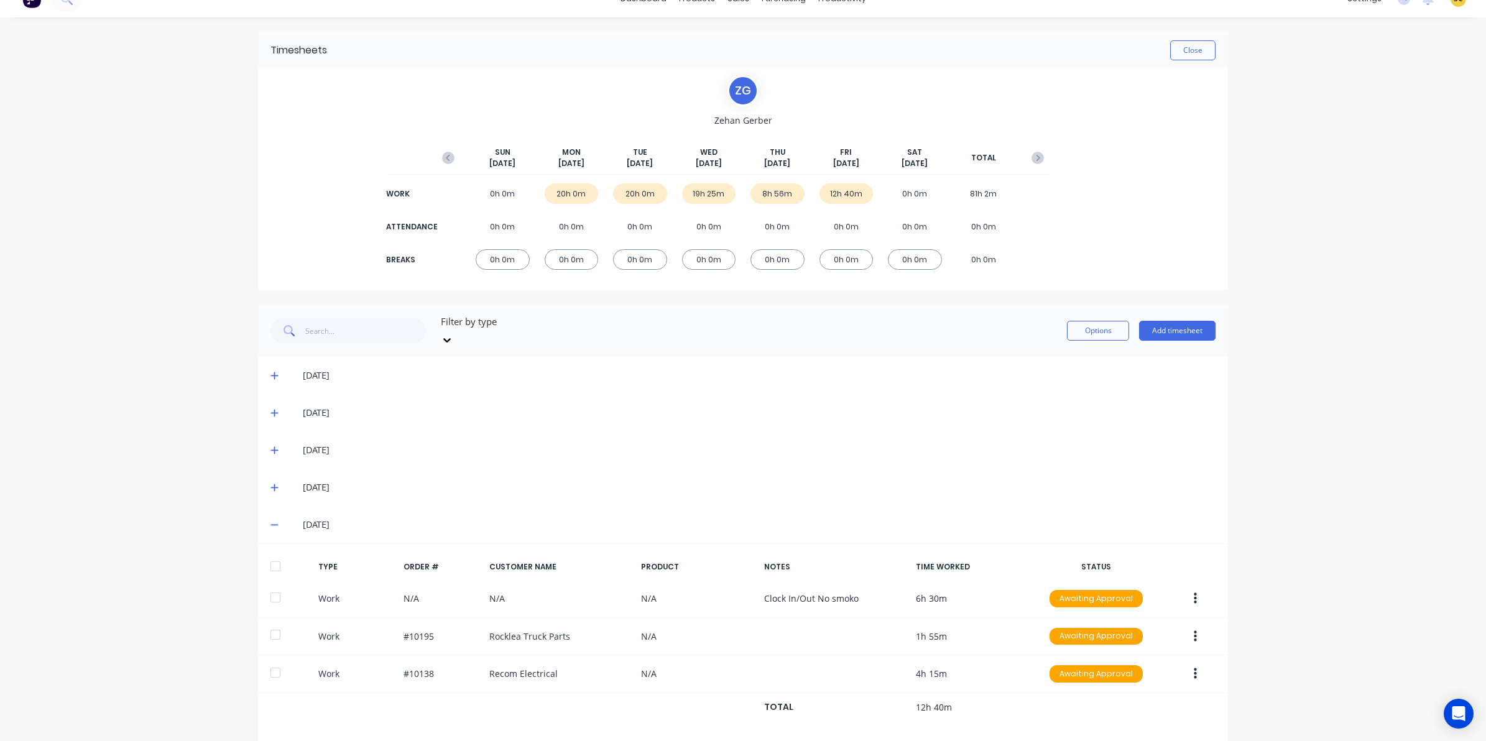
scroll to position [25, 0]
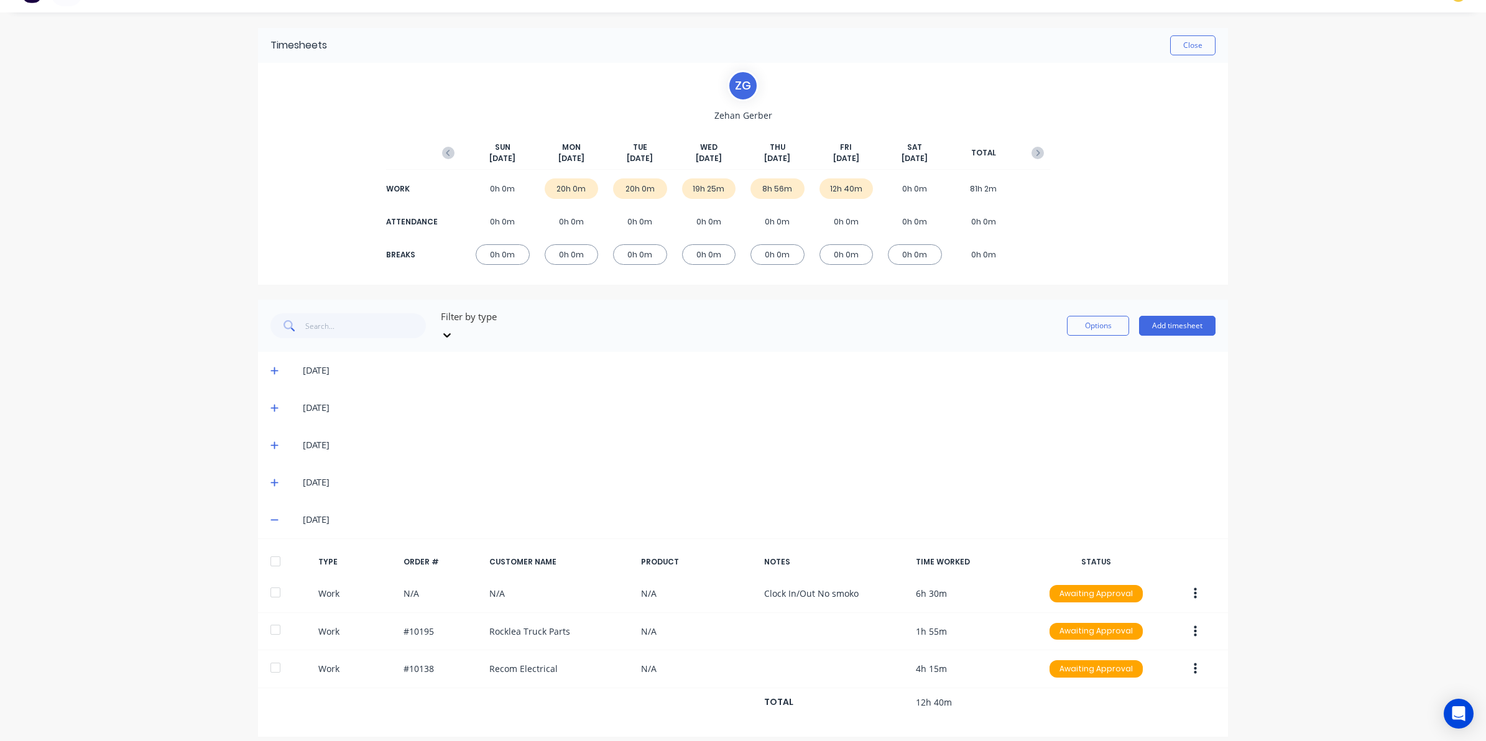
click at [442, 153] on icon "button" at bounding box center [448, 153] width 12 height 12
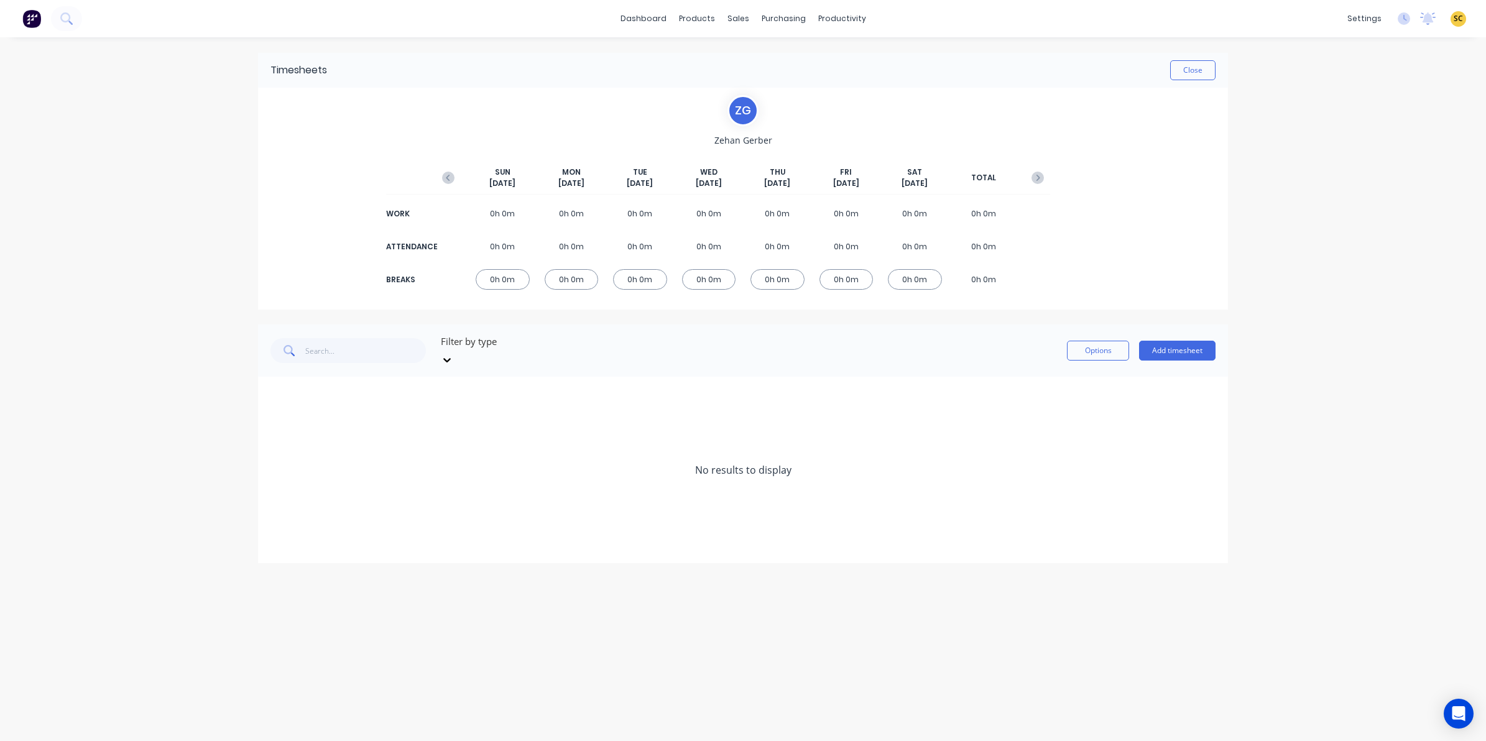
scroll to position [0, 0]
click at [451, 175] on icon "button" at bounding box center [448, 178] width 12 height 12
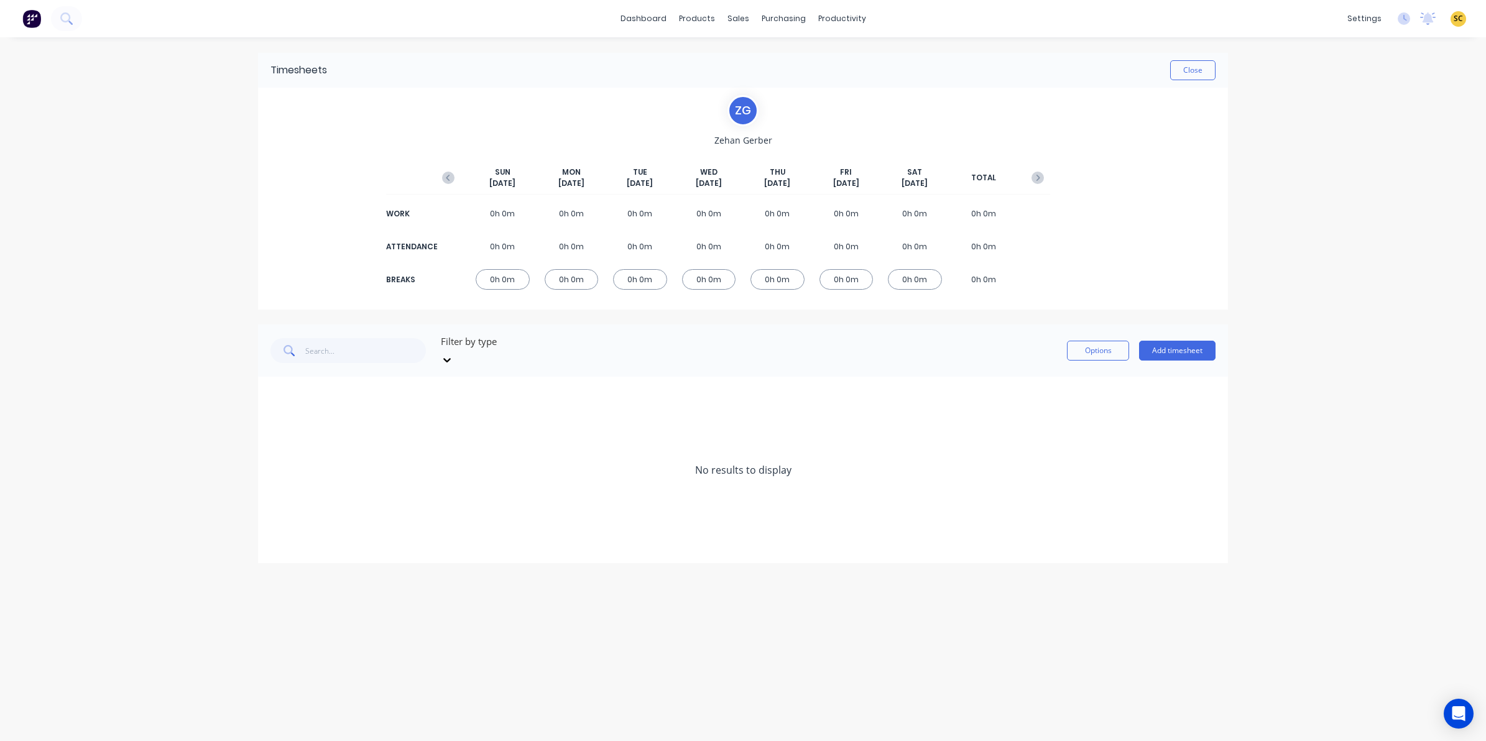
click at [451, 175] on icon "button" at bounding box center [448, 178] width 12 height 12
drag, startPoint x: 451, startPoint y: 175, endPoint x: 1031, endPoint y: 104, distance: 584.4
click at [1031, 104] on div "Z G [PERSON_NAME] [DATE] [DATE] [DATE] [DATE] [DATE] [DATE] [DATE] TOTAL WORK 0…" at bounding box center [743, 198] width 614 height 207
click at [1185, 73] on button "Close" at bounding box center [1192, 70] width 45 height 20
